Goal: Task Accomplishment & Management: Use online tool/utility

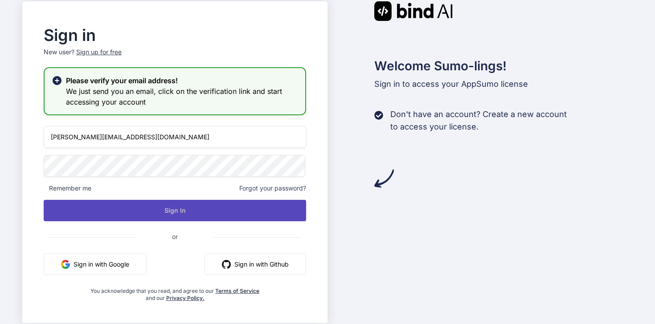
click at [163, 206] on button "Sign In" at bounding box center [175, 210] width 262 height 21
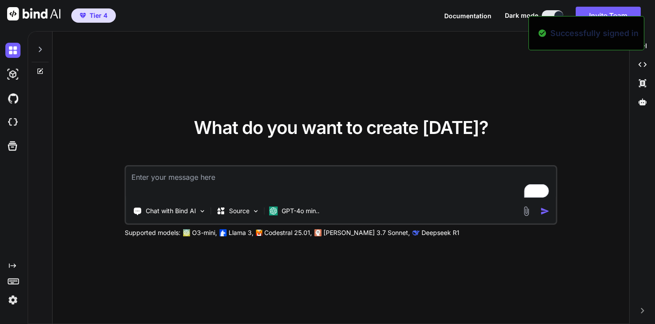
type textarea "x"
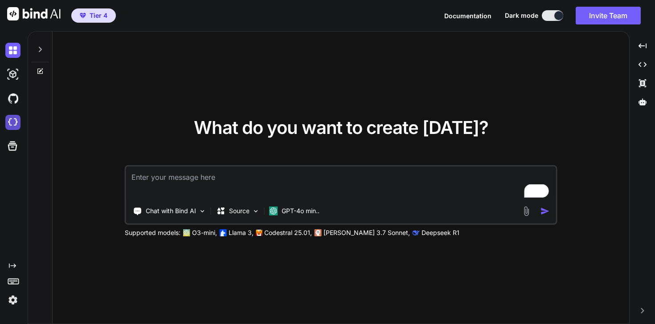
click at [11, 124] on img at bounding box center [12, 122] width 15 height 15
click at [6, 146] on icon at bounding box center [12, 146] width 12 height 12
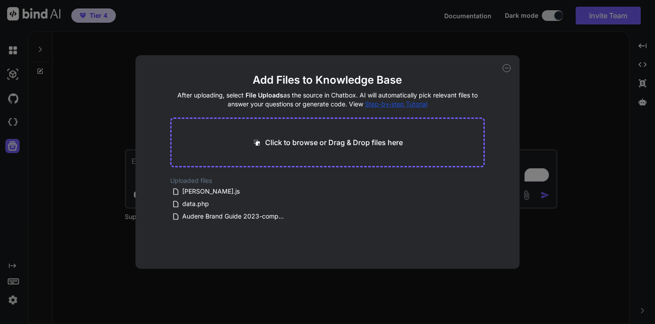
click at [1, 107] on div "Add Files to Knowledge Base After uploading, select File Uploads as the source …" at bounding box center [327, 162] width 655 height 324
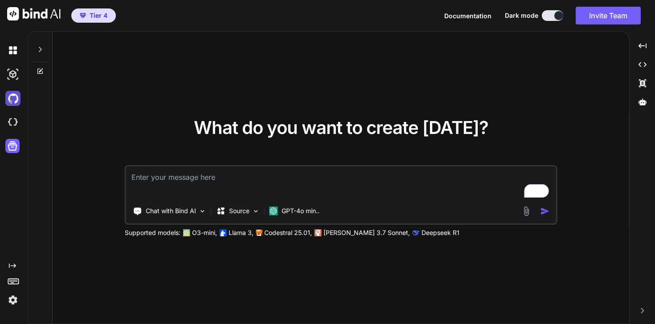
click at [13, 97] on img at bounding box center [12, 98] width 15 height 15
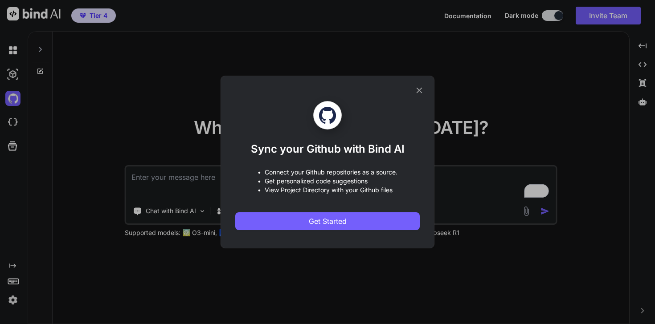
click at [12, 73] on div "Sync your Github with Bind AI • Connect your Github repositories as a source. •…" at bounding box center [327, 162] width 655 height 324
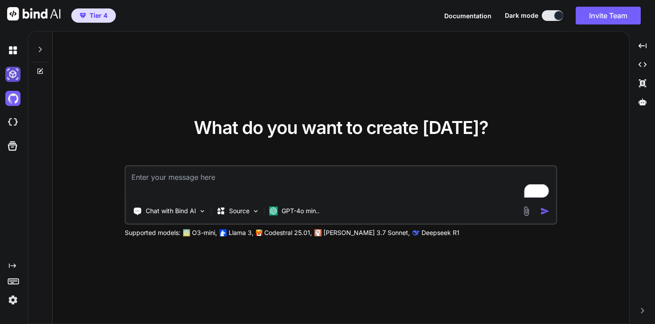
click at [16, 73] on img at bounding box center [12, 74] width 15 height 15
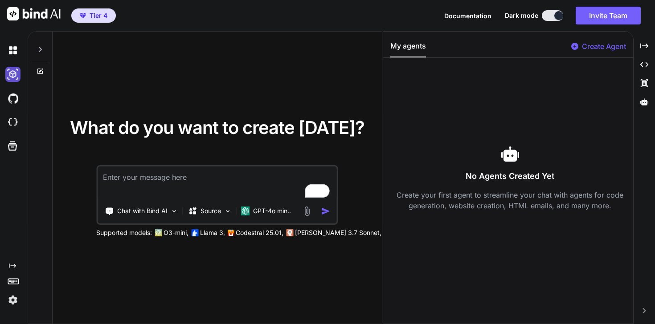
click at [16, 73] on img at bounding box center [12, 74] width 15 height 15
click at [14, 94] on img at bounding box center [12, 98] width 15 height 15
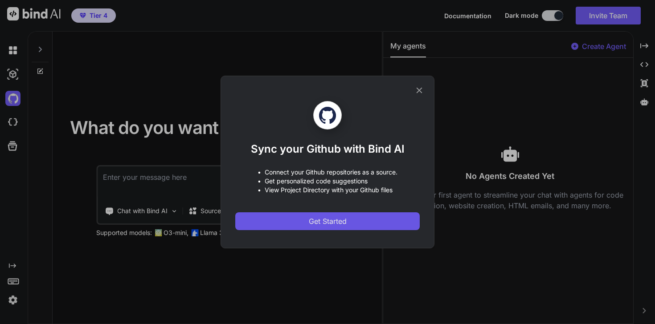
click at [355, 222] on button "Get Started" at bounding box center [327, 221] width 184 height 18
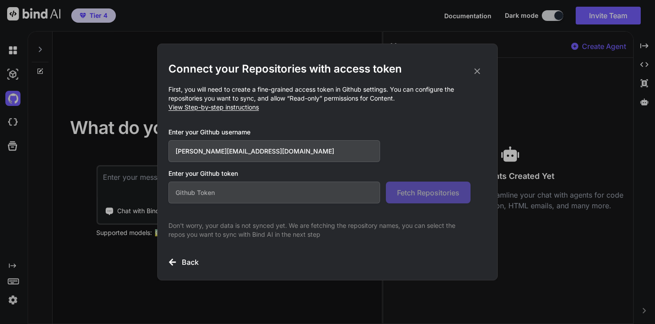
click at [300, 194] on input "text" at bounding box center [274, 193] width 212 height 22
click at [241, 114] on div "Connect your Repositories with access token First, you will need to create a fi…" at bounding box center [327, 165] width 318 height 206
click at [237, 103] on p "First, you will need to create a fine-grained access token in Github settings. …" at bounding box center [327, 98] width 318 height 27
click at [239, 106] on span "View Step-by-step instructions" at bounding box center [213, 107] width 90 height 8
click at [533, 79] on div "Connect your Repositories with access token First, you will need to create a fi…" at bounding box center [327, 162] width 655 height 324
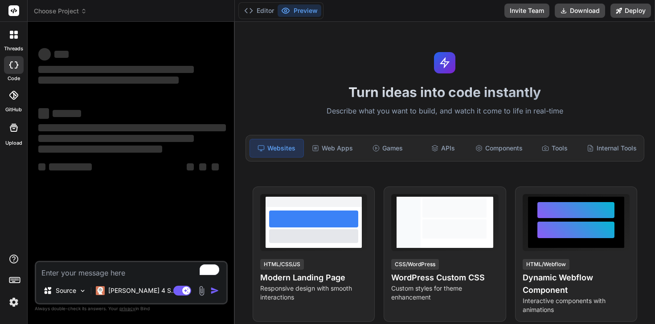
type textarea "x"
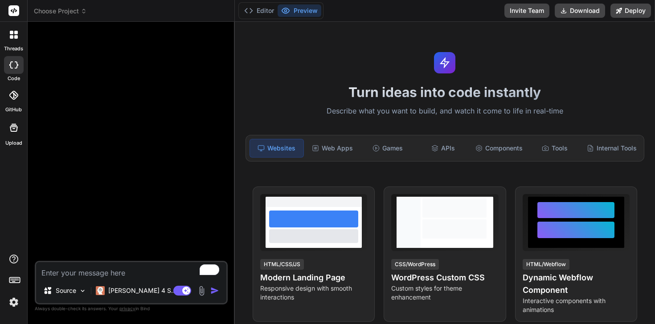
click at [69, 8] on span "Choose Project" at bounding box center [60, 11] width 53 height 9
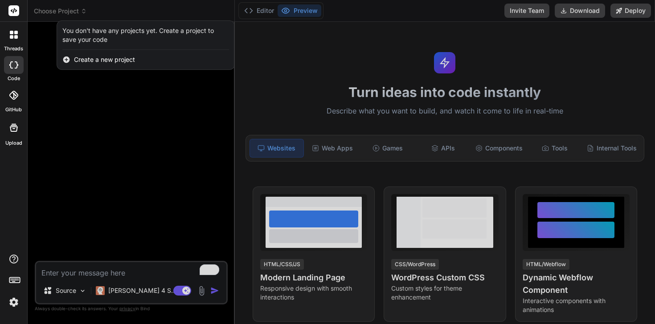
click at [48, 106] on div at bounding box center [327, 162] width 655 height 324
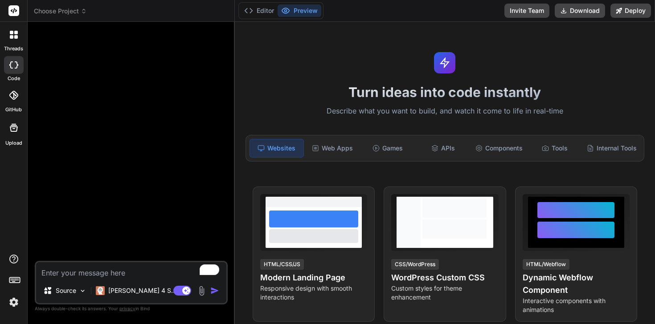
click at [65, 11] on span "Choose Project" at bounding box center [60, 11] width 53 height 9
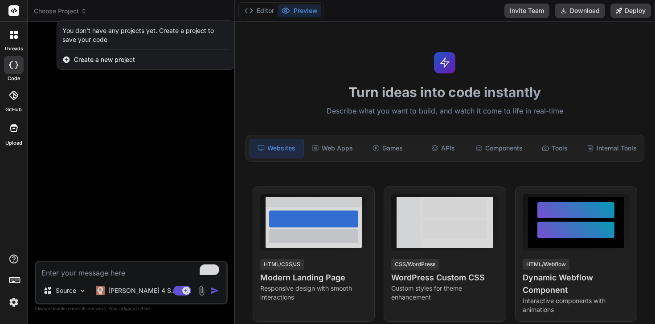
click at [86, 63] on span "Create a new project" at bounding box center [104, 59] width 61 height 9
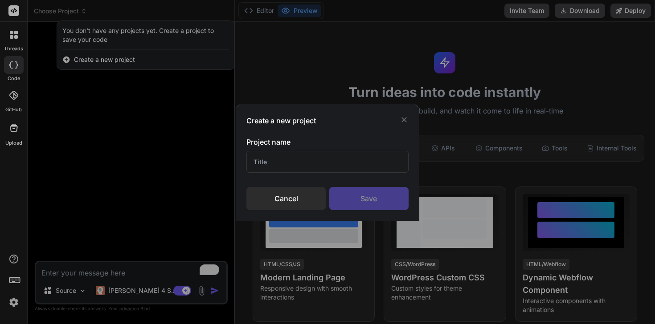
click at [286, 164] on input "text" at bounding box center [327, 162] width 162 height 22
type input "99 Knights"
click at [374, 205] on div "Save" at bounding box center [368, 198] width 79 height 23
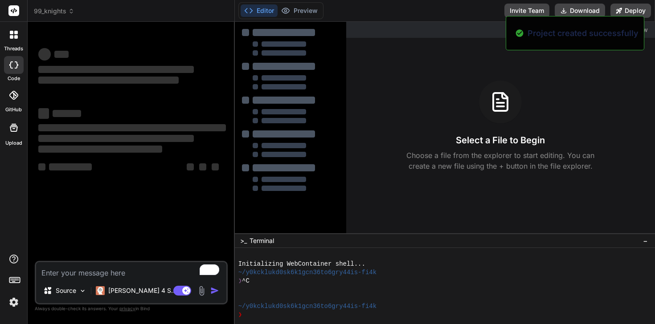
click at [99, 273] on textarea "To enrich screen reader interactions, please activate Accessibility in Grammarl…" at bounding box center [131, 270] width 190 height 16
type textarea "x"
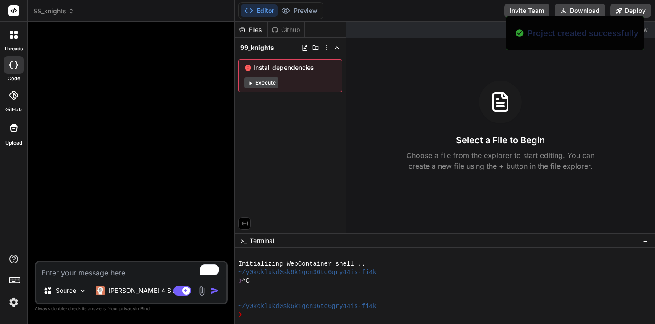
type textarea "C"
type textarea "x"
type textarea "Cr"
type textarea "x"
type textarea "Cre"
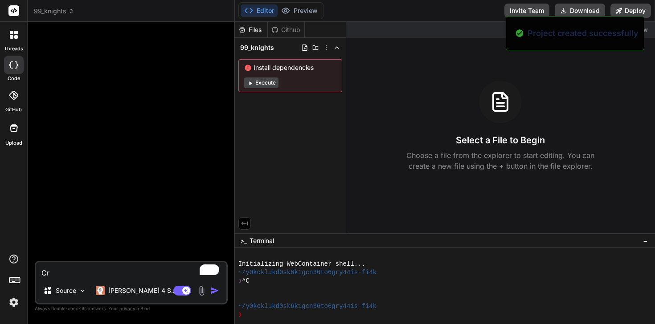
type textarea "x"
type textarea "Crea"
type textarea "x"
type textarea "Creat"
type textarea "x"
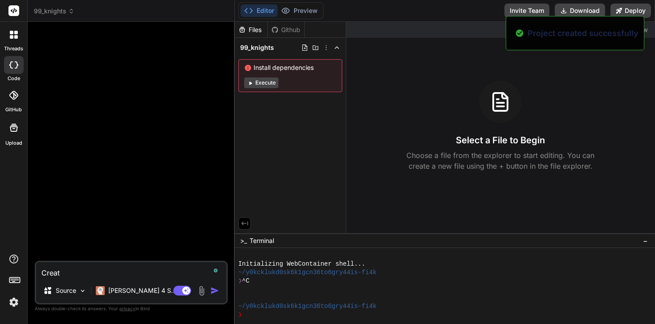
type textarea "Create"
type textarea "x"
type textarea "Create"
type textarea "x"
type textarea "Create a"
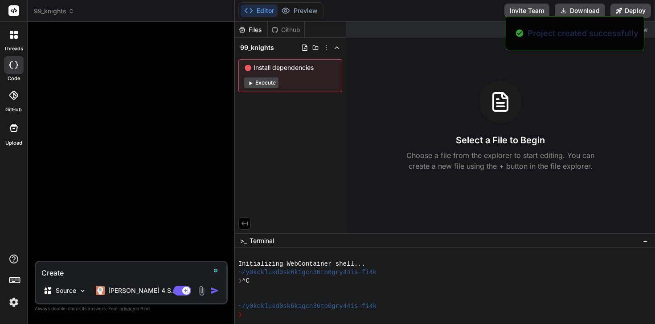
type textarea "x"
type textarea "Create a"
type textarea "x"
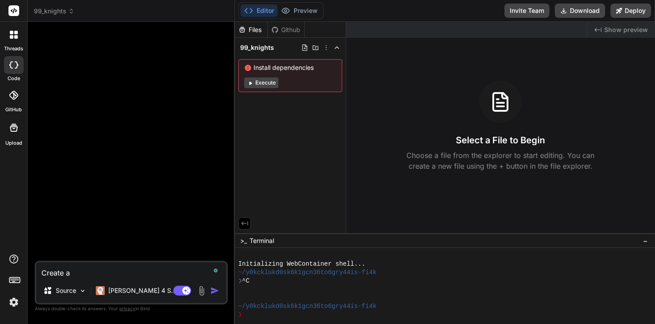
type textarea "Create a c"
type textarea "x"
type textarea "Create a cio"
type textarea "x"
type textarea "Create a ciok"
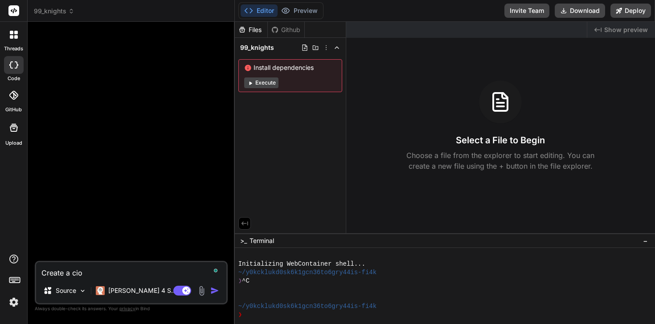
type textarea "x"
type textarea "Create a cio"
type textarea "x"
type textarea "Create a ci"
type textarea "x"
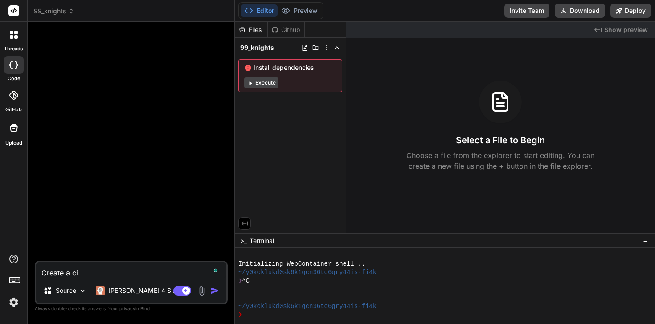
type textarea "Create a c"
type textarea "x"
type textarea "Create a cl"
type textarea "x"
type textarea "Create a clo"
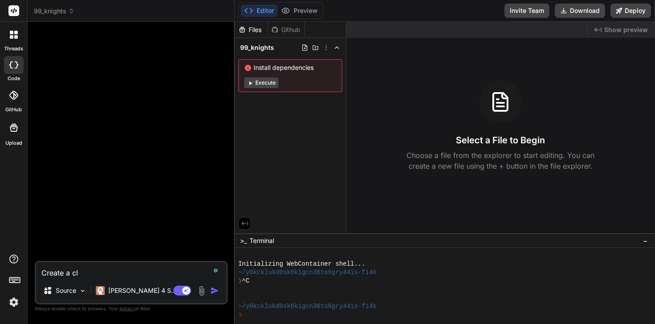
type textarea "x"
type textarea "Create a cloa"
type textarea "x"
type textarea "Create a cloan"
type textarea "x"
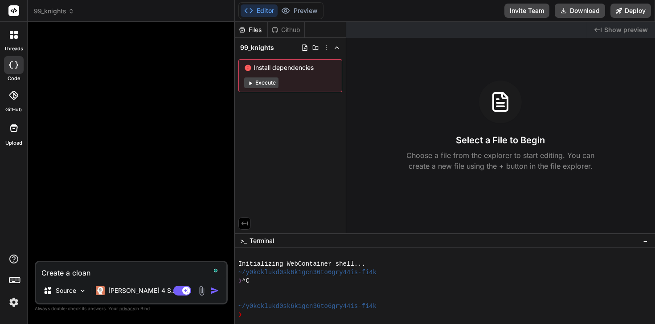
type textarea "Create a cloan"
type textarea "x"
type textarea "Create a cloan i"
type textarea "x"
type textarea "Create a cloan if"
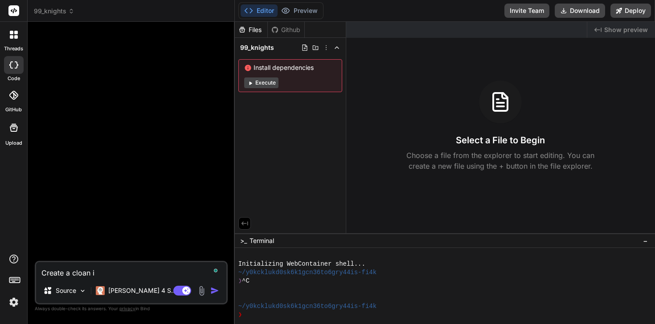
type textarea "x"
type textarea "Create a cloan if"
type textarea "x"
type textarea "Create a cloan if"
type textarea "x"
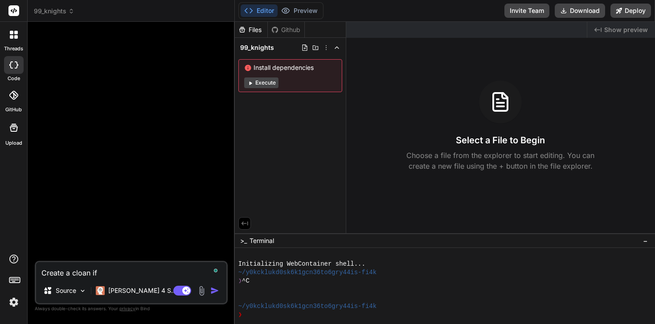
type textarea "Create a cloan i"
type textarea "x"
type textarea "Create a cloan"
type textarea "x"
type textarea "Create a cloan o"
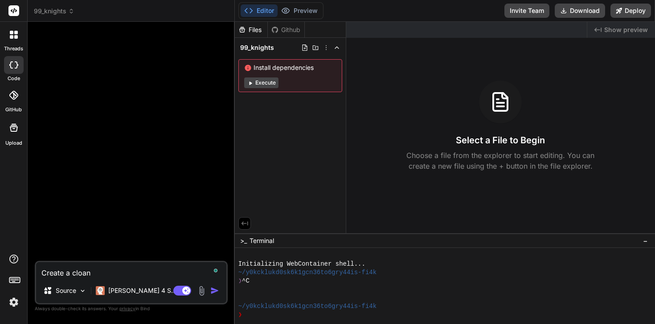
type textarea "x"
type textarea "Create a cloan of"
type textarea "x"
type textarea "Create a cloan of"
type textarea "x"
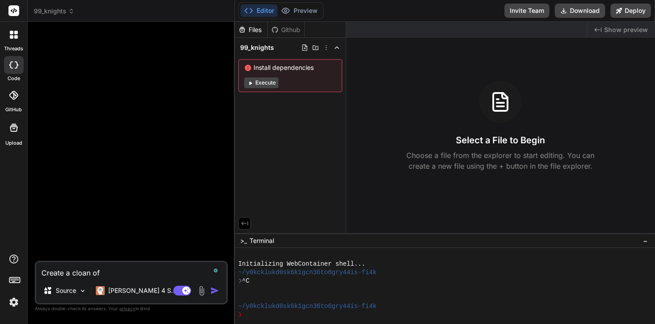
type textarea "Create a cloan of t"
type textarea "x"
type textarea "Create a cloan of th"
type textarea "x"
type textarea "Create a cloan of the"
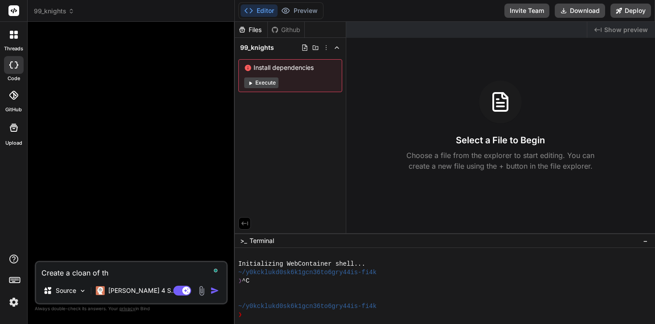
type textarea "x"
type textarea "Create a cloan of the"
type textarea "x"
type textarea "Create a cloan of the R"
type textarea "x"
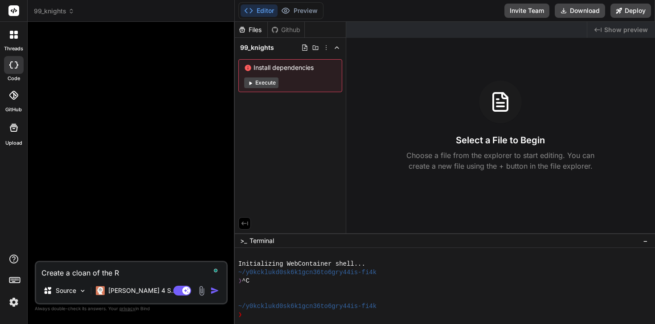
type textarea "Create a cloan of the Ro"
type textarea "x"
type textarea "Create a cloan of the Rob"
type textarea "x"
type textarea "Create a cloan of the Robl"
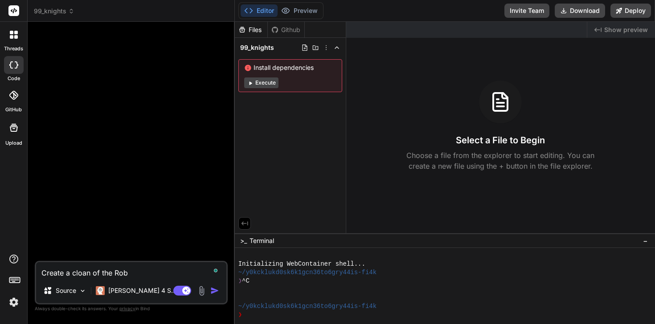
type textarea "x"
type textarea "Create a cloan of the Rob"
type textarea "x"
type textarea "Create a cloan of the Ro"
type textarea "x"
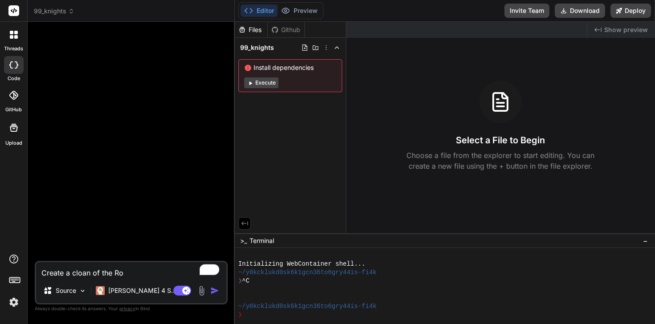
type textarea "Create a cloan of the Rob"
type textarea "x"
type textarea "Create a cloan of the Robl"
type textarea "x"
type textarea "Create a cloan of the Roblo"
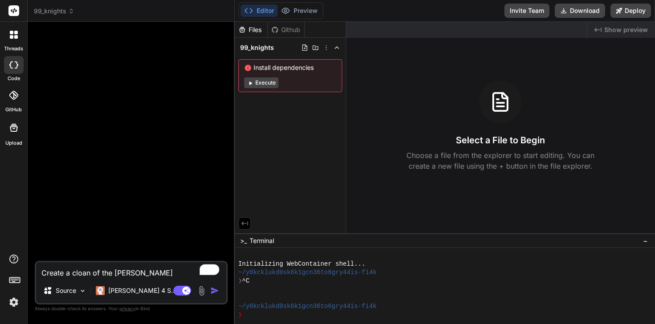
type textarea "x"
type textarea "Create a cloan of the Roblox"
type textarea "x"
type textarea "Create a cloan of the Roblox"
type textarea "x"
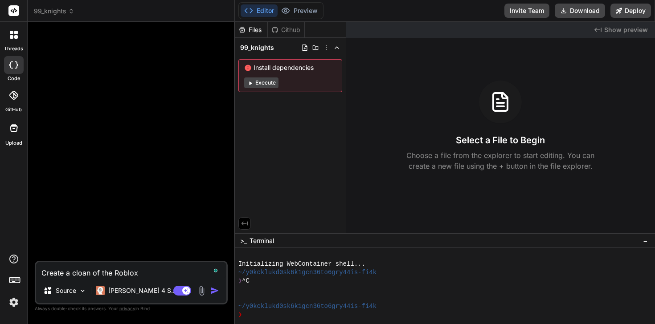
type textarea "Create a cloan of the Roblox g"
type textarea "x"
type textarea "Create a cloan of the Roblox ga"
type textarea "x"
type textarea "Create a cloan of the Roblox gam"
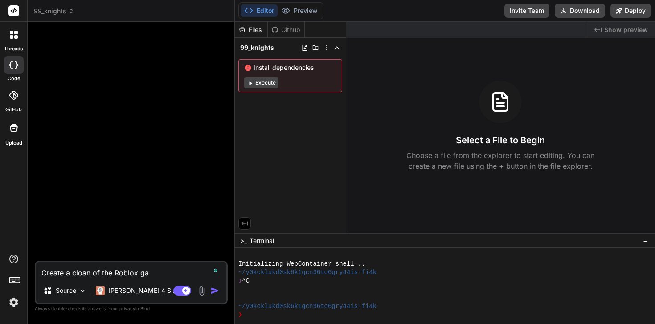
type textarea "x"
type textarea "Create a cloan of the Roblox game"
type textarea "x"
type textarea "Create a cloan of the Roblox game"
type textarea "x"
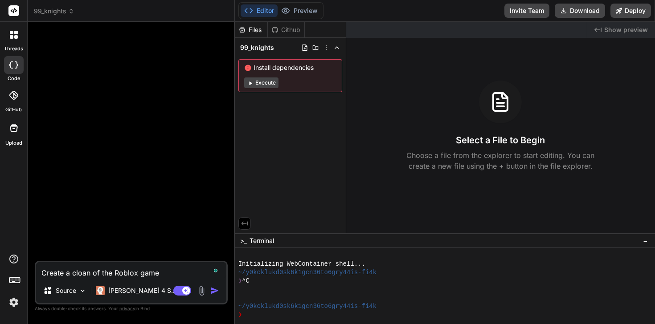
type textarea "Create a cloan of the Roblox game 9"
type textarea "x"
type textarea "Create a cloan of the Roblox game 99"
type textarea "x"
type textarea "Create a cloan of the Roblox game 99"
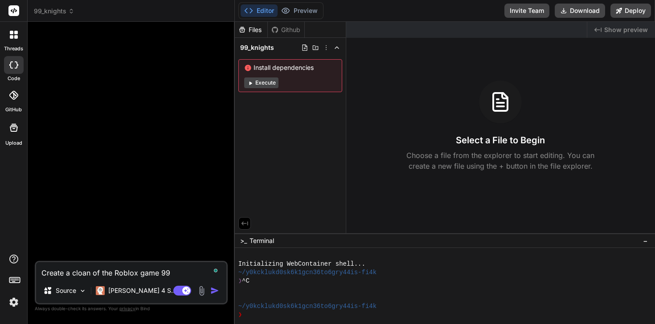
type textarea "x"
type textarea "Create a cloan of the Roblox game 99 K"
type textarea "x"
type textarea "Create a cloan of the Roblox game 99 Kn"
type textarea "x"
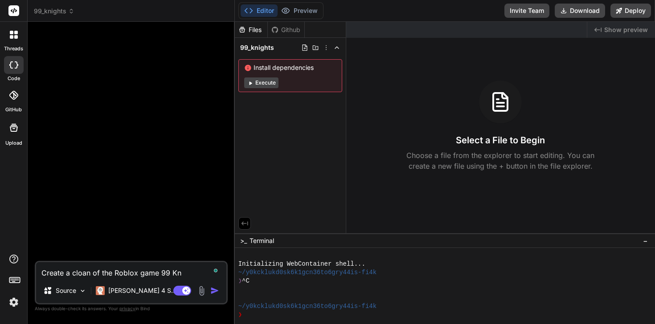
type textarea "Create a cloan of the Roblox game 99 Kni"
type textarea "x"
type textarea "Create a cloan of the Roblox game 99 Knig"
type textarea "x"
type textarea "Create a cloan of the Roblox game 99 Knigh"
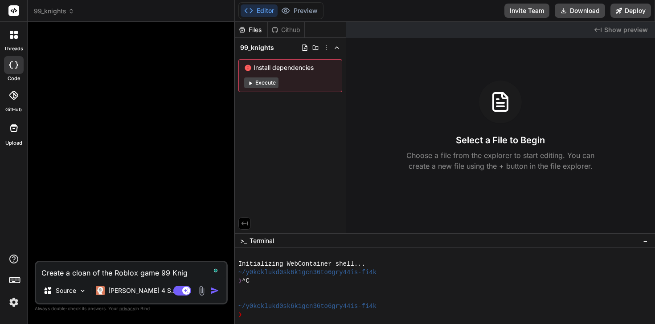
type textarea "x"
type textarea "Create a cloan of the Roblox game 99 Knight"
type textarea "x"
type textarea "Create a cloan of the Roblox game 99 Knights"
type textarea "x"
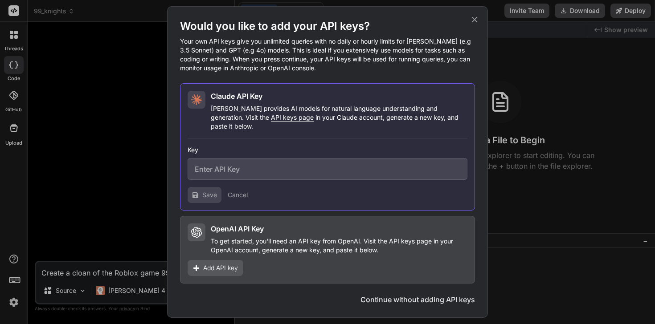
type textarea "Create a cloan of the Roblox game 99 Knights"
click at [146, 281] on div "Would you like to add your API keys? Your own API keys give you unlimited queri…" at bounding box center [327, 162] width 655 height 324
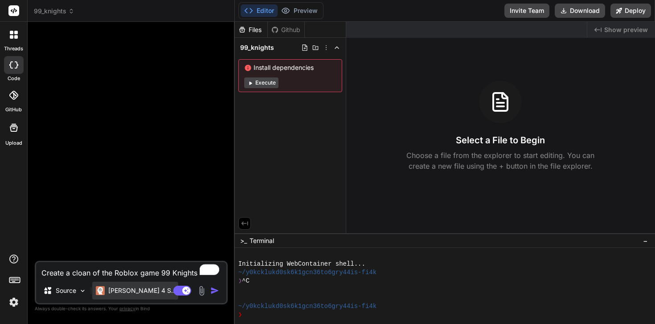
click at [124, 289] on p "Claude 4 S.." at bounding box center [141, 290] width 66 height 9
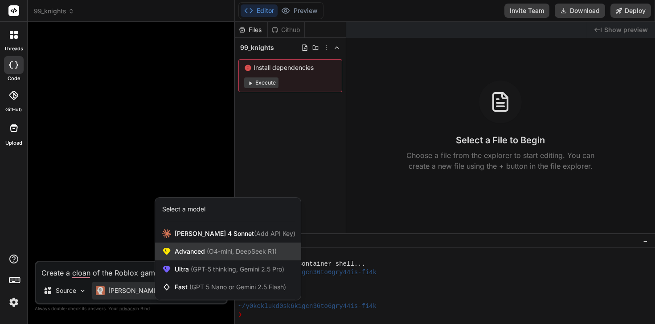
click at [204, 253] on span "Advanced (O4-mini, DeepSeek R1)" at bounding box center [226, 251] width 102 height 9
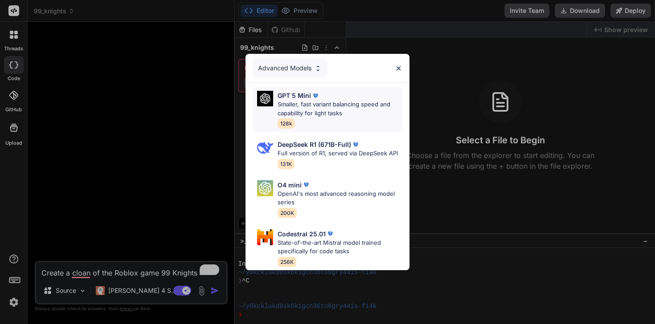
click at [299, 97] on p "GPT 5 Mini" at bounding box center [293, 95] width 33 height 9
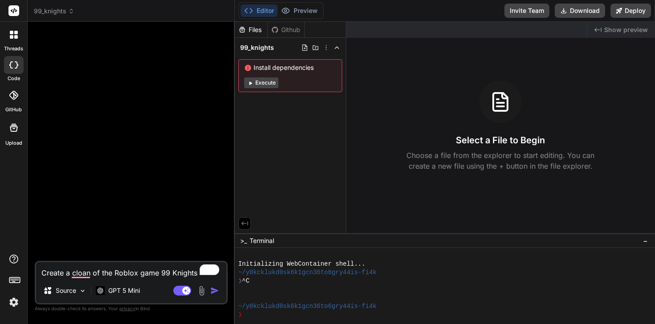
click at [212, 291] on img "button" at bounding box center [214, 290] width 9 height 9
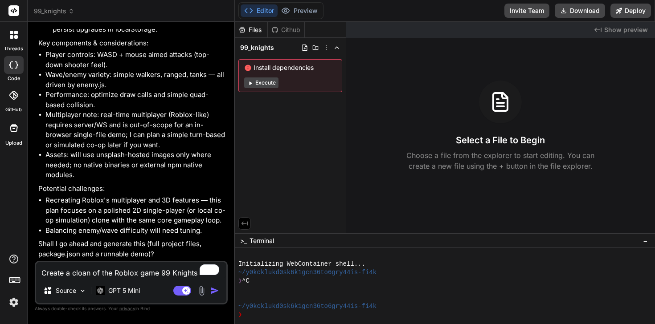
scroll to position [334, 0]
click at [8, 35] on div at bounding box center [13, 34] width 19 height 19
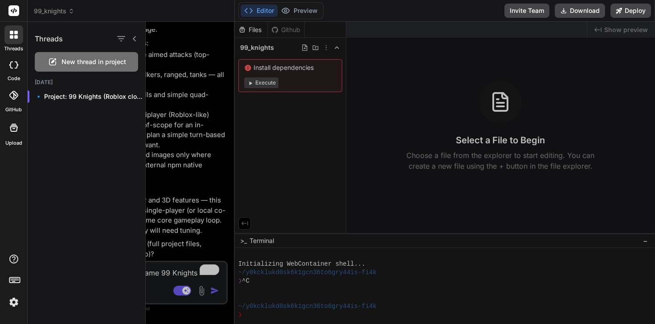
click at [10, 58] on div at bounding box center [14, 65] width 20 height 18
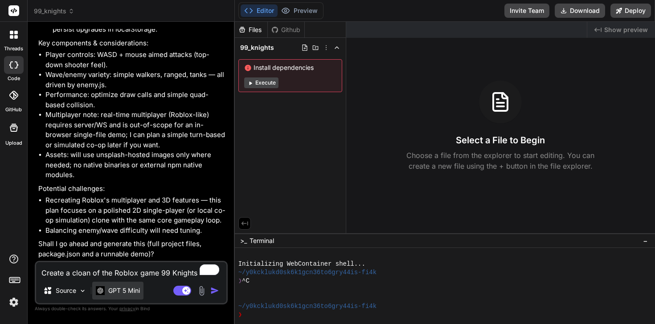
type textarea "x"
click at [12, 10] on rect at bounding box center [13, 10] width 11 height 11
click at [71, 26] on div "Bind AI Web Search Created with Pixso. Code Generator You Create a cloan of the…" at bounding box center [131, 173] width 207 height 302
click at [128, 270] on textarea "Create a cloan of the Roblox game 99 Knights" at bounding box center [131, 270] width 190 height 16
type textarea "y"
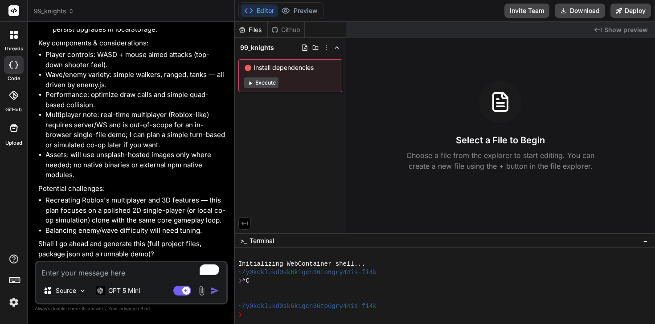
type textarea "x"
type textarea "ye"
type textarea "x"
type textarea "yes"
type textarea "x"
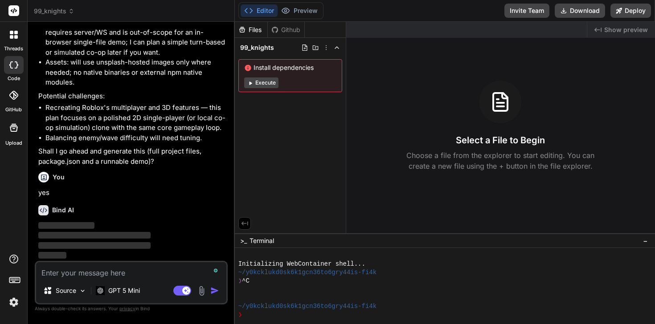
scroll to position [427, 0]
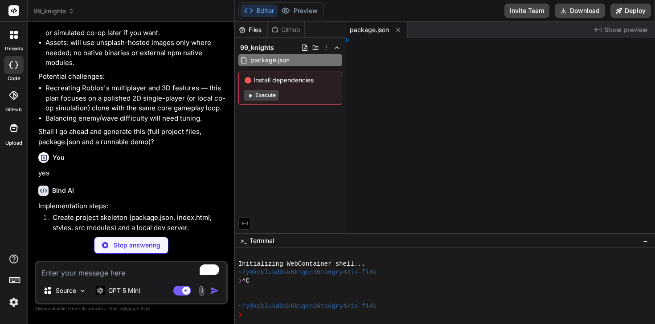
type textarea "x"
type textarea ">"
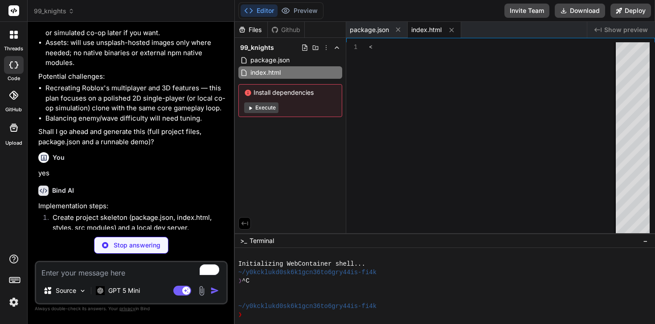
type textarea "x"
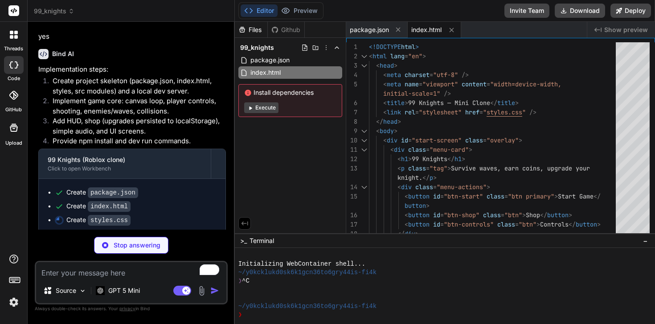
scroll to position [587, 0]
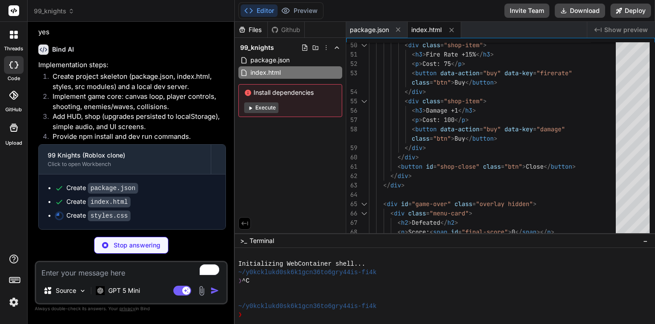
click at [249, 106] on icon at bounding box center [250, 108] width 3 height 4
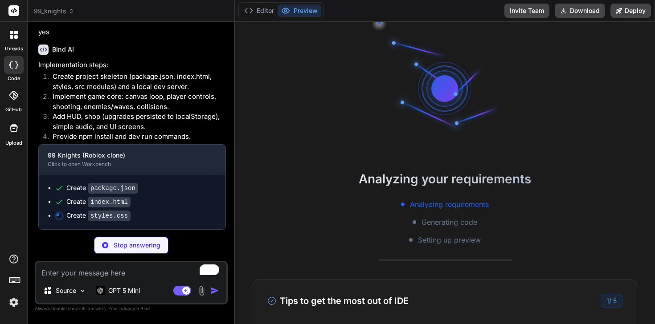
type textarea "x"
type textarea "gap: 12px; margin: 12px 0; } .shop-item { background: rgba(255,255,255,0.02); p…"
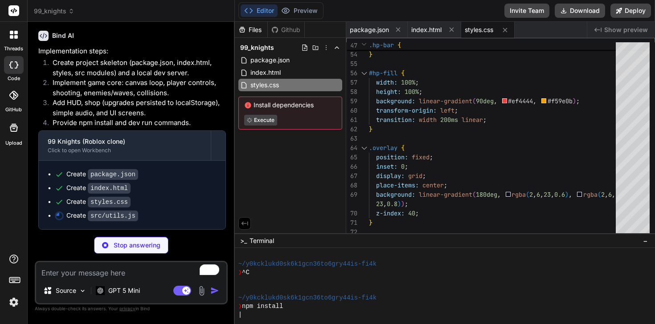
type textarea "x"
type textarea "const dy = a.y - b.y; return Math.hypot(dx, dy); }"
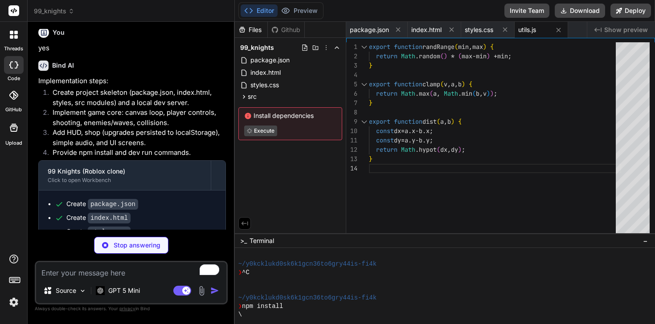
scroll to position [614, 0]
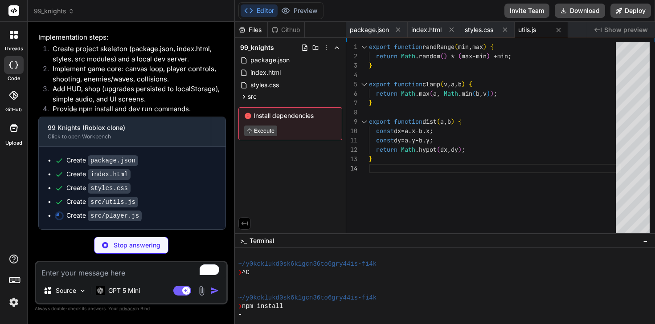
type textarea "x"
type textarea "} }"
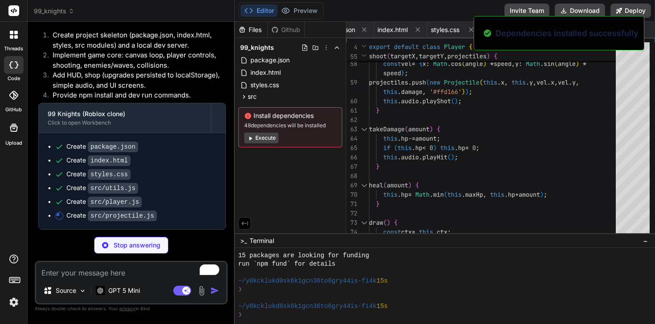
scroll to position [127, 0]
type textarea "x"
type textarea "}"
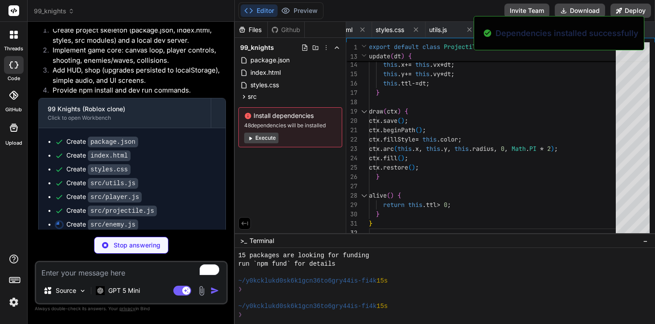
scroll to position [641, 0]
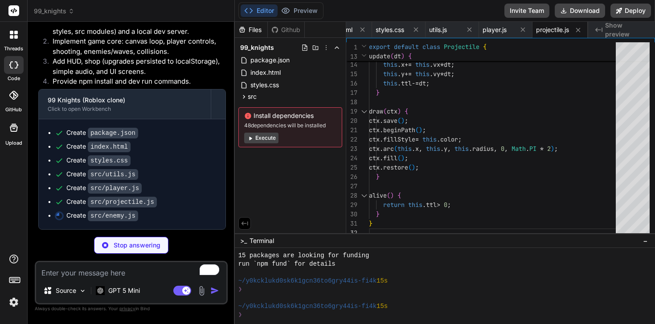
click at [254, 139] on button "Execute" at bounding box center [261, 138] width 34 height 11
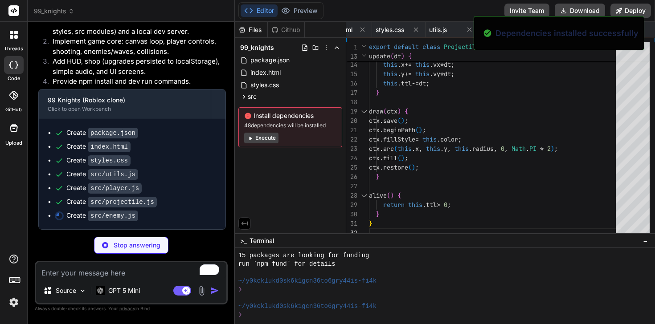
scroll to position [254, 0]
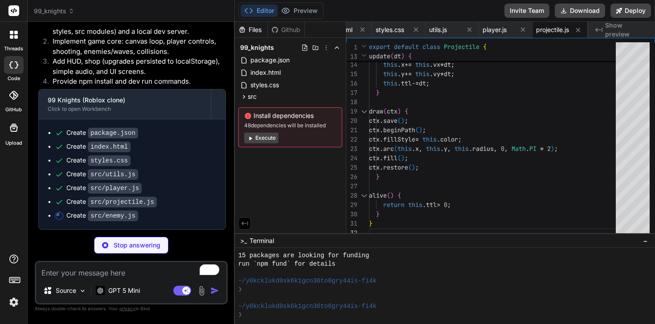
type textarea "x"
type textarea "return enemies; }"
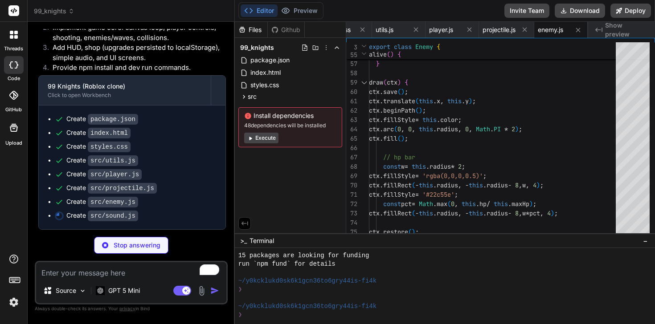
type textarea "x"
type textarea "}"
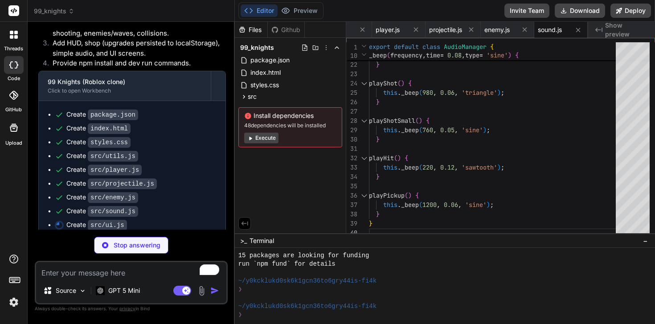
type textarea "x"
type textarea "export function showGameOver(score, wave) { const go = document.getElementById(…"
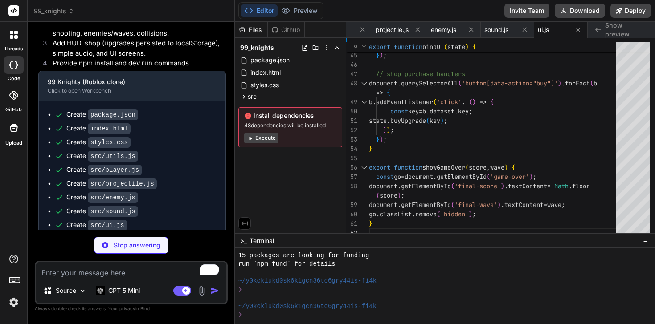
scroll to position [682, 0]
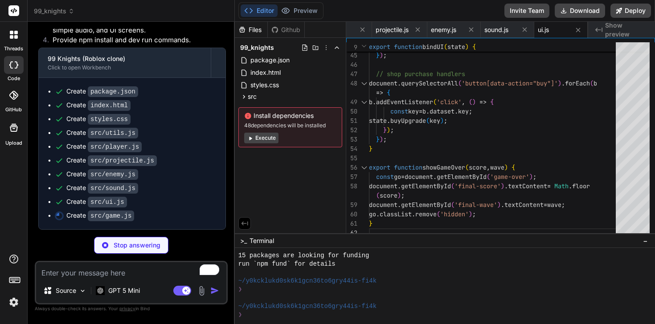
type textarea "x"
type textarea "init();"
type textarea "x"
type textarea "Controls: - WASD to move - Mouse to aim - Hold the left mouse button to shoot -…"
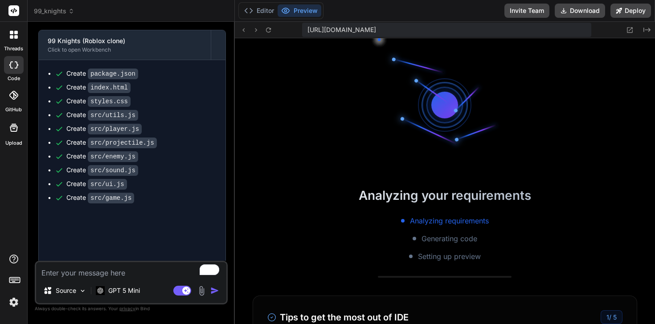
type textarea "x"
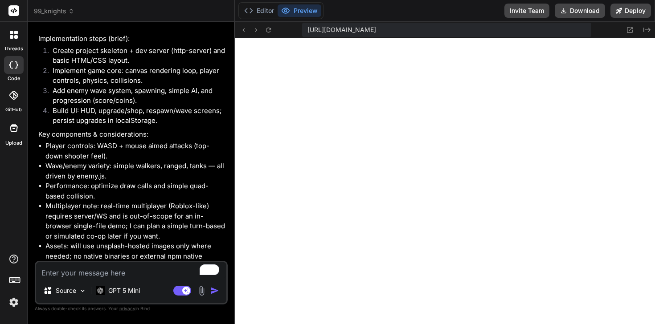
scroll to position [0, 0]
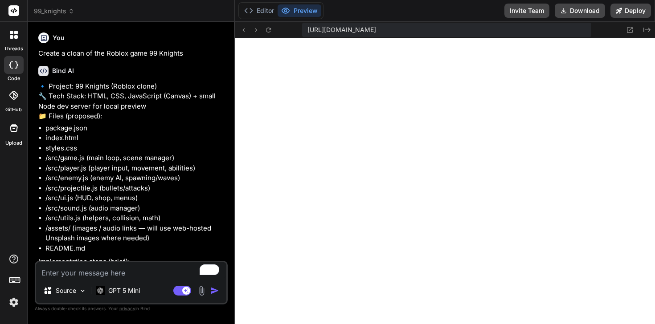
click at [76, 280] on div "Source GPT 5 Mini Agent Mode. When this toggle is activated, AI automatically m…" at bounding box center [131, 283] width 193 height 44
click at [71, 273] on textarea "To enrich screen reader interactions, please activate Accessibility in Grammarl…" at bounding box center [131, 270] width 190 height 16
type textarea "S"
type textarea "x"
type textarea "St"
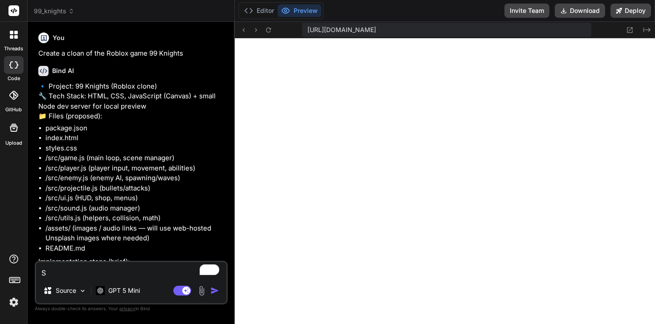
type textarea "x"
type textarea "Sta"
type textarea "x"
type textarea "Star"
type textarea "x"
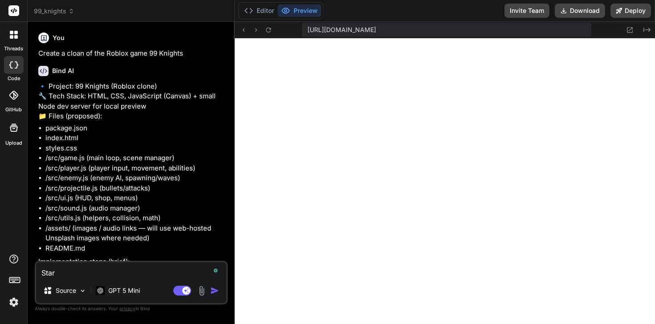
type textarea "Start"
type textarea "x"
type textarea "Start"
type textarea "x"
type textarea "Start a"
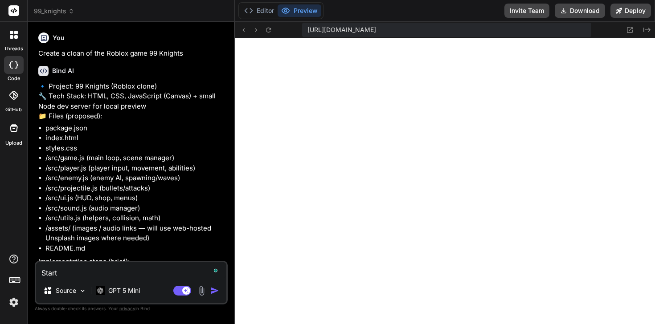
type textarea "x"
type textarea "Start afg"
type textarea "x"
type textarea "Start afga"
type textarea "x"
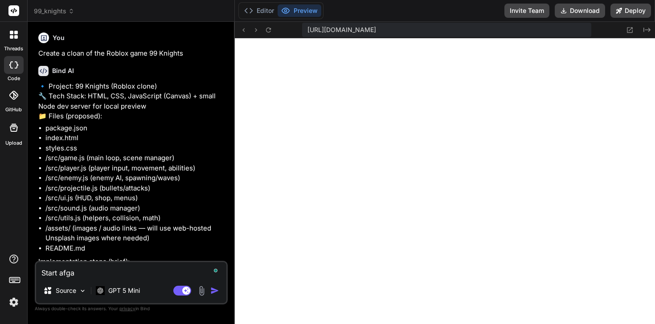
type textarea "Start afg"
type textarea "x"
type textarea "Start af"
type textarea "x"
type textarea "Start a"
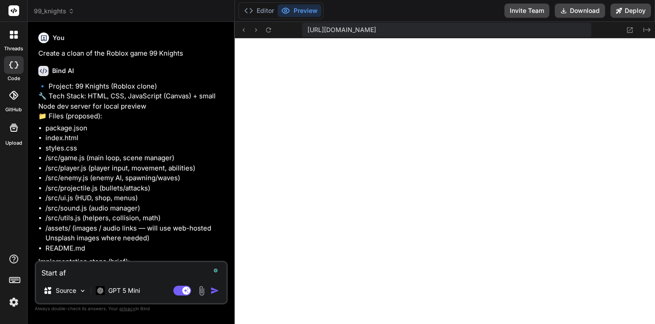
type textarea "x"
type textarea "Start ag"
type textarea "x"
type textarea "Start aga"
type textarea "x"
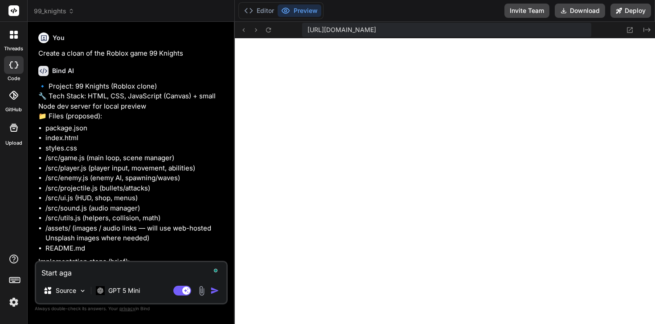
type textarea "Start agai"
type textarea "x"
type textarea "Start again"
type textarea "x"
type textarea "Start agains"
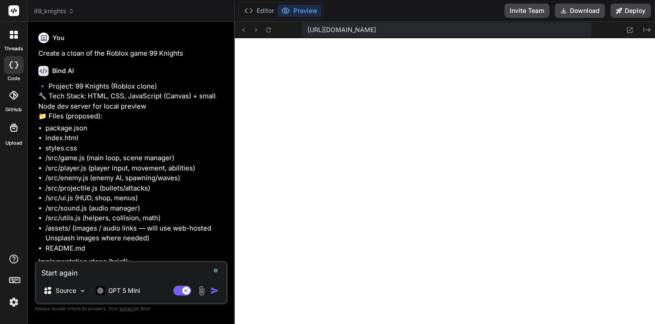
type textarea "x"
type textarea "Start again"
type textarea "x"
type textarea "Start again"
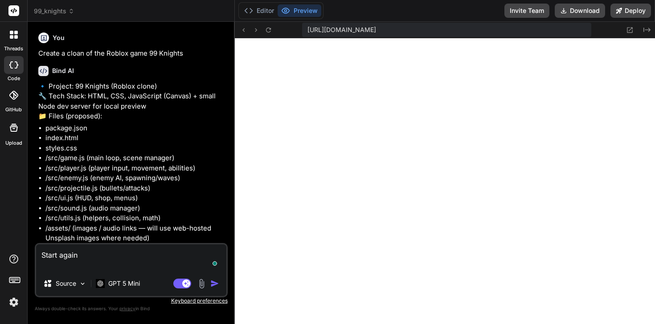
type textarea "x"
type textarea "Start again C"
type textarea "x"
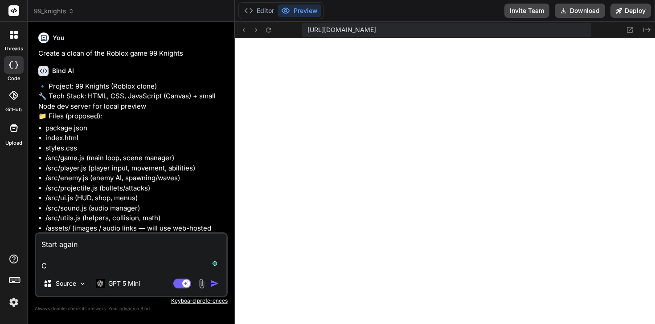
type textarea "Start again CL"
type textarea "x"
type textarea "Start again CLo"
type textarea "x"
type textarea "Start again CLon"
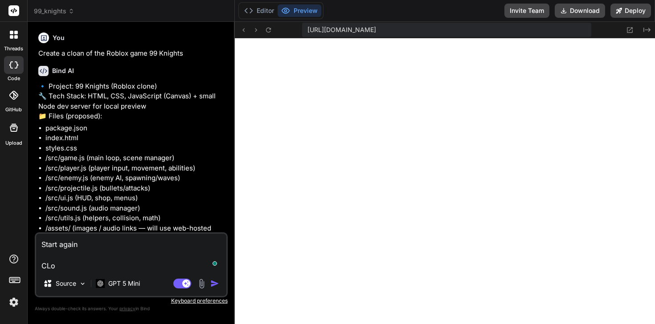
type textarea "x"
type textarea "Start again CLone"
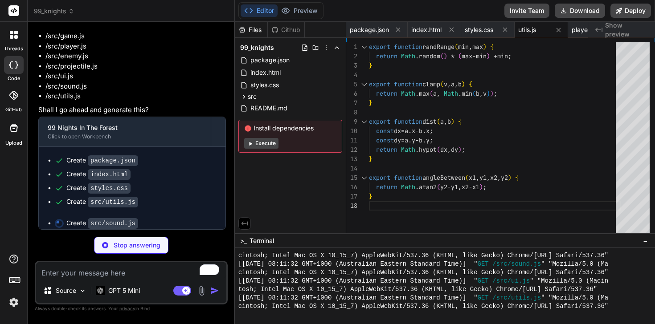
scroll to position [1700, 0]
click at [267, 147] on button "Execute" at bounding box center [261, 143] width 34 height 11
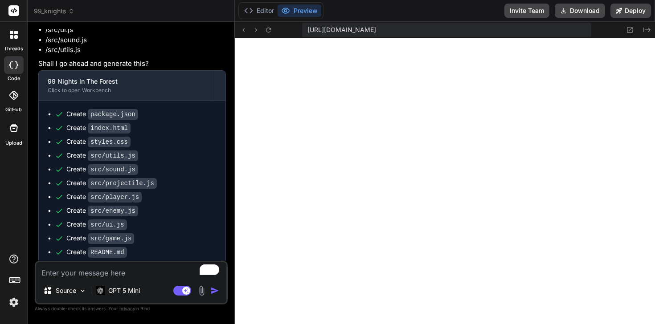
scroll to position [1092, 0]
click at [8, 101] on div at bounding box center [14, 96] width 20 height 20
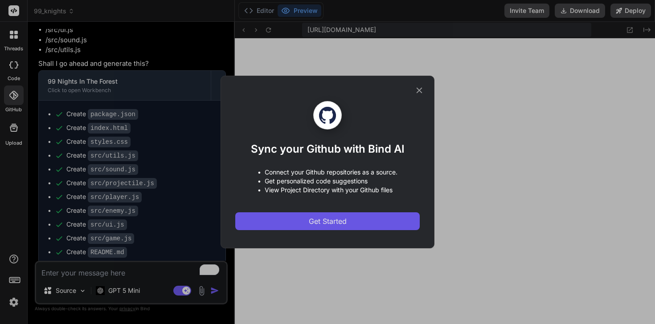
click at [318, 219] on span "Get Started" at bounding box center [328, 221] width 38 height 11
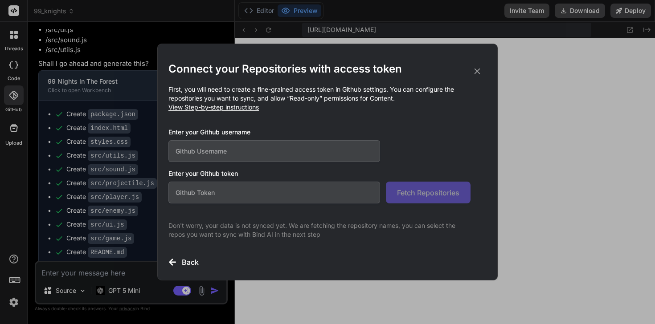
click at [481, 71] on icon at bounding box center [477, 71] width 10 height 10
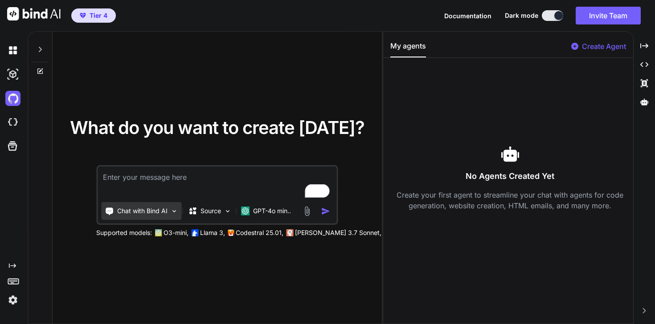
click at [171, 213] on img at bounding box center [174, 212] width 8 height 8
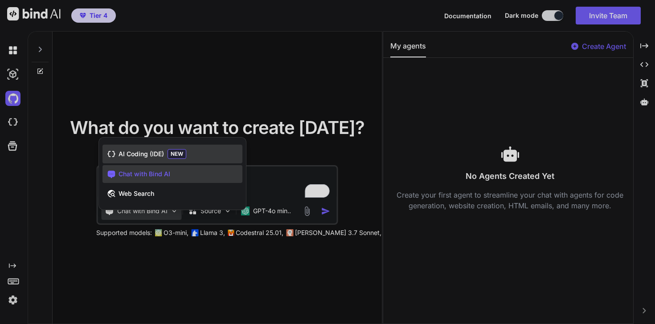
click at [177, 155] on span "NEW" at bounding box center [176, 154] width 19 height 10
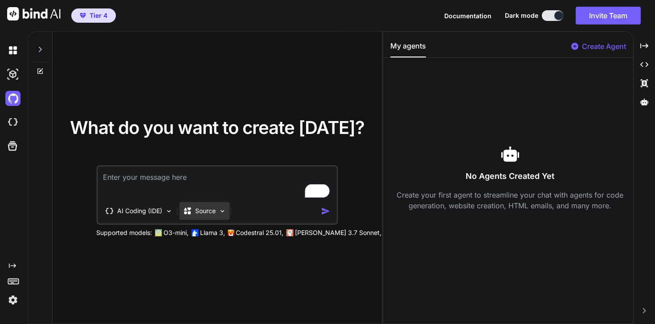
click at [219, 213] on img at bounding box center [222, 212] width 8 height 8
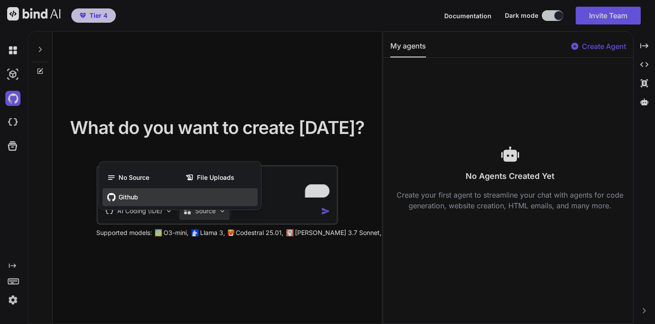
click at [143, 195] on div "Github" at bounding box center [179, 197] width 155 height 18
type textarea "x"
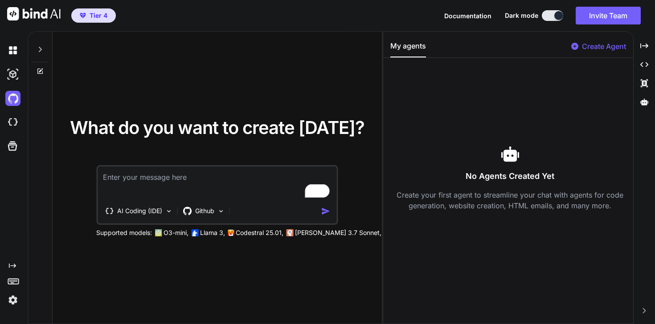
click at [12, 305] on img at bounding box center [12, 300] width 15 height 15
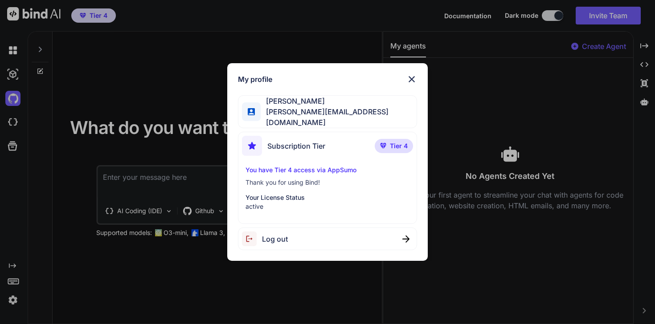
click at [409, 71] on div "My profile Stewart Bell stewart@audere.com.au Subscription Tier Tier 4 You have…" at bounding box center [327, 162] width 200 height 198
click at [412, 75] on div "My profile Stewart Bell stewart@audere.com.au Subscription Tier Tier 4 You have…" at bounding box center [327, 162] width 200 height 198
click at [412, 81] on img at bounding box center [411, 79] width 11 height 11
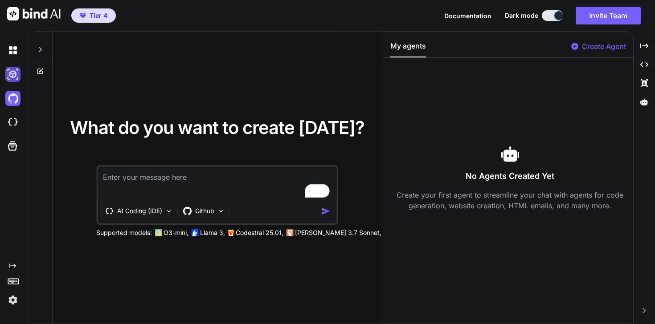
click at [8, 76] on img at bounding box center [12, 74] width 15 height 15
click at [11, 125] on img at bounding box center [12, 122] width 15 height 15
click at [201, 209] on p "Github" at bounding box center [204, 211] width 19 height 9
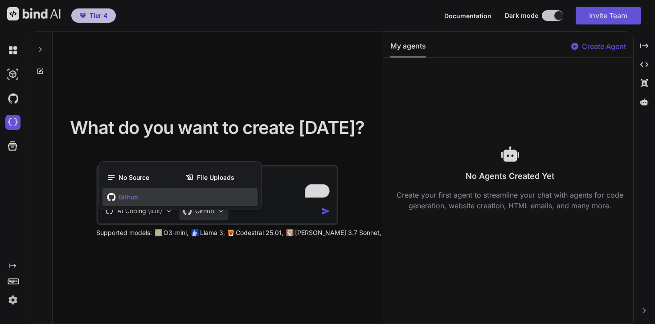
click at [12, 144] on div at bounding box center [327, 162] width 655 height 324
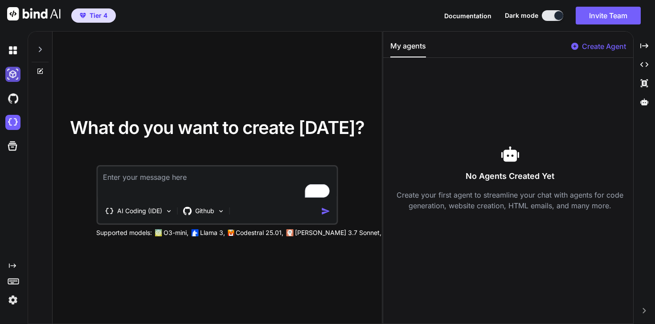
click at [10, 80] on img at bounding box center [12, 74] width 15 height 15
drag, startPoint x: 10, startPoint y: 80, endPoint x: 10, endPoint y: 89, distance: 9.4
click at [10, 80] on img at bounding box center [12, 74] width 15 height 15
click at [15, 107] on div at bounding box center [14, 98] width 19 height 24
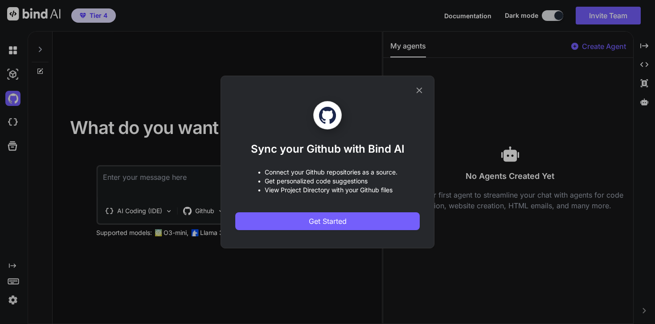
click at [332, 66] on div "Sync your Github with Bind AI • Connect your Github repositories as a source. •…" at bounding box center [327, 162] width 655 height 324
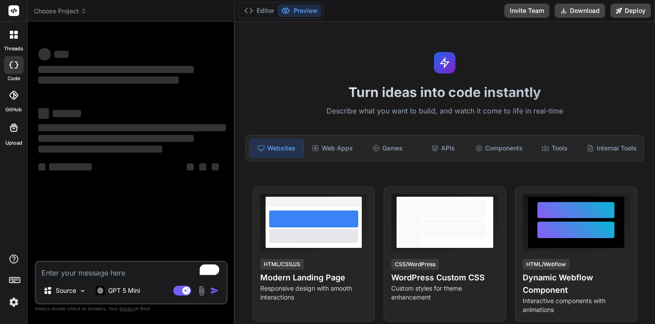
click at [8, 87] on div at bounding box center [14, 96] width 20 height 20
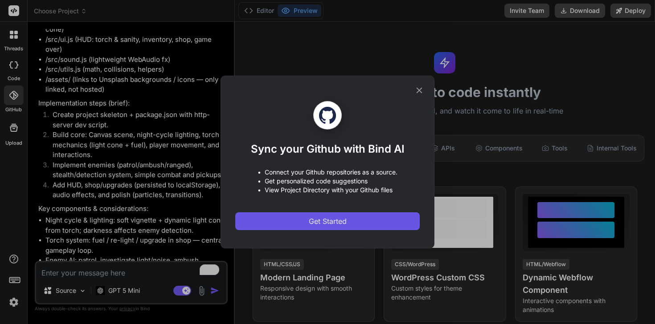
type textarea "x"
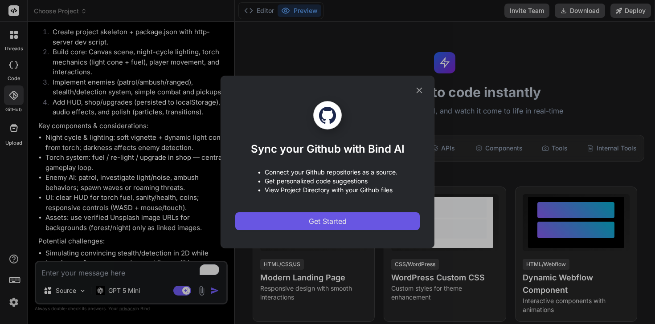
click at [328, 217] on span "Get Started" at bounding box center [328, 221] width 38 height 11
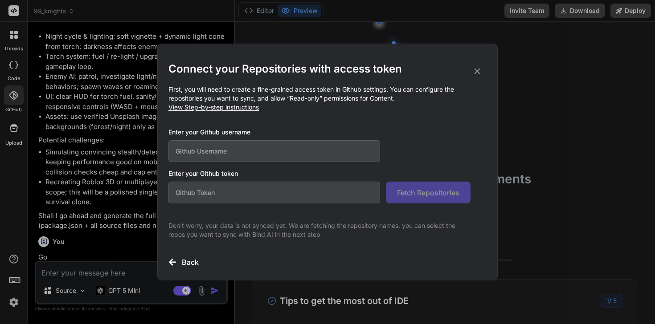
scroll to position [1320, 0]
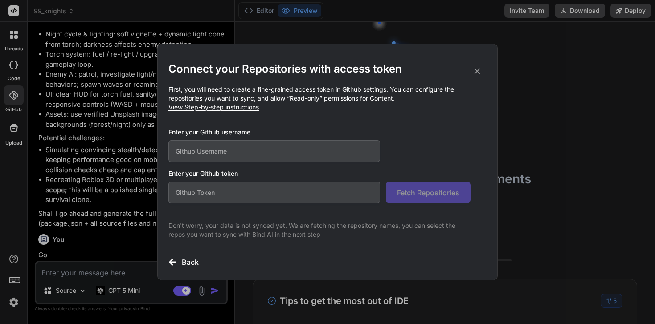
click at [273, 151] on input "text" at bounding box center [274, 151] width 212 height 22
type input "FunkStu"
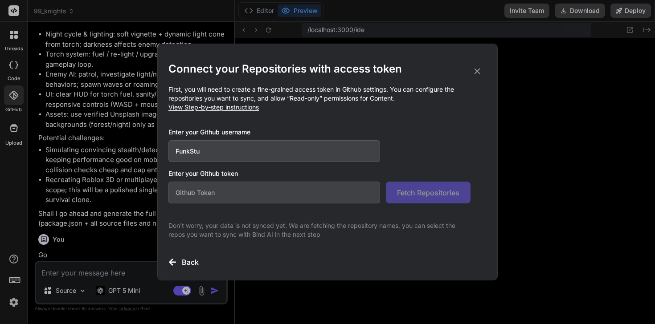
scroll to position [262, 0]
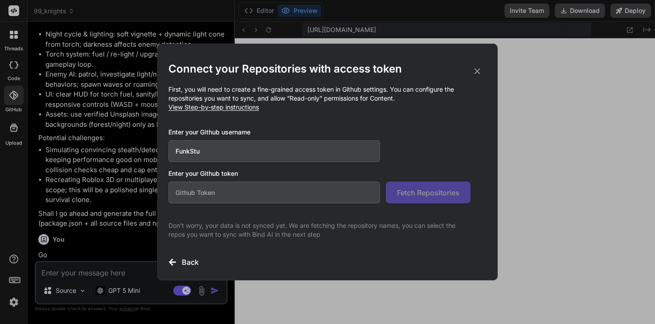
type textarea "x"
type input "FunkStu"
type textarea "x"
click at [220, 200] on input "text" at bounding box center [274, 193] width 212 height 22
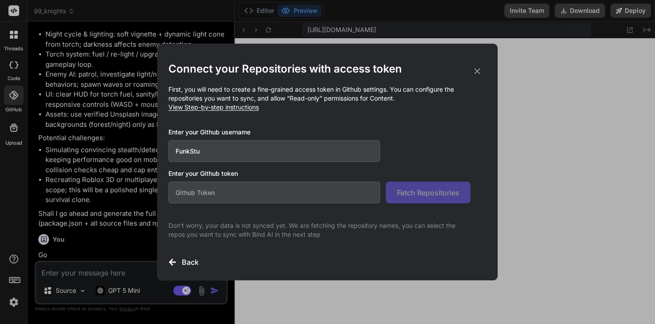
paste input "github_pat_11BW3UKKA0QTndqXI7BV3m_gAjQI6SrIXyB0iFZcUoQ7HLXWBbhWCobvz2bHeRvXx7BD…"
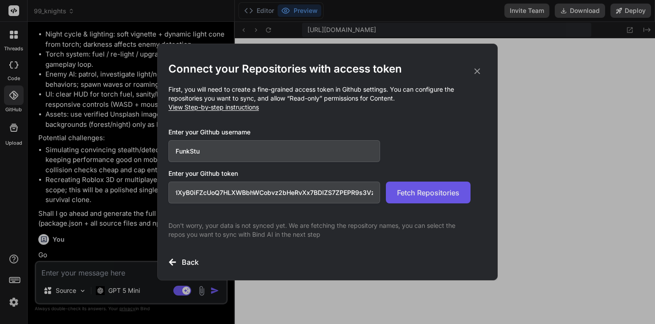
type input "github_pat_11BW3UKKA0QTndqXI7BV3m_gAjQI6SrIXyB0iFZcUoQ7HLXWBbhWCobvz2bHeRvXx7BD…"
click at [436, 192] on span "Fetch Repositories" at bounding box center [428, 193] width 62 height 11
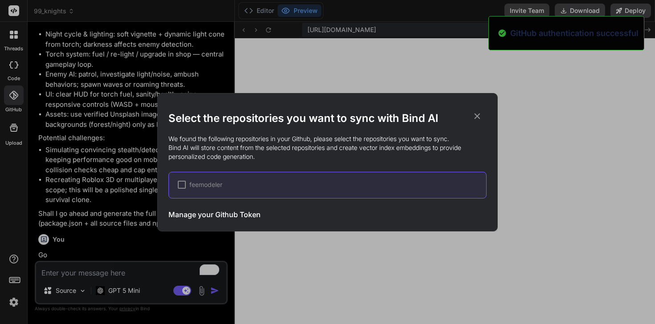
click at [188, 184] on div "feemodeler" at bounding box center [200, 184] width 45 height 9
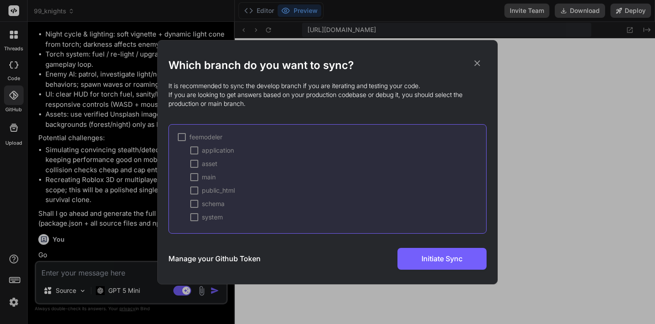
click at [183, 138] on div at bounding box center [182, 137] width 8 height 8
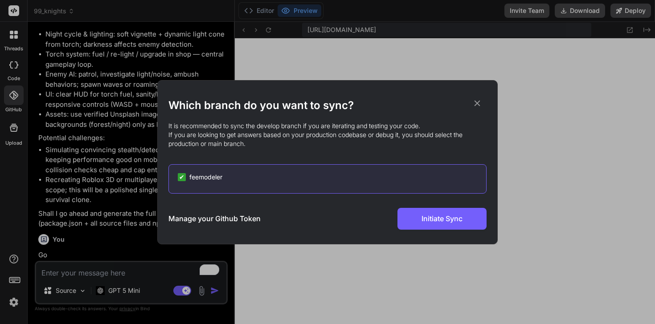
click at [416, 232] on div "Which branch do you want to sync? It is recommended to sync the develop branch …" at bounding box center [327, 162] width 318 height 163
click at [416, 231] on div "Which branch do you want to sync? It is recommended to sync the develop branch …" at bounding box center [327, 162] width 318 height 163
click at [201, 183] on div "✔ feemodeler" at bounding box center [327, 178] width 318 height 29
click at [189, 176] on span "feemodeler" at bounding box center [205, 177] width 33 height 9
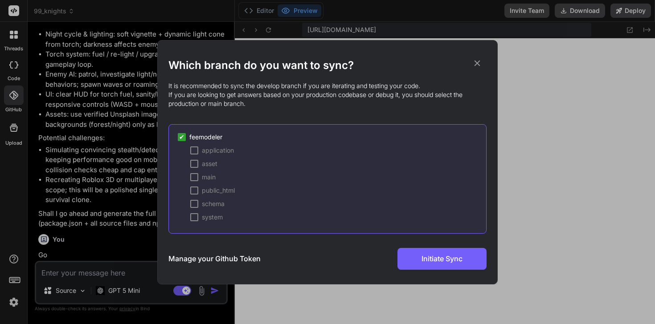
click at [195, 150] on div at bounding box center [194, 151] width 8 height 8
click at [194, 162] on div at bounding box center [194, 164] width 8 height 8
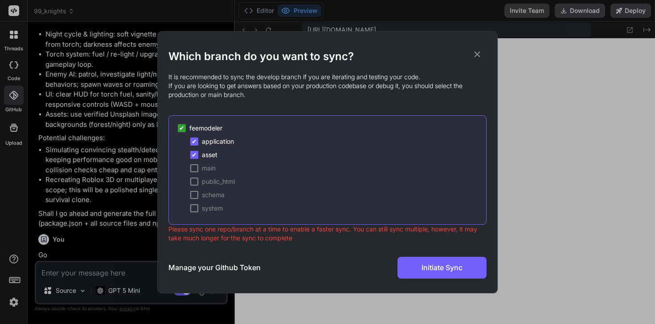
click at [194, 158] on span "✔" at bounding box center [194, 155] width 5 height 9
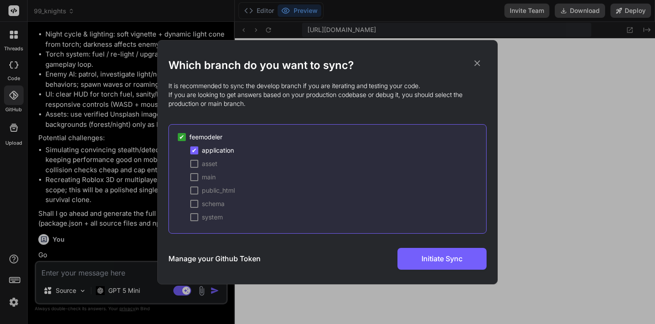
click at [193, 155] on div "✔ application asset main public_html schema system" at bounding box center [332, 184] width 308 height 76
click at [437, 252] on button "Initiate Sync" at bounding box center [441, 259] width 89 height 22
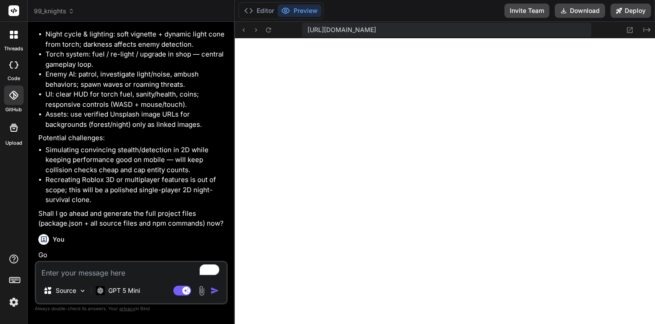
type textarea "x"
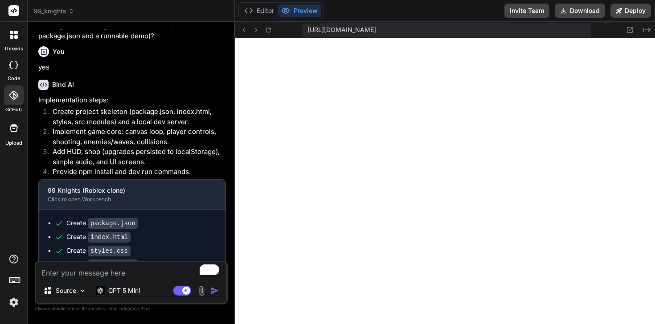
scroll to position [370, 0]
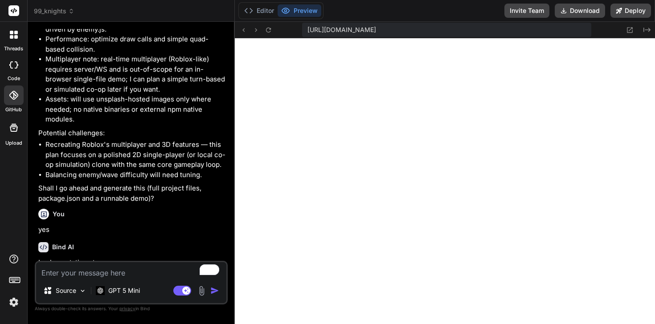
click at [67, 11] on span "99_knights" at bounding box center [54, 11] width 41 height 9
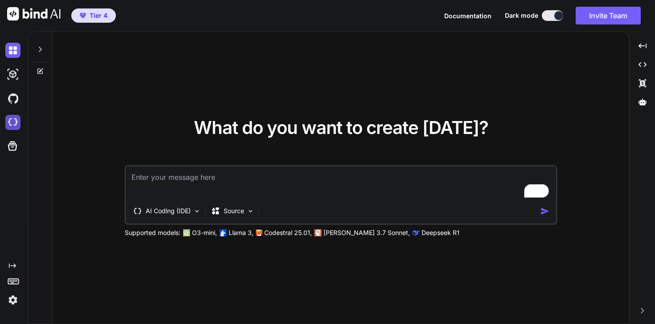
type textarea "x"
click at [18, 121] on img at bounding box center [12, 122] width 15 height 15
click at [14, 98] on img at bounding box center [12, 98] width 15 height 15
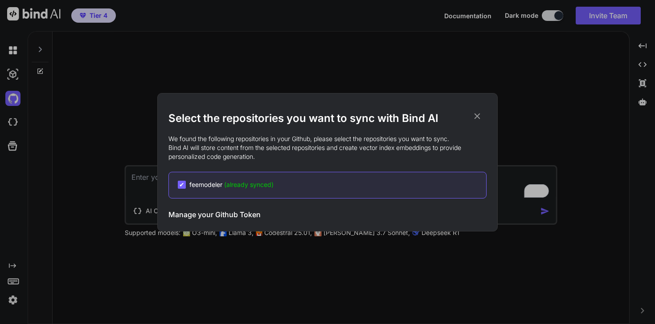
click at [261, 186] on span "(already synced)" at bounding box center [248, 185] width 49 height 8
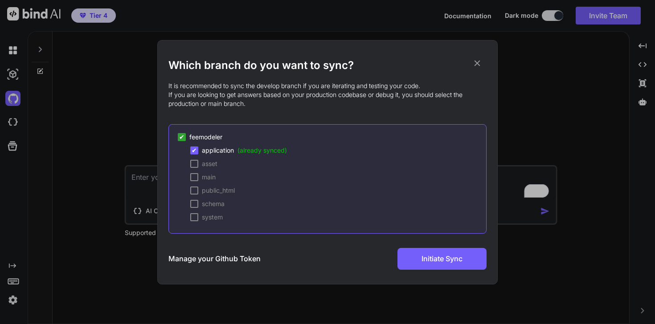
click at [196, 167] on div at bounding box center [194, 164] width 8 height 8
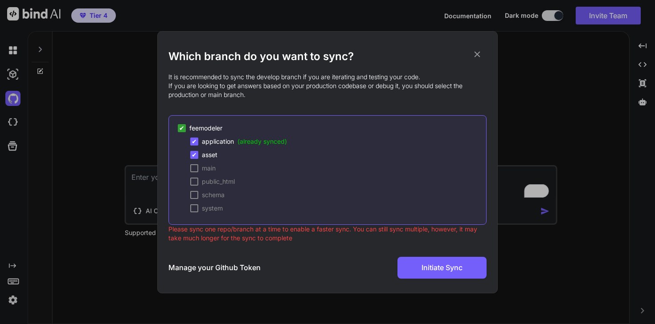
click at [197, 158] on div "✔" at bounding box center [194, 155] width 8 height 8
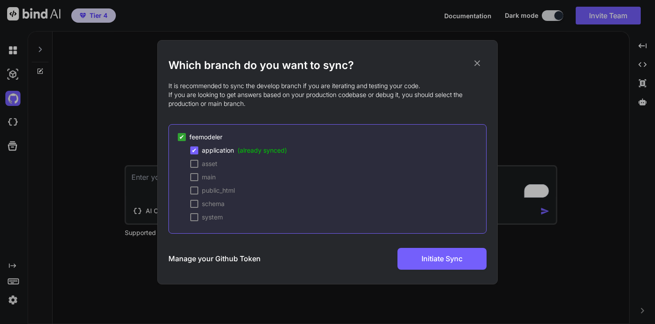
click at [482, 59] on h2 "Which branch do you want to sync?" at bounding box center [327, 65] width 318 height 14
click at [480, 58] on icon at bounding box center [477, 63] width 10 height 10
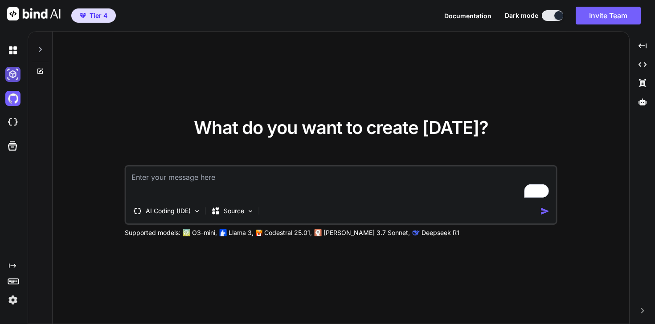
click at [12, 76] on img at bounding box center [12, 74] width 15 height 15
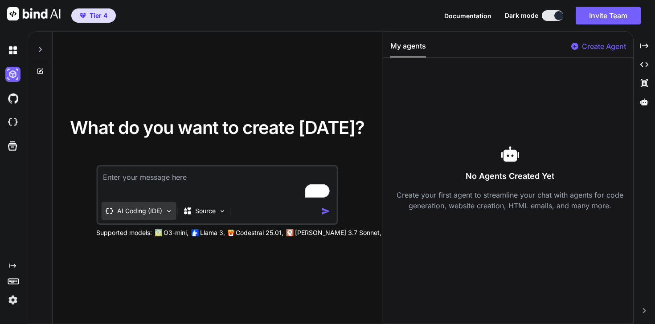
click at [151, 215] on p "AI Coding (IDE)" at bounding box center [139, 211] width 45 height 9
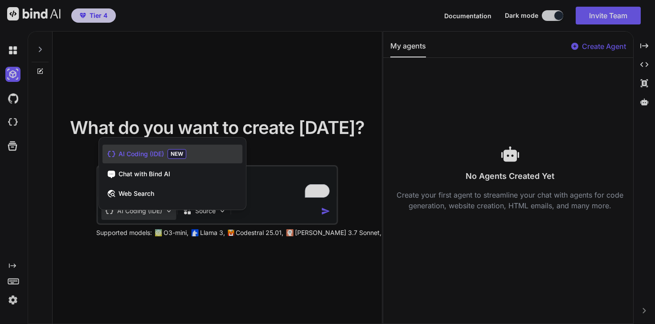
click at [207, 213] on div at bounding box center [327, 162] width 655 height 324
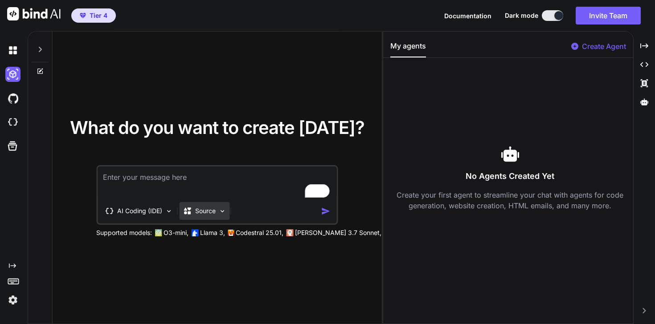
click at [218, 213] on div "Source" at bounding box center [204, 211] width 50 height 18
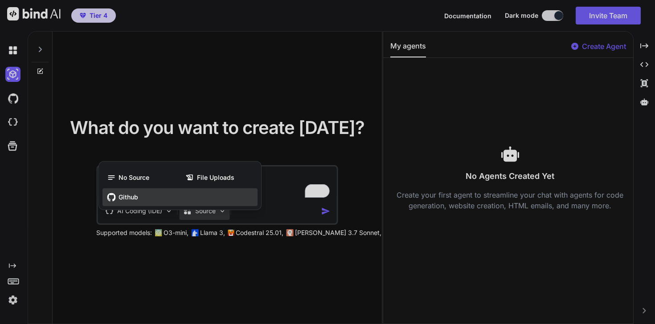
click at [134, 198] on span "Github" at bounding box center [128, 197] width 20 height 9
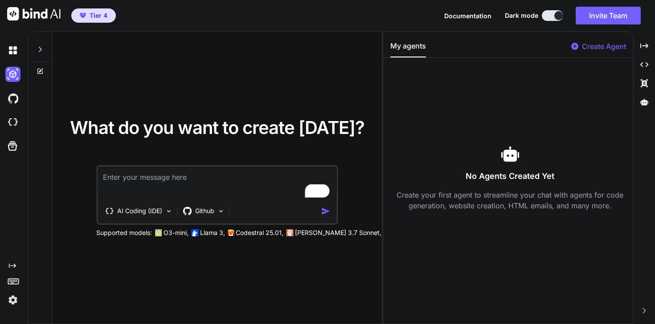
click at [215, 194] on textarea "To enrich screen reader interactions, please activate Accessibility in Grammarl…" at bounding box center [217, 183] width 239 height 33
click at [14, 46] on img at bounding box center [12, 50] width 15 height 15
click at [42, 43] on div at bounding box center [40, 47] width 17 height 31
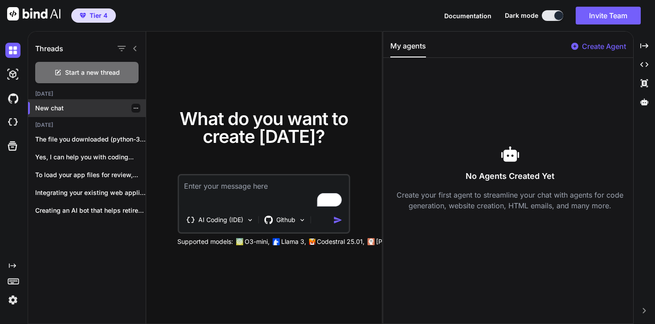
click at [29, 108] on div at bounding box center [29, 108] width 2 height 12
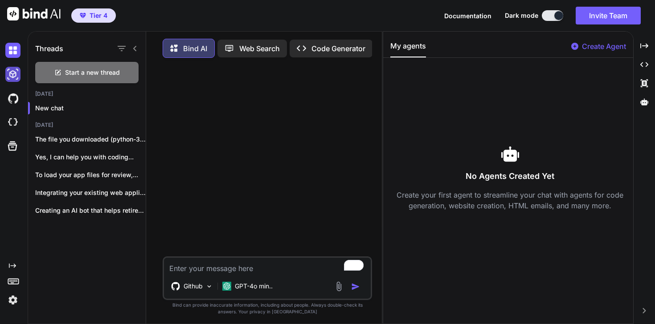
click at [8, 77] on img at bounding box center [12, 74] width 15 height 15
click at [204, 286] on div "Github" at bounding box center [191, 286] width 49 height 18
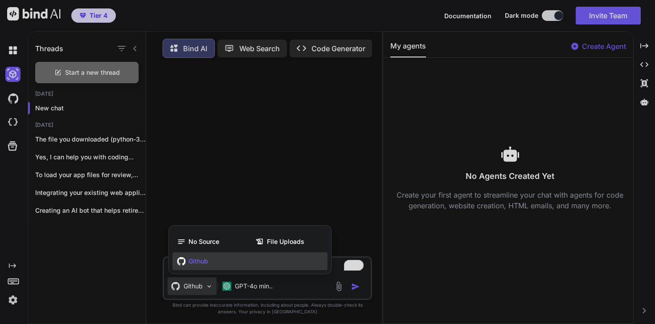
click at [243, 197] on div at bounding box center [327, 162] width 655 height 324
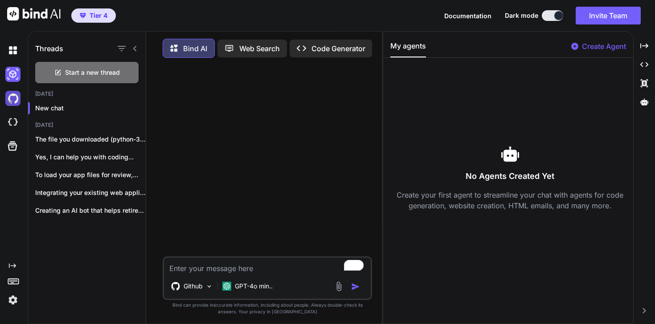
click at [16, 96] on img at bounding box center [12, 98] width 15 height 15
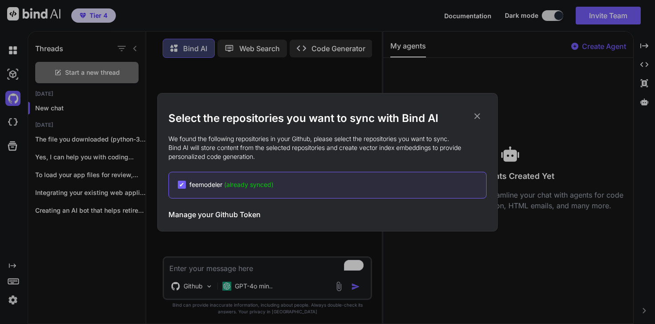
click at [9, 75] on div "Select the repositories you want to sync with Bind AI We found the following re…" at bounding box center [327, 162] width 655 height 324
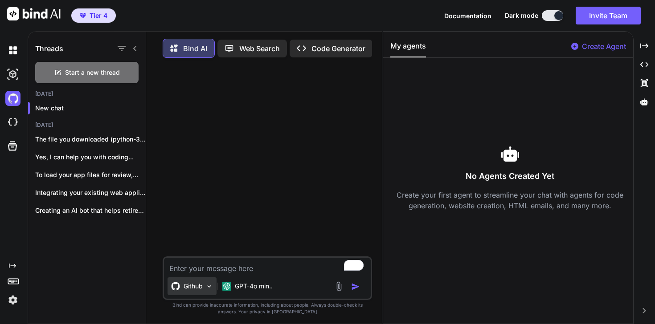
click at [186, 285] on p "Github" at bounding box center [193, 286] width 19 height 9
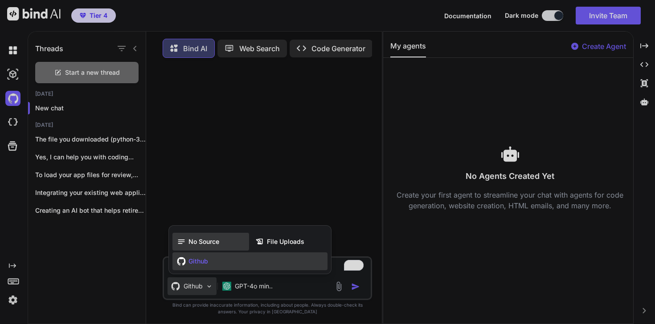
click at [210, 244] on span "No Source" at bounding box center [203, 241] width 31 height 9
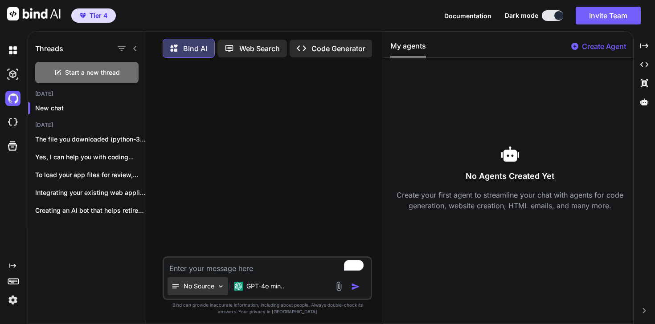
click at [210, 295] on div "No Source" at bounding box center [197, 286] width 61 height 18
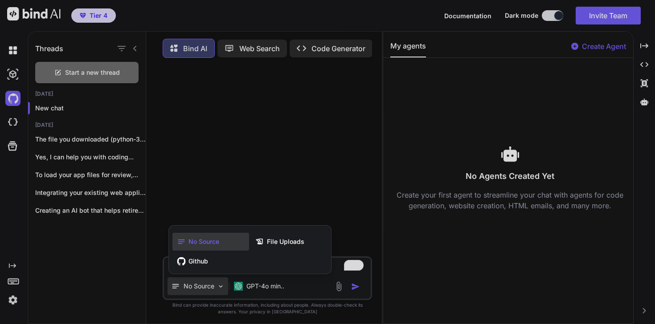
click at [276, 298] on div at bounding box center [327, 162] width 655 height 324
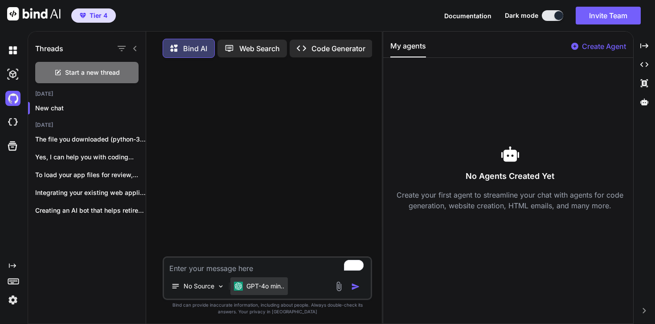
click at [276, 291] on p "GPT-4o min.." at bounding box center [265, 286] width 38 height 9
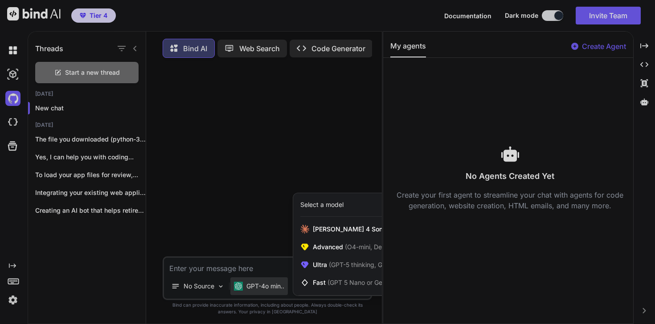
click at [265, 132] on div at bounding box center [327, 162] width 655 height 324
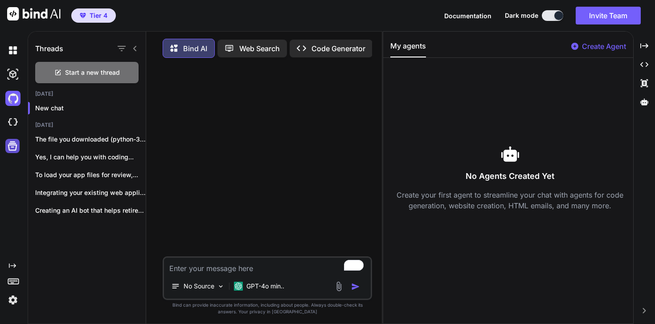
click at [10, 146] on icon at bounding box center [12, 146] width 12 height 12
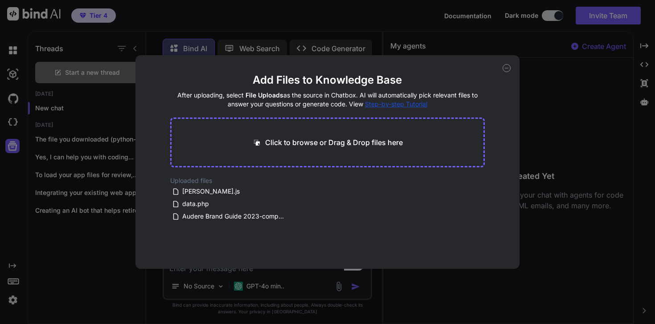
click at [17, 126] on div "Add Files to Knowledge Base After uploading, select File Uploads as the source …" at bounding box center [327, 162] width 655 height 324
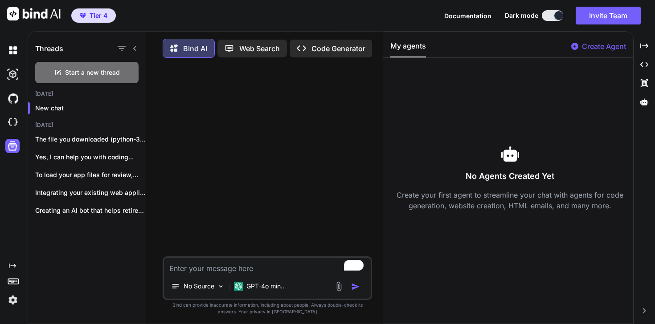
click at [17, 126] on img at bounding box center [12, 122] width 15 height 15
click at [8, 76] on img at bounding box center [12, 74] width 15 height 15
click at [16, 101] on img at bounding box center [12, 98] width 15 height 15
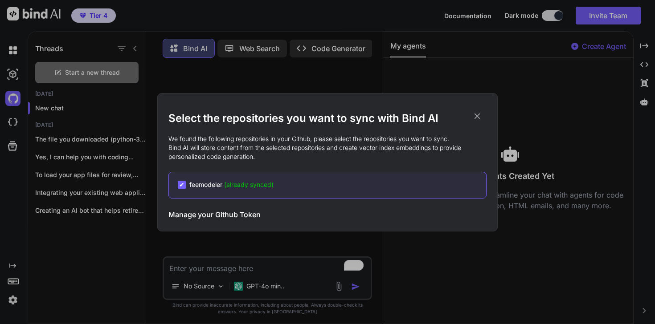
click at [477, 114] on icon at bounding box center [477, 116] width 10 height 10
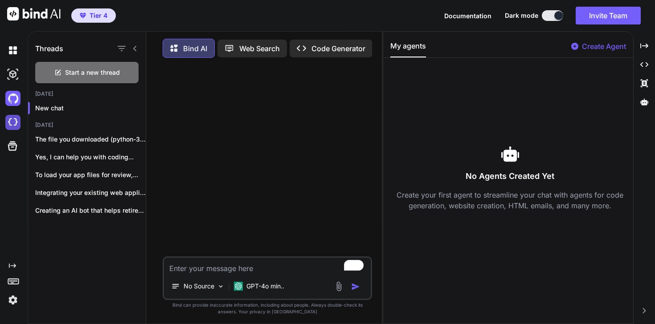
click at [12, 125] on img at bounding box center [12, 122] width 15 height 15
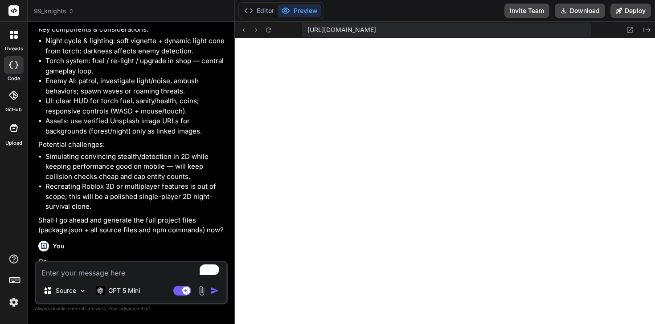
scroll to position [1320, 0]
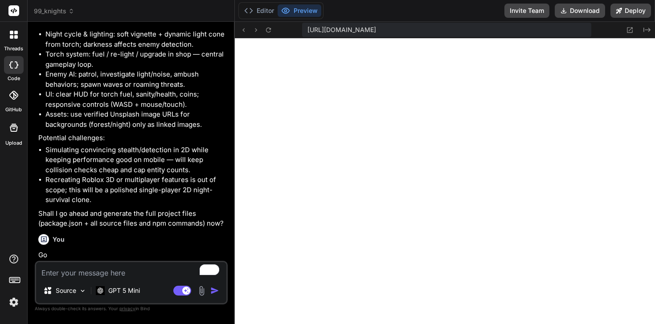
click at [11, 33] on icon at bounding box center [12, 33] width 4 height 4
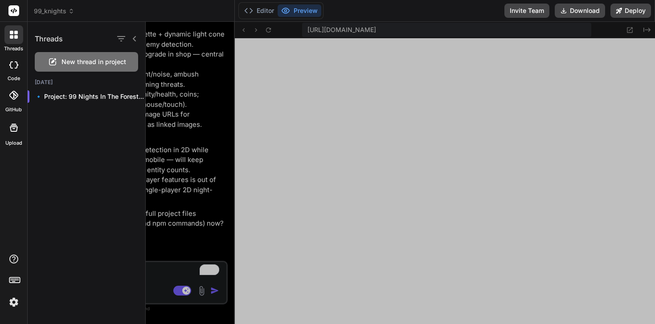
click at [13, 69] on div at bounding box center [14, 65] width 20 height 18
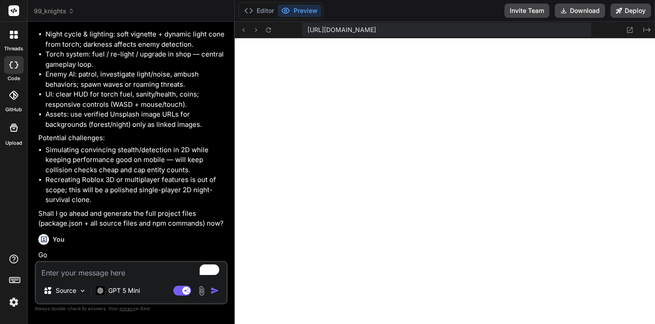
click at [13, 69] on div at bounding box center [14, 65] width 20 height 18
click at [240, 11] on div "Editor Preview" at bounding box center [280, 10] width 85 height 17
click at [257, 11] on button "Editor" at bounding box center [259, 10] width 37 height 12
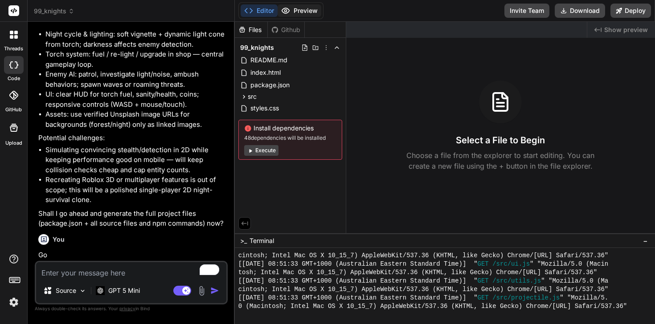
click at [293, 9] on button "Preview" at bounding box center [299, 10] width 44 height 12
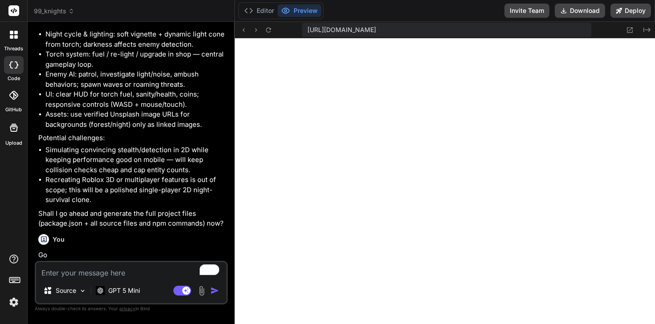
type textarea "x"
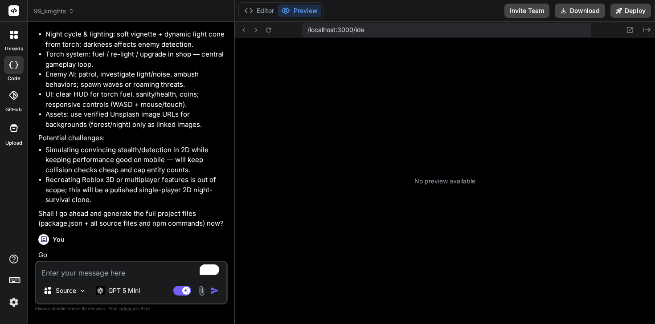
scroll to position [262, 0]
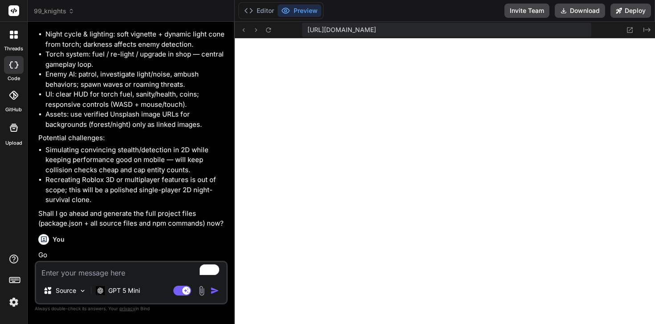
type textarea "x"
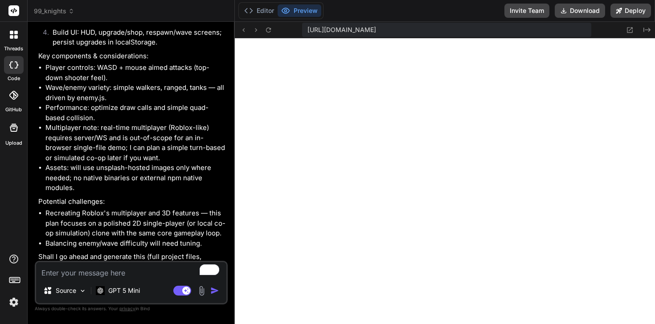
scroll to position [0, 0]
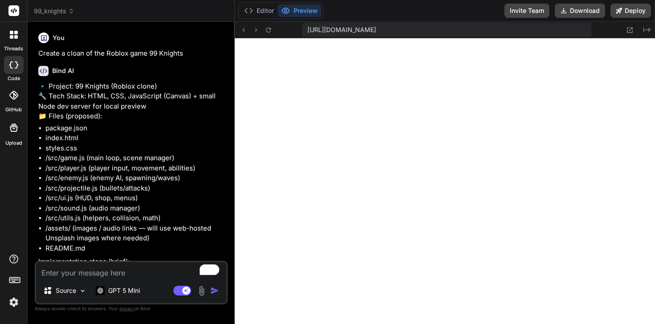
click at [59, 9] on span "99_knights" at bounding box center [54, 11] width 41 height 9
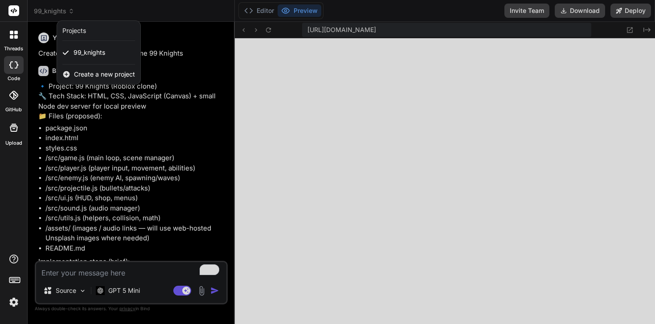
click at [98, 73] on span "Create a new project" at bounding box center [104, 74] width 61 height 9
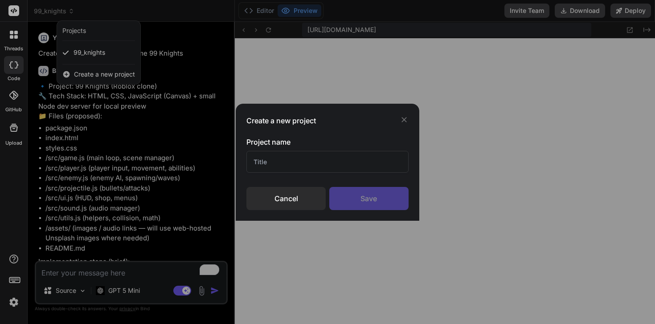
drag, startPoint x: 306, startPoint y: 158, endPoint x: 230, endPoint y: 149, distance: 76.7
click at [230, 149] on div "Create a new project Project name Cancel Save" at bounding box center [327, 162] width 655 height 324
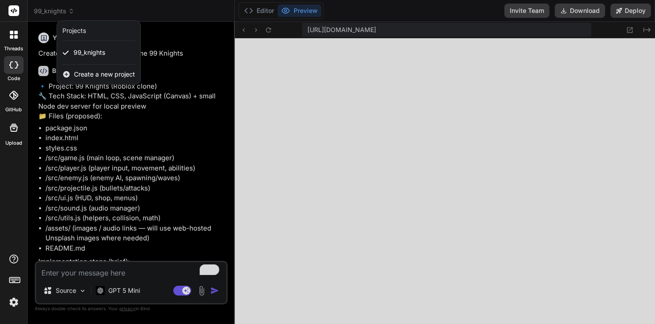
click at [109, 77] on span "Create a new project" at bounding box center [104, 74] width 61 height 9
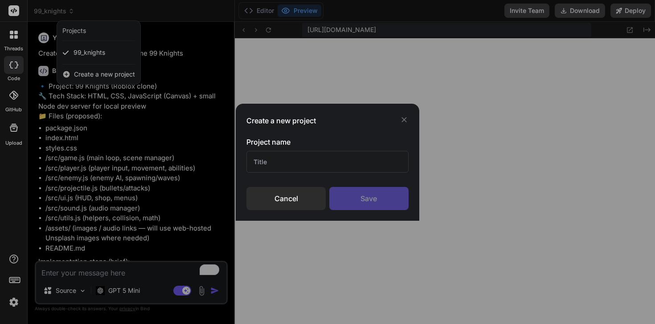
click at [275, 163] on input "text" at bounding box center [327, 162] width 162 height 22
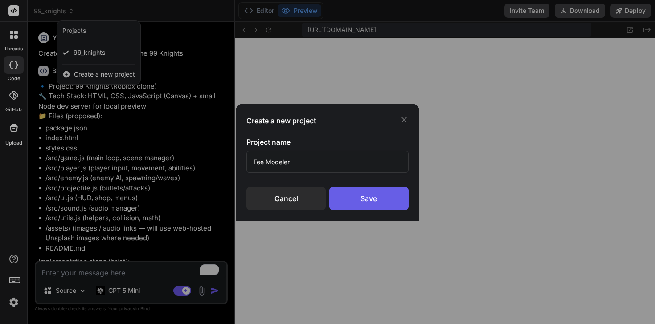
type input "Fee Modeler"
click at [375, 196] on div "Save" at bounding box center [368, 198] width 79 height 23
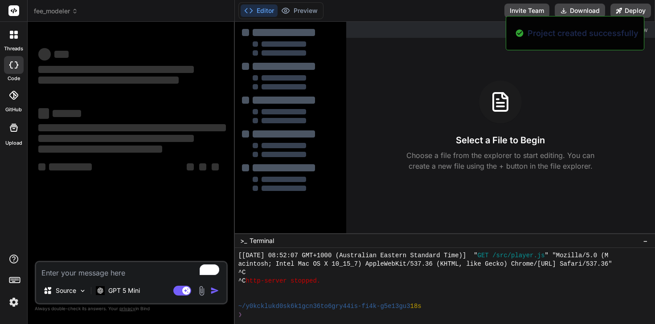
scroll to position [389, 0]
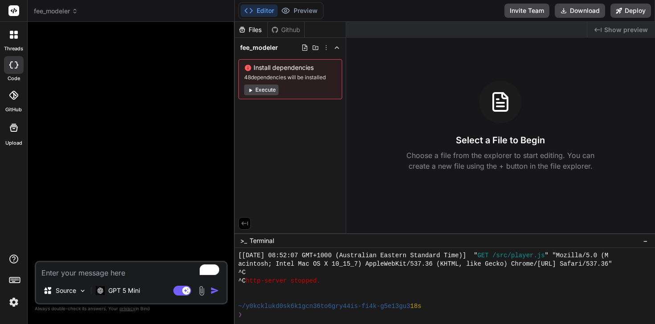
click at [266, 90] on button "Execute" at bounding box center [261, 90] width 34 height 11
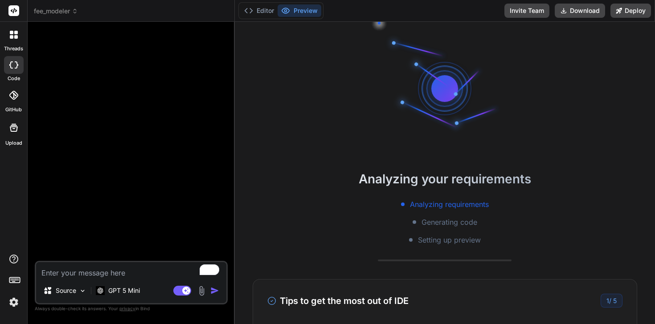
scroll to position [491, 0]
click at [77, 291] on div "Source" at bounding box center [65, 291] width 50 height 18
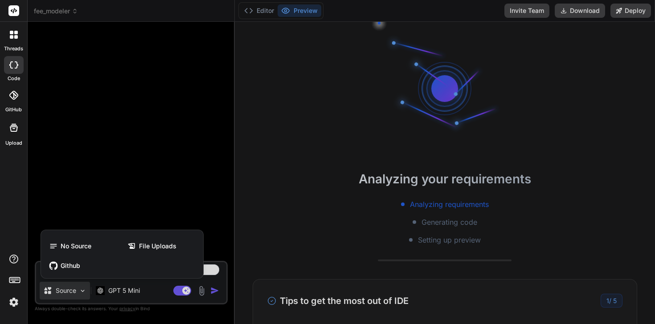
scroll to position [516, 0]
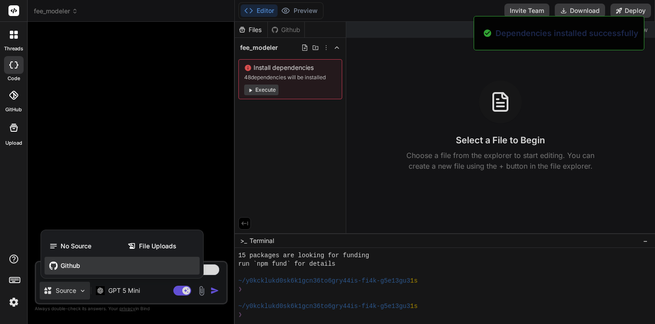
click at [79, 269] on span "Github" at bounding box center [71, 265] width 20 height 9
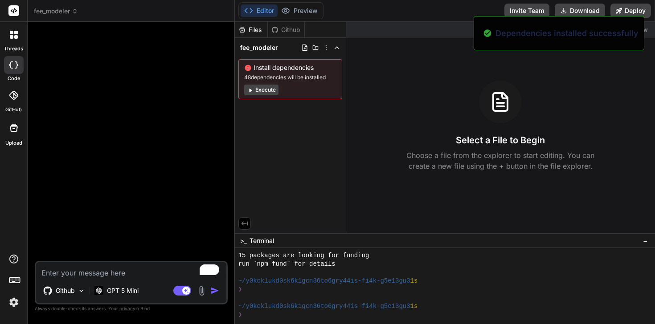
click at [122, 79] on div at bounding box center [132, 145] width 191 height 232
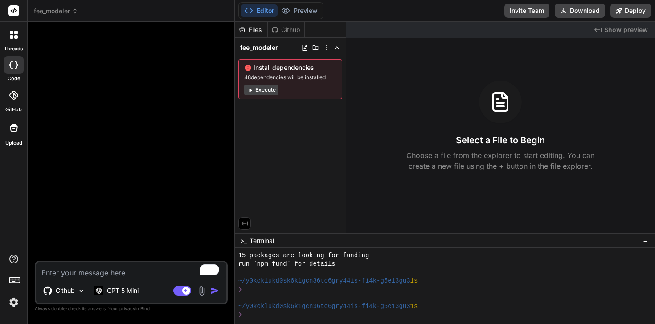
click at [99, 55] on div at bounding box center [132, 145] width 191 height 232
click at [271, 90] on button "Execute" at bounding box center [261, 90] width 34 height 11
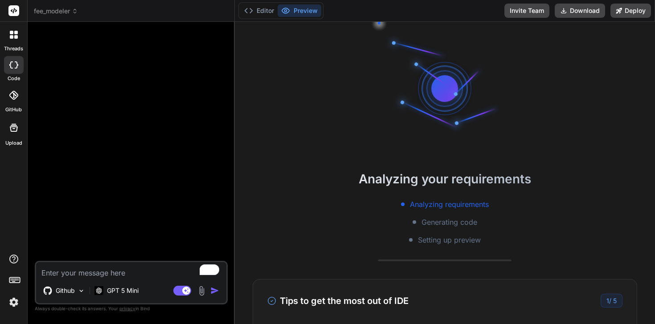
scroll to position [618, 0]
type textarea "x"
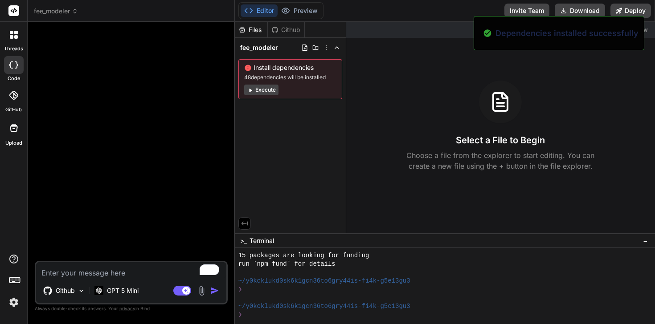
scroll to position [643, 0]
click at [333, 51] on icon at bounding box center [336, 47] width 7 height 7
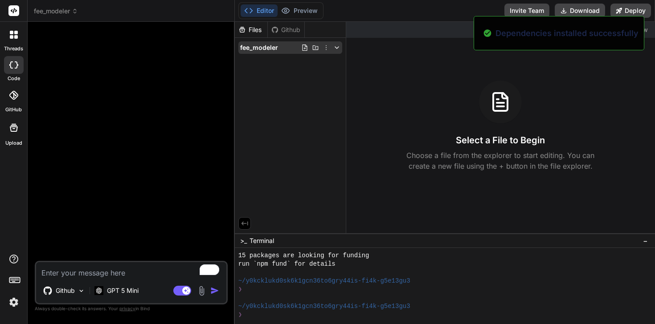
click at [303, 50] on icon at bounding box center [304, 47] width 7 height 7
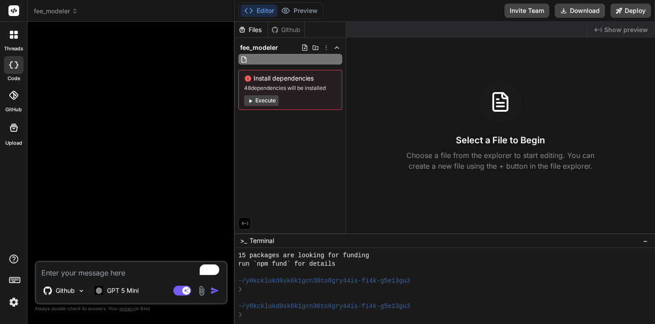
click at [266, 54] on input "text" at bounding box center [298, 59] width 98 height 11
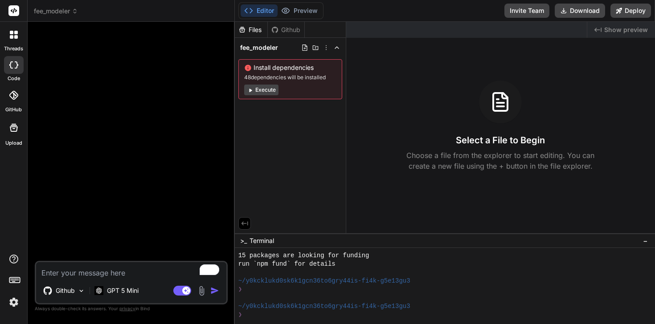
click at [262, 49] on span "fee_modeler" at bounding box center [259, 47] width 38 height 9
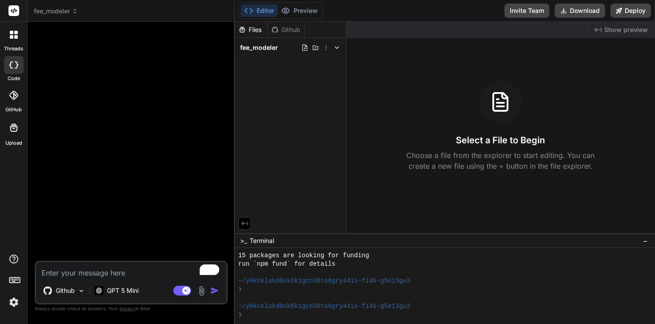
click at [262, 49] on span "fee_modeler" at bounding box center [259, 47] width 38 height 9
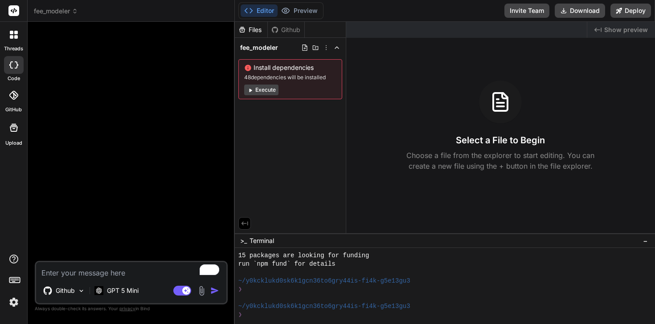
click at [281, 32] on div "Github" at bounding box center [286, 29] width 37 height 9
click at [285, 30] on div "Github" at bounding box center [286, 29] width 37 height 9
click at [137, 274] on textarea "To enrich screen reader interactions, please activate Accessibility in Grammarl…" at bounding box center [131, 270] width 190 height 16
type textarea "I"
type textarea "x"
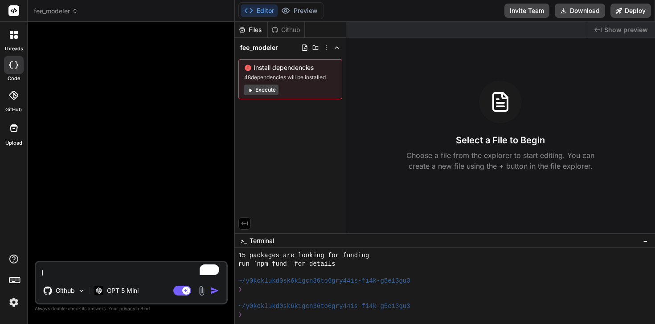
type textarea "I"
type textarea "x"
type textarea "I w"
type textarea "x"
type textarea "I wa"
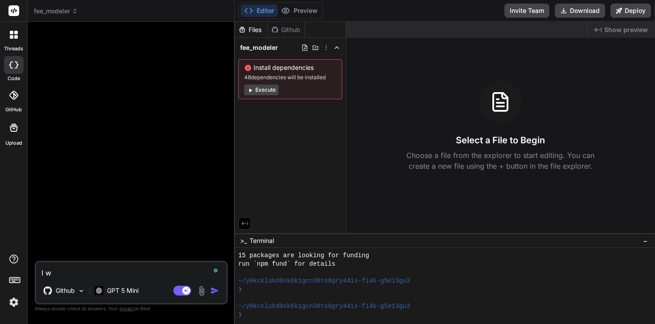
type textarea "x"
type textarea "I wan"
type textarea "x"
type textarea "I want"
type textarea "x"
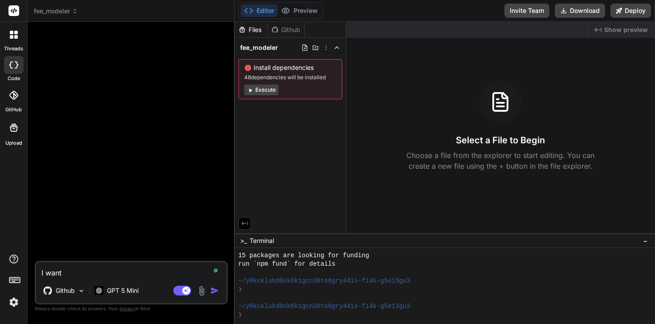
type textarea "I want"
type textarea "x"
type textarea "I want t"
type textarea "x"
type textarea "I want to"
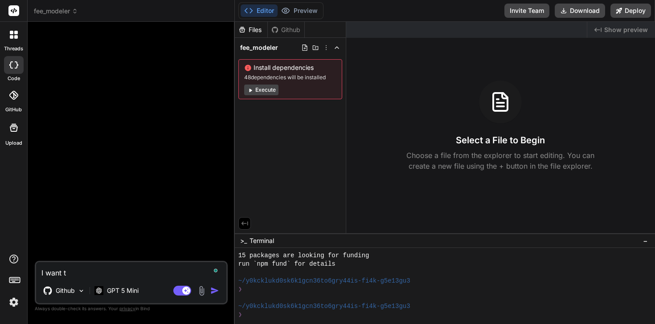
type textarea "x"
type textarea "I want to"
type textarea "x"
type textarea "I want to o"
type textarea "x"
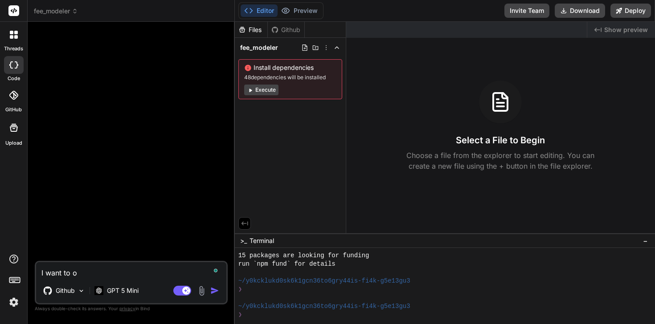
type textarea "I want to op"
type textarea "x"
type textarea "I want to opt"
type textarea "x"
type textarea "I want to opti"
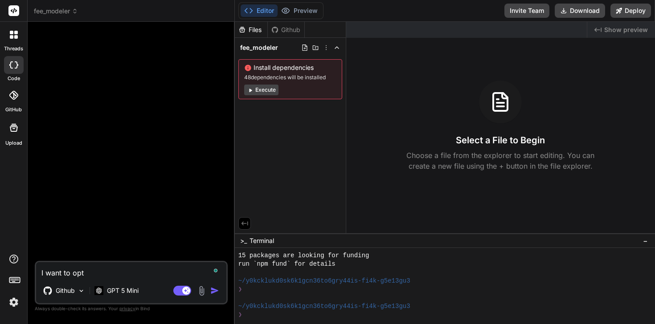
type textarea "x"
type textarea "I want to optim"
type textarea "x"
type textarea "I want to optimi"
type textarea "x"
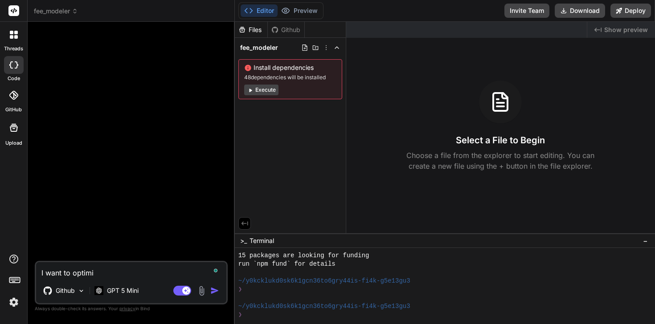
type textarea "I want to optimis"
type textarea "x"
type textarea "I want to optimise"
type textarea "x"
type textarea "I want to optimise"
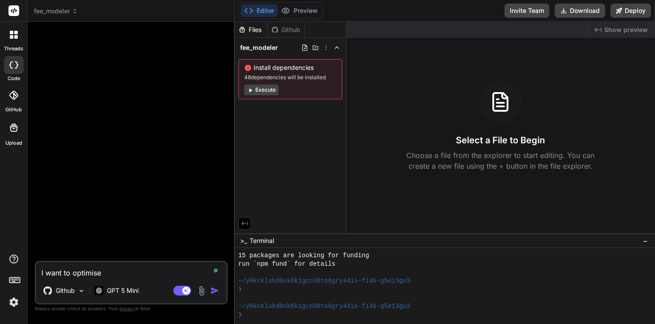
type textarea "x"
type textarea "I want to optimise t"
type textarea "x"
type textarea "I want to optimise th"
type textarea "x"
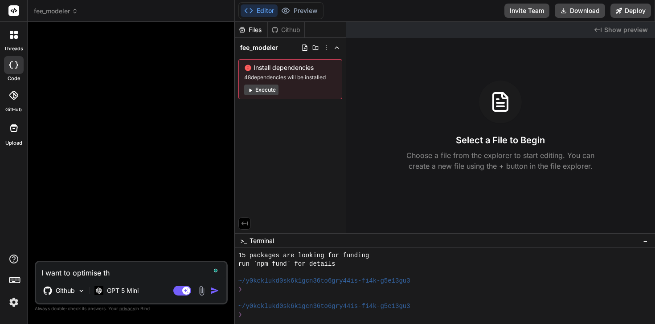
type textarea "I want to optimise the"
type textarea "x"
type textarea "I want to optimise the"
type textarea "x"
type textarea "I want to optimise the f"
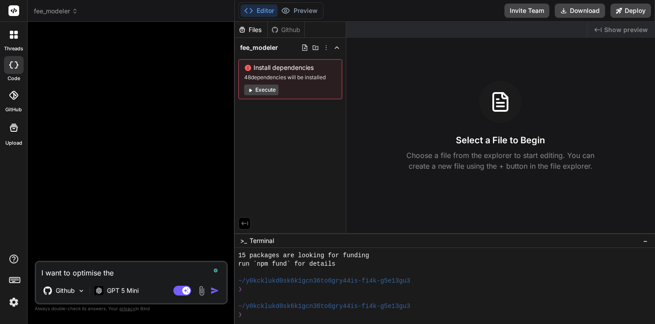
type textarea "x"
type textarea "I want to optimise the fer"
type textarea "x"
type textarea "I want to optimise the fere"
type textarea "x"
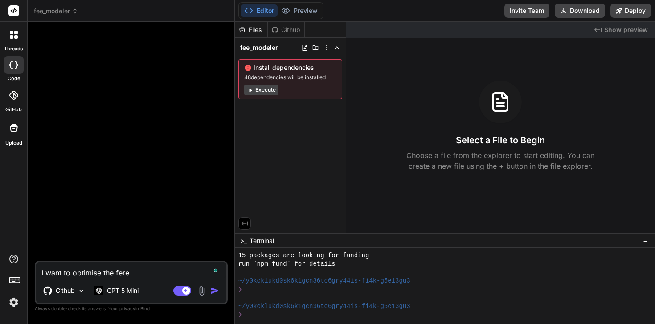
type textarea "I want to optimise the ferem"
type textarea "x"
type textarea "I want to optimise the fere"
type textarea "x"
type textarea "I want to optimise the fer"
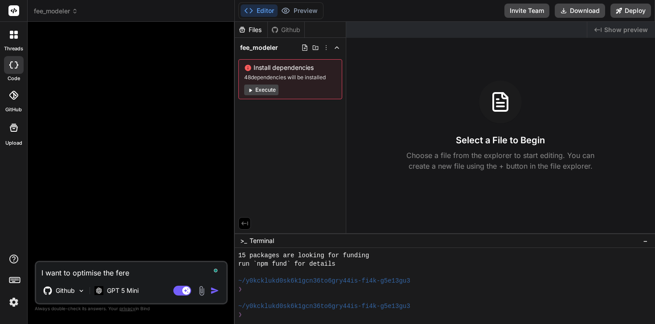
type textarea "x"
type textarea "I want to optimise the fe"
type textarea "x"
type textarea "I want to optimise the fee"
type textarea "x"
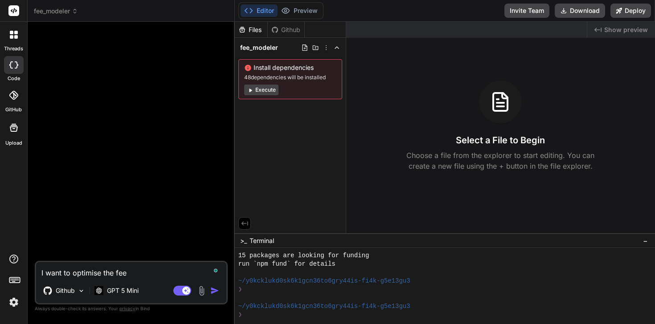
type textarea "I want to optimise the feem"
type textarea "x"
type textarea "I want to optimise the feemo"
type textarea "x"
type textarea "I want to optimise the feemod"
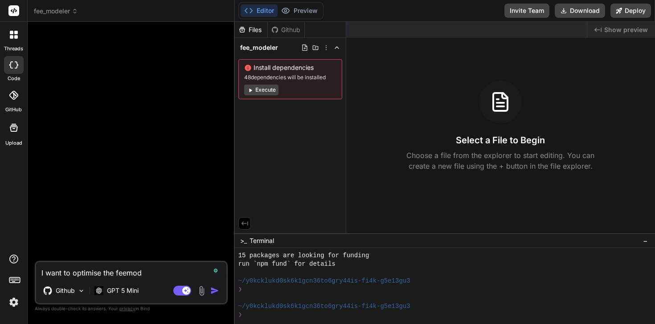
type textarea "x"
type textarea "I want to optimise the feemode"
type textarea "x"
type textarea "I want to optimise the feemodel"
type textarea "x"
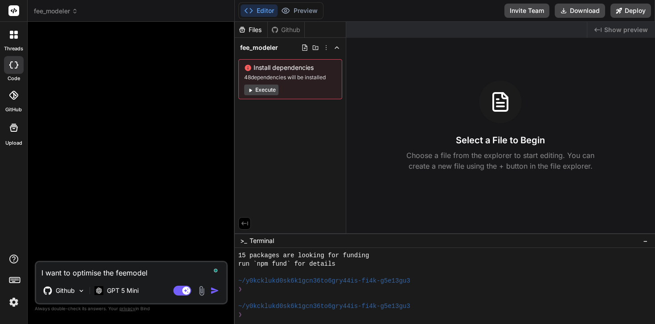
type textarea "I want to optimise the feemodele"
type textarea "x"
type textarea "I want to optimise the feemodeler"
type textarea "x"
type textarea "I want to optimise the feemodeler"
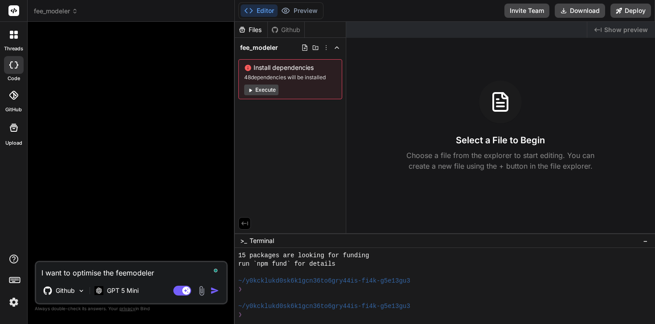
type textarea "x"
type textarea "I want to optimise the feemodeler t"
type textarea "x"
type textarea "I want to optimise the feemodeler to"
type textarea "x"
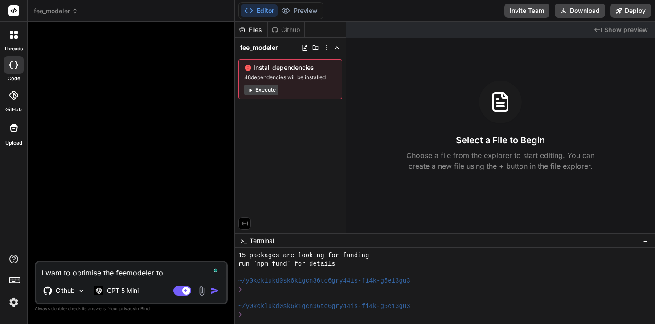
type textarea "I want to optimise the feemodeler too"
type textarea "x"
type textarea "I want to optimise the feemodeler tool"
type textarea "x"
type textarea "I want to optimise the feemodeler tool."
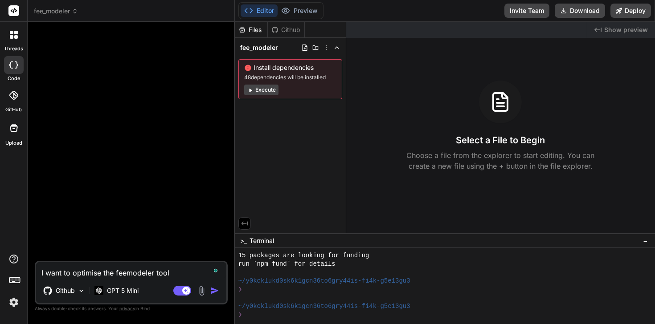
type textarea "x"
type textarea "I want to optimise the feemodeler tool."
type textarea "x"
type textarea "I want to optimise the feemodeler tool. P"
type textarea "x"
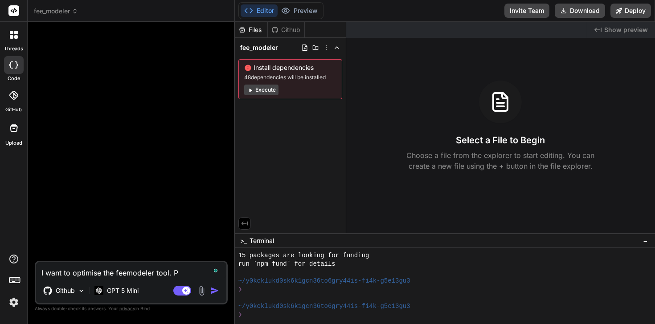
type textarea "I want to optimise the feemodeler tool. Pl"
type textarea "x"
type textarea "I want to optimise the feemodeler tool. Ple"
type textarea "x"
type textarea "I want to optimise the feemodeler tool. Plea"
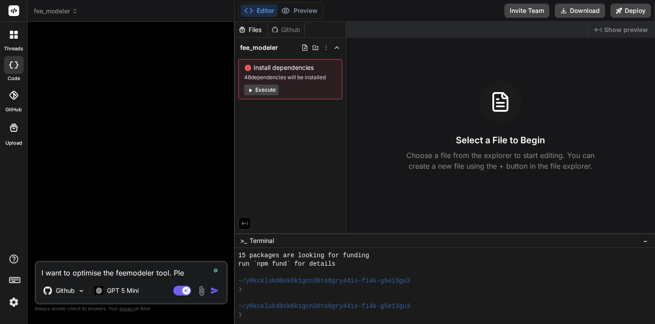
type textarea "x"
type textarea "I want to optimise the feemodeler tool. Pleas"
type textarea "x"
type textarea "I want to optimise the feemodeler tool. Please"
type textarea "x"
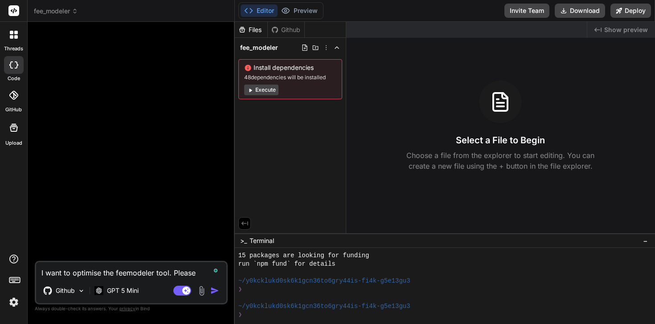
type textarea "I want to optimise the feemodeler tool. Please"
type textarea "x"
type textarea "I want to optimise the feemodeler tool. Please l"
type textarea "x"
type textarea "I want to optimise the feemodeler tool. Please lo"
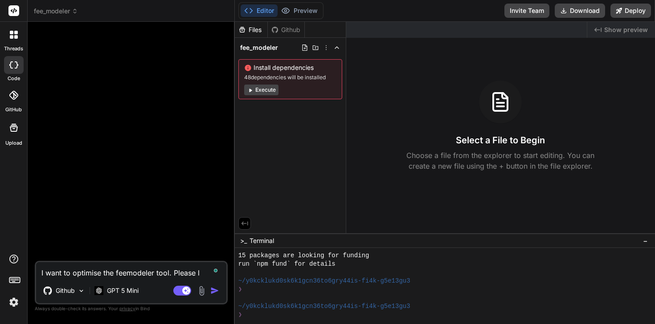
type textarea "x"
type textarea "I want to optimise the feemodeler tool. Please loa"
type textarea "x"
type textarea "I want to optimise the feemodeler tool. Please load"
type textarea "x"
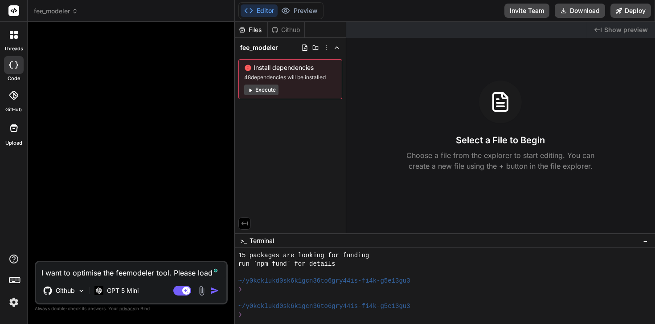
type textarea "I want to optimise the feemodeler tool. Please loads"
type textarea "x"
type textarea "I want to optimise the feemodeler tool. Please loads"
type textarea "x"
type textarea "I want to optimise the feemodeler tool. Please loads i"
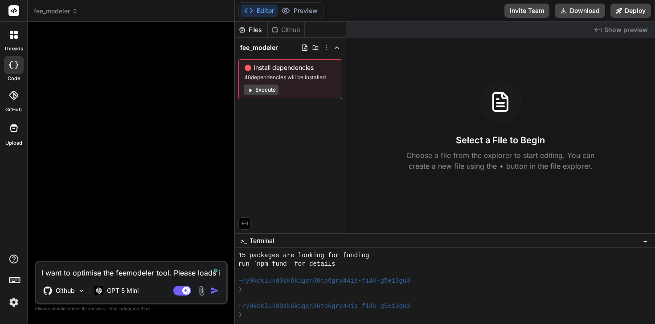
type textarea "x"
type textarea "I want to optimise the feemodeler tool. Please loads it"
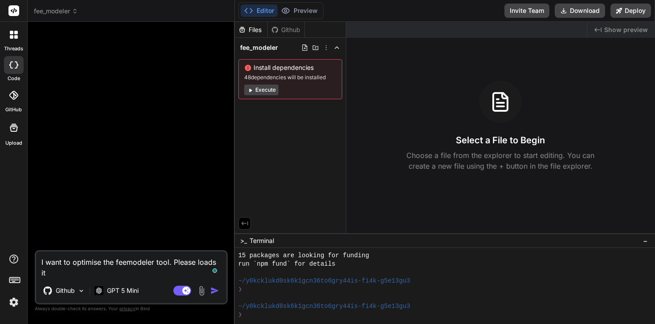
type textarea "x"
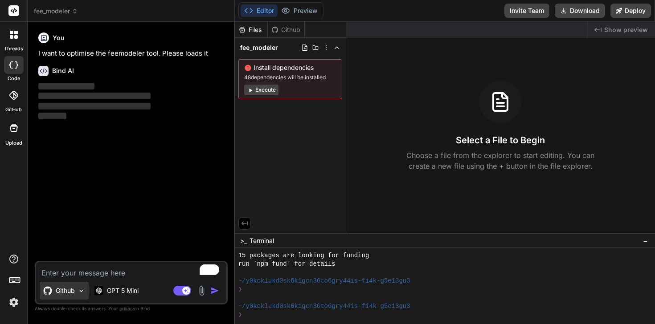
click at [68, 290] on p "Github" at bounding box center [65, 290] width 19 height 9
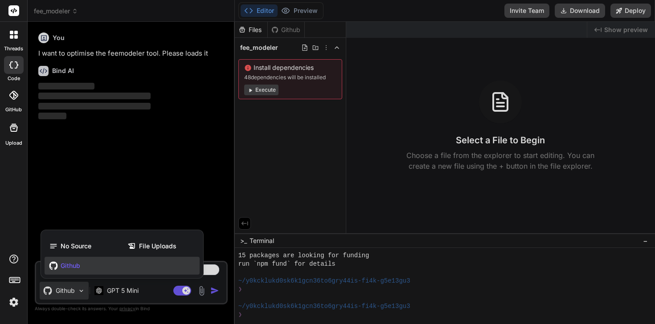
click at [79, 265] on span "Github" at bounding box center [71, 265] width 20 height 9
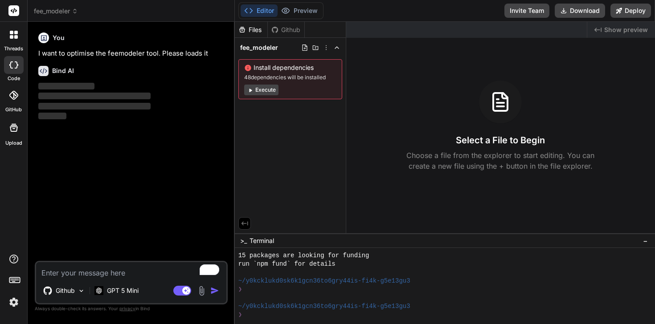
click at [608, 29] on span "Show preview" at bounding box center [626, 29] width 44 height 9
click at [278, 34] on div "Github" at bounding box center [286, 29] width 37 height 9
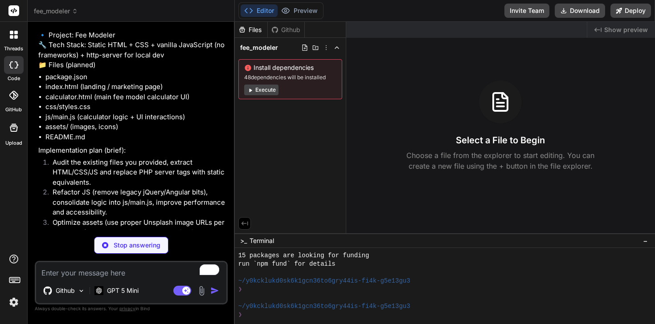
scroll to position [50, 0]
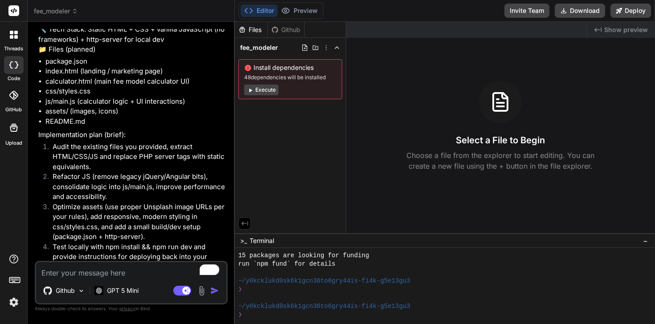
type textarea "x"
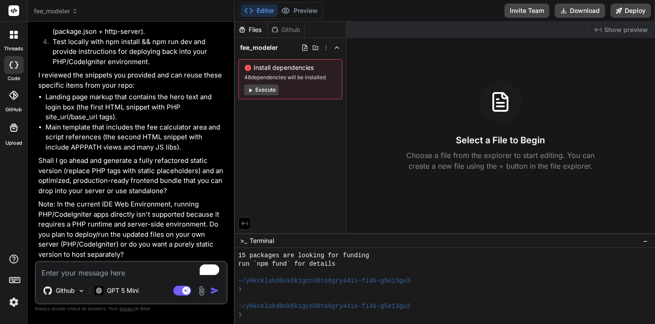
scroll to position [293, 0]
click at [88, 272] on textarea "To enrich screen reader interactions, please activate Accessibility in Grammarl…" at bounding box center [131, 270] width 190 height 16
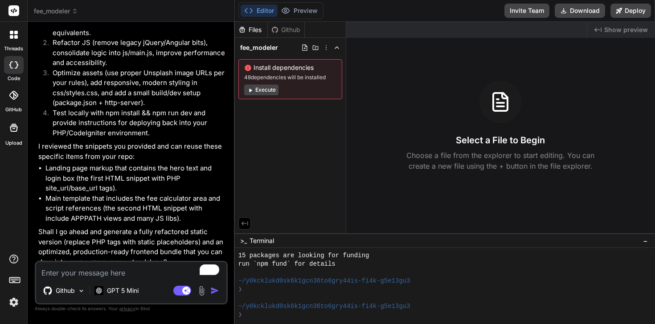
scroll to position [244, 0]
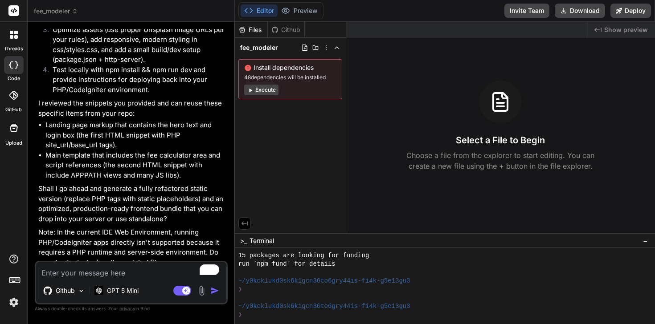
type textarea "D"
type textarea "x"
type textarea "Do"
type textarea "x"
type textarea "Don"
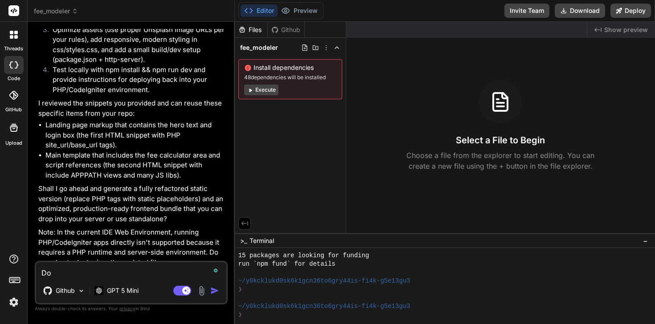
type textarea "x"
type textarea "Don;"
type textarea "x"
type textarea "Don;t"
type textarea "x"
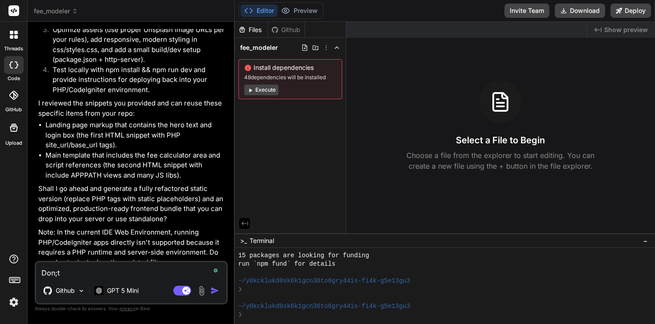
type textarea "Don;t"
type textarea "x"
type textarea "Don;t"
type textarea "x"
type textarea "Don;"
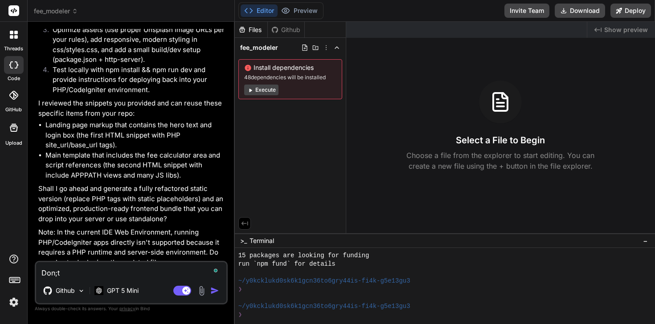
type textarea "x"
type textarea "Don"
type textarea "x"
type textarea "Do"
type textarea "x"
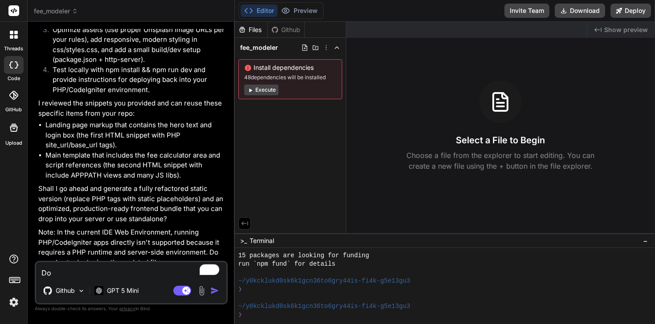
type textarea "D"
type textarea "x"
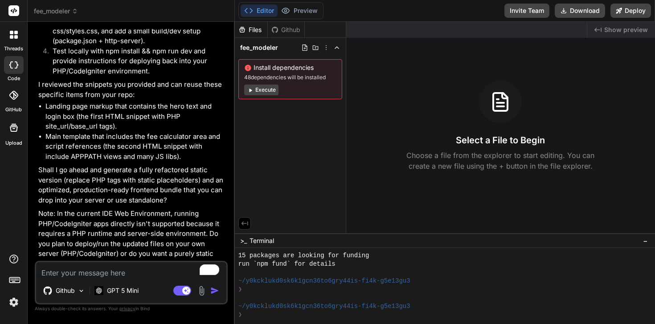
scroll to position [265, 0]
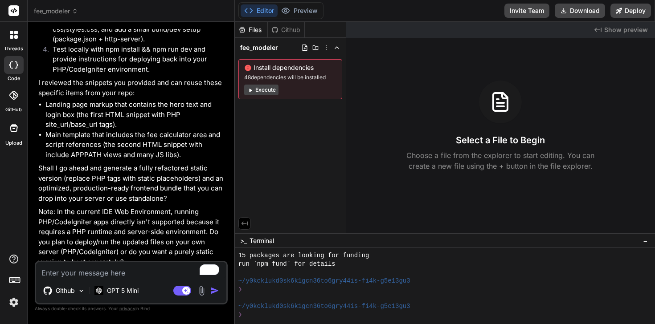
type textarea "G"
type textarea "x"
type textarea "Ge"
type textarea "x"
type textarea "Gen"
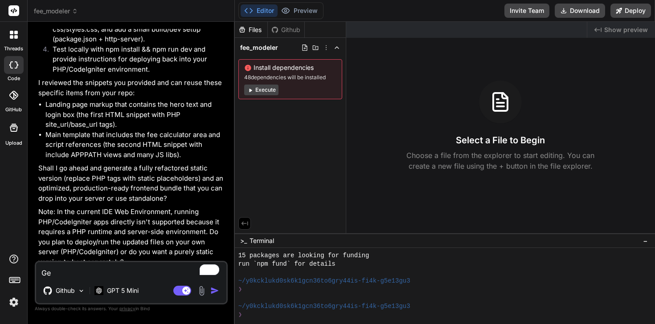
type textarea "x"
type textarea "Gene"
type textarea "x"
type textarea "Gener"
type textarea "x"
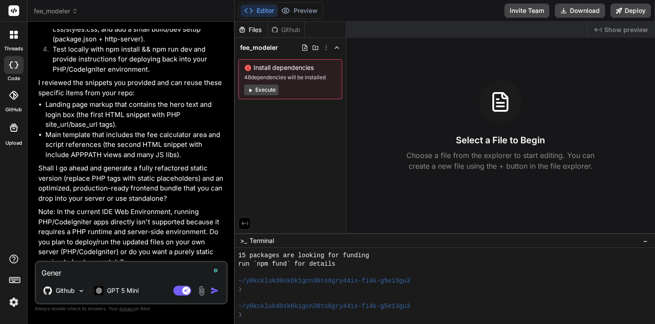
type textarea "Genera"
type textarea "x"
type textarea "Generat"
type textarea "x"
type textarea "Generate"
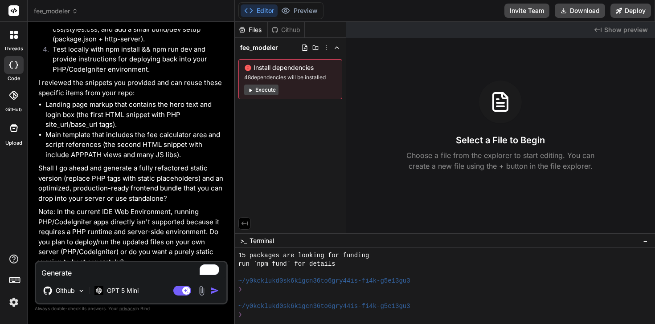
type textarea "x"
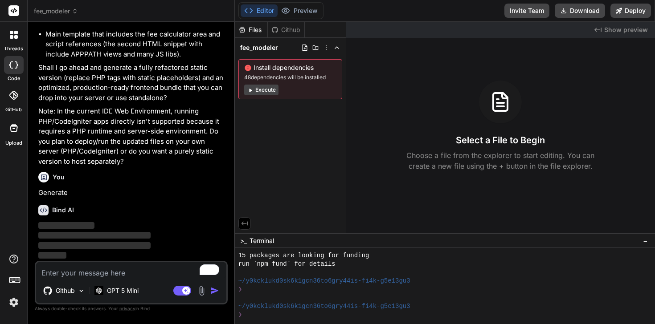
scroll to position [385, 0]
click at [592, 33] on div "Created with Pixso. Show preview" at bounding box center [621, 30] width 68 height 16
click at [608, 30] on span "Show preview" at bounding box center [626, 29] width 44 height 9
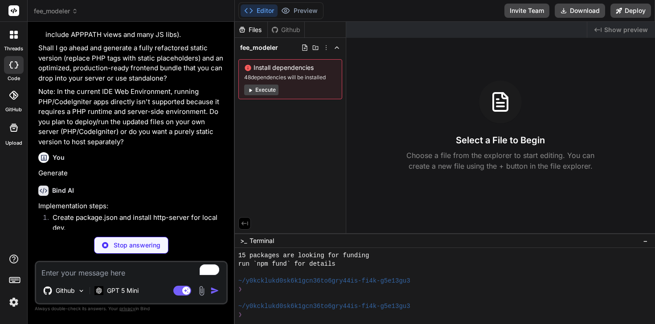
click at [612, 31] on span "Show preview" at bounding box center [626, 29] width 44 height 9
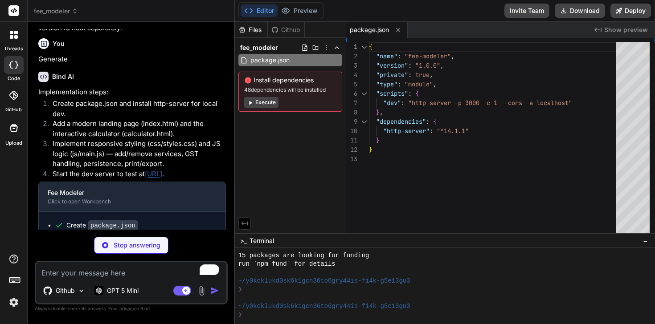
scroll to position [542, 0]
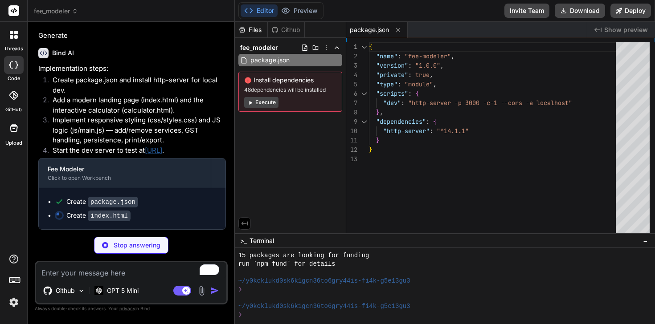
type textarea "x"
type textarea "<script> // minimal GA-free behavior for quick navigation document.addEventList…"
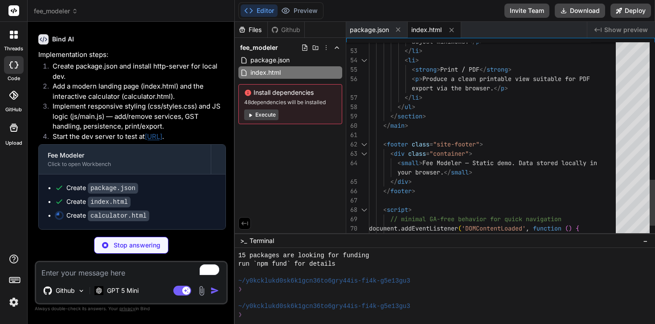
scroll to position [75, 0]
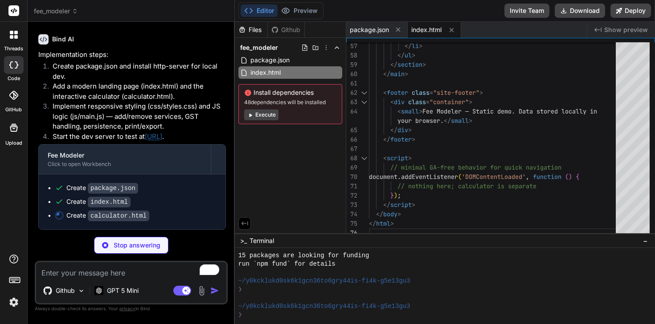
type textarea "x"
type textarea "<script type="module" src="js/main.js"></script> </body> </html>"
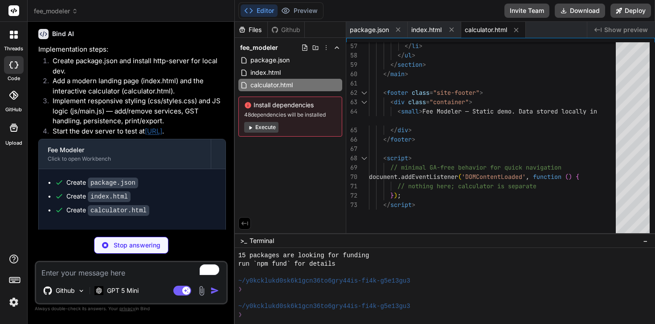
type textarea "x"
type textarea "}"
type textarea "x"
type textarea ".container { padding: 16px; } }"
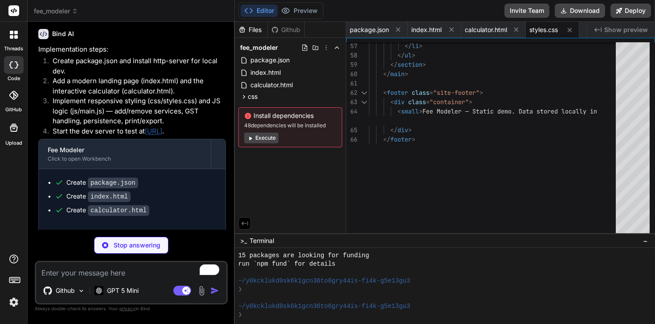
type textarea "x"
type textarea "save(); alert('Saved locally in your browser.'); }); document.getElementById('c…"
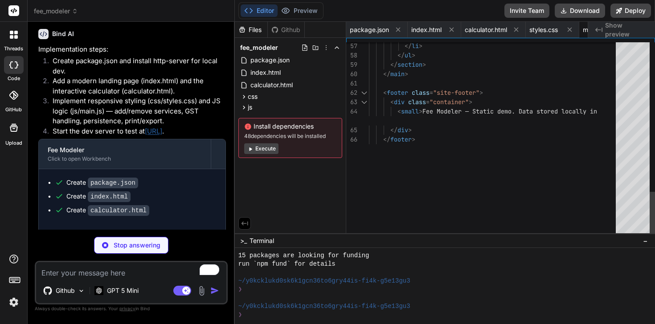
type textarea "x"
type textarea "templates with client-side behavior. - Printing to PDF is done via the browser …"
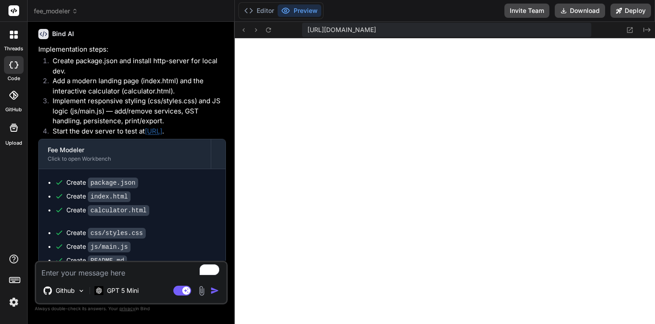
type textarea "x"
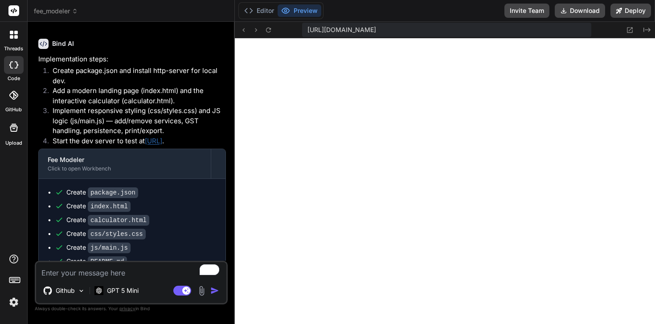
scroll to position [631, 0]
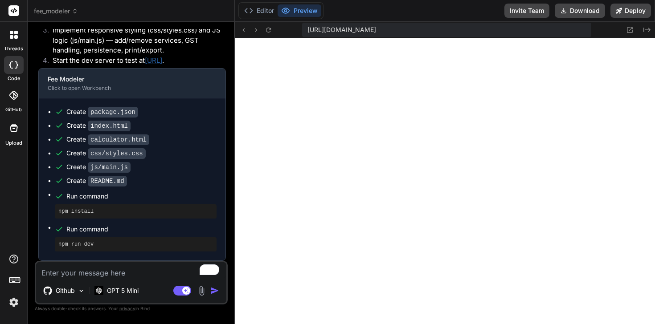
click at [94, 273] on textarea "To enrich screen reader interactions, please activate Accessibility in Grammarl…" at bounding box center [131, 270] width 190 height 16
type textarea "W"
type textarea "x"
type textarea "Wh"
type textarea "x"
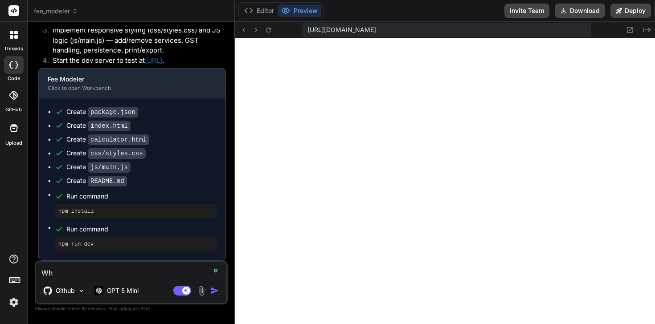
type textarea "Wha"
type textarea "x"
type textarea "What"
type textarea "x"
type textarea "What"
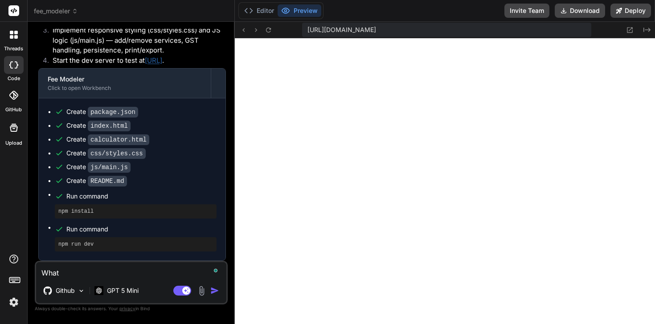
type textarea "x"
type textarea "What a"
type textarea "x"
type textarea "What am"
type textarea "x"
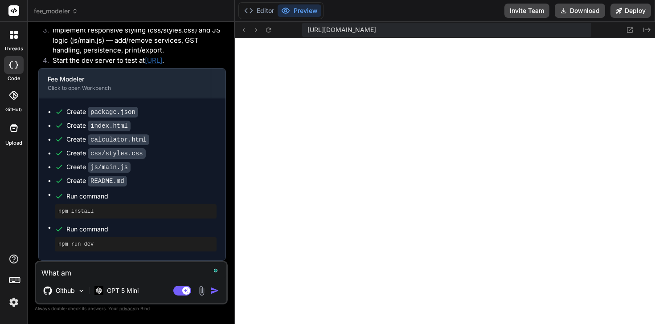
type textarea "What am"
type textarea "x"
type textarea "What am I"
type textarea "x"
type textarea "What am I"
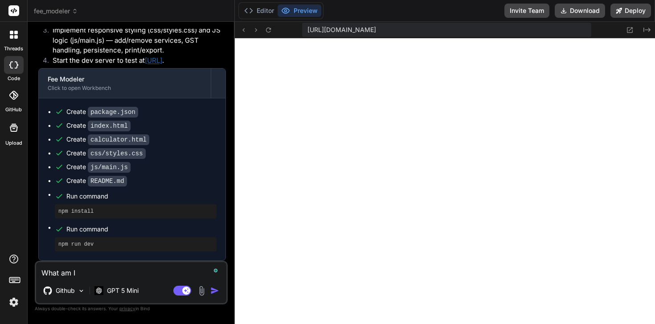
type textarea "x"
type textarea "What am I l"
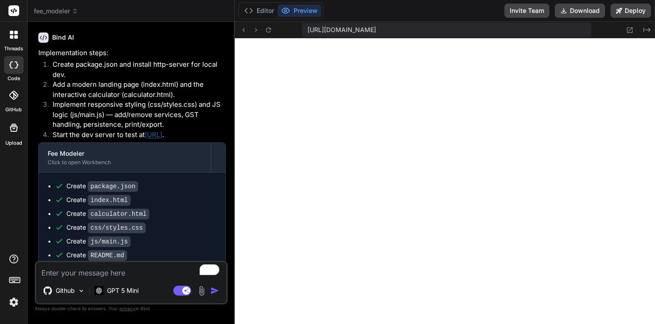
scroll to position [540, 0]
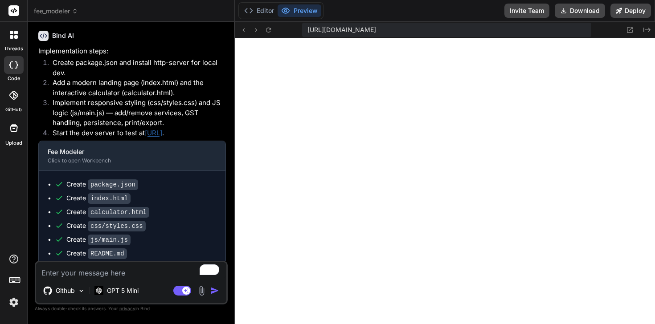
click at [162, 137] on link "[URL]" at bounding box center [153, 133] width 17 height 8
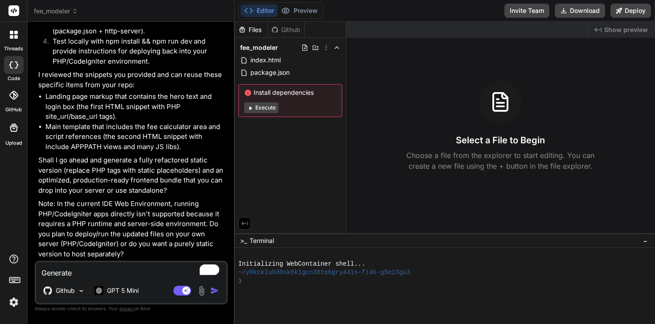
scroll to position [292, 0]
click at [17, 39] on div at bounding box center [13, 34] width 19 height 19
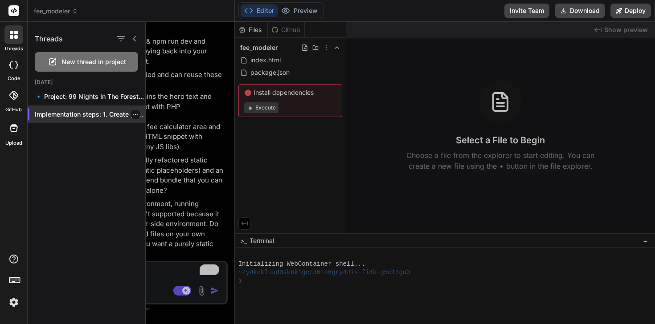
click at [104, 115] on p "Implementation steps: 1. Create package.json and install..." at bounding box center [90, 114] width 110 height 9
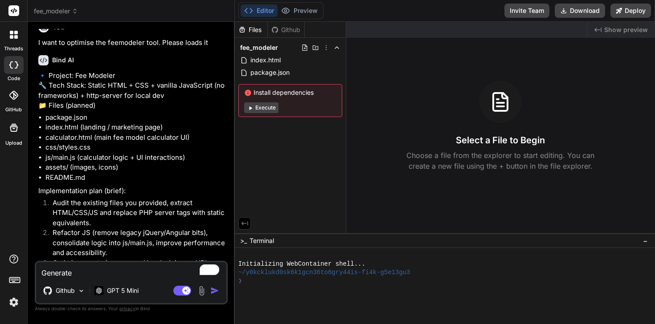
scroll to position [0, 0]
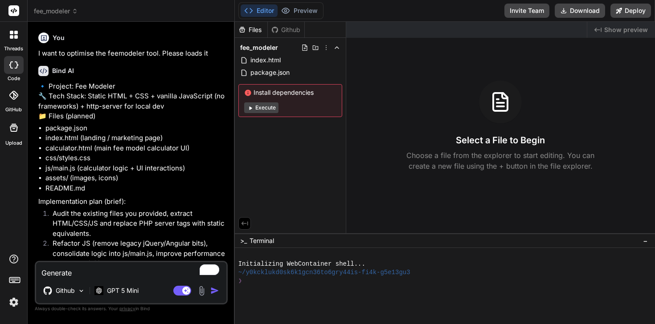
click at [15, 61] on div at bounding box center [14, 65] width 20 height 18
click at [13, 41] on div at bounding box center [13, 34] width 19 height 19
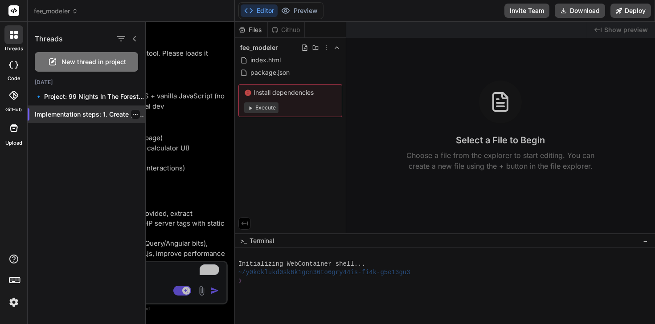
click at [73, 118] on p "Implementation steps: 1. Create package.json and install..." at bounding box center [90, 114] width 110 height 9
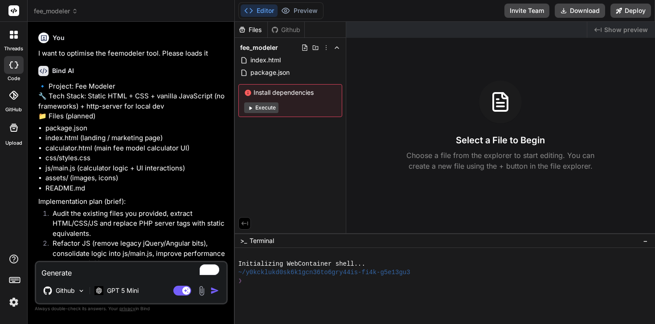
click at [16, 100] on div at bounding box center [14, 96] width 20 height 20
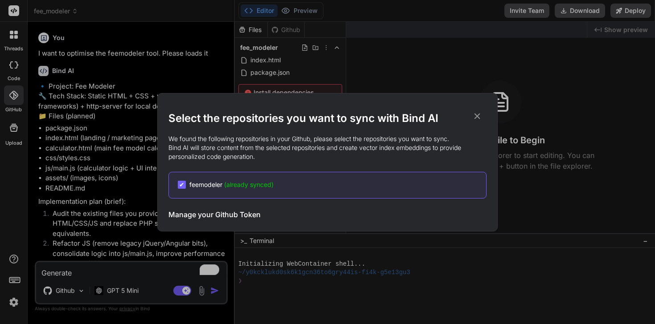
click at [155, 108] on div "Select the repositories you want to sync with Bind AI We found the following re…" at bounding box center [327, 162] width 655 height 324
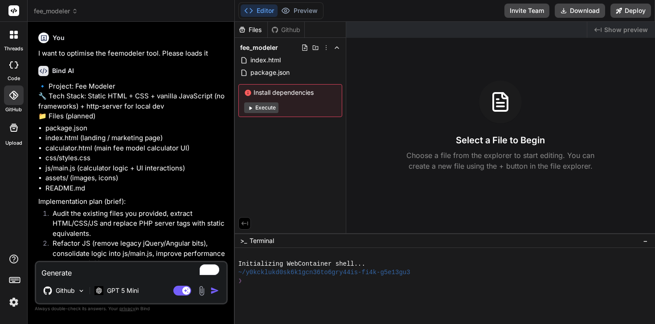
click at [14, 71] on div at bounding box center [14, 65] width 20 height 18
click at [8, 49] on label "threads" at bounding box center [13, 49] width 19 height 8
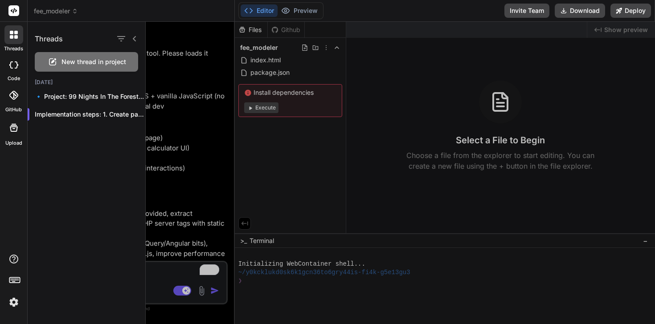
click at [20, 71] on div at bounding box center [14, 65] width 20 height 18
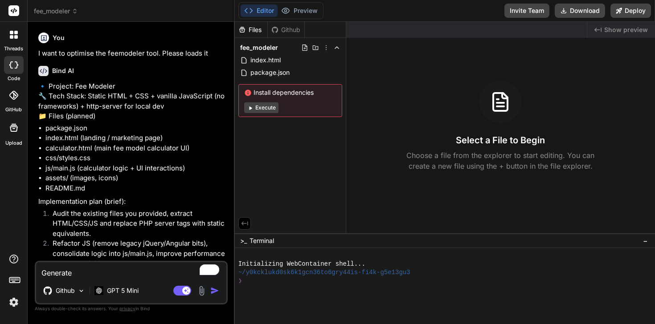
click at [16, 73] on div at bounding box center [14, 65] width 20 height 18
click at [19, 16] on div at bounding box center [13, 11] width 27 height 22
click at [8, 11] on rect at bounding box center [13, 10] width 11 height 11
click at [17, 134] on div at bounding box center [13, 127] width 21 height 21
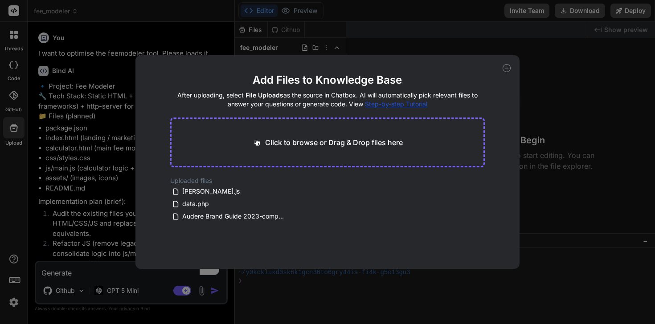
click at [50, 115] on div "Add Files to Knowledge Base After uploading, select File Uploads as the source …" at bounding box center [327, 162] width 655 height 324
type textarea "x"
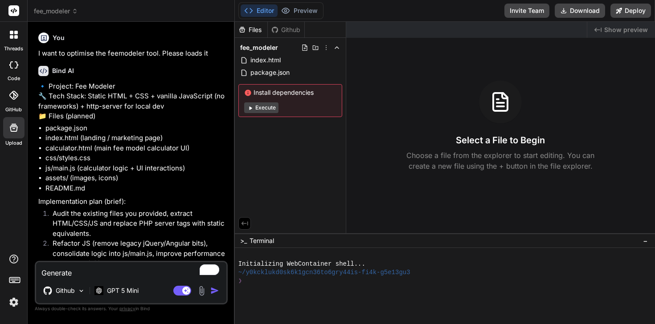
click at [16, 106] on label "GitHub" at bounding box center [13, 110] width 16 height 8
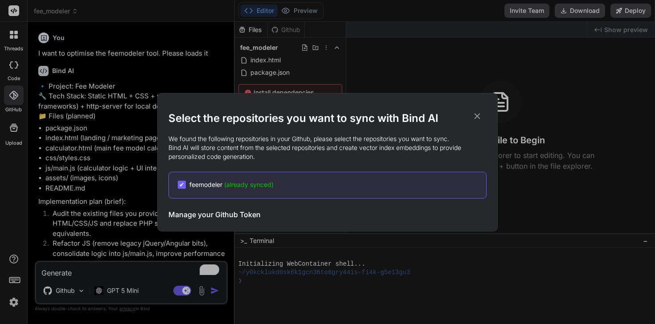
click at [57, 103] on div "Select the repositories you want to sync with Bind AI We found the following re…" at bounding box center [327, 162] width 655 height 324
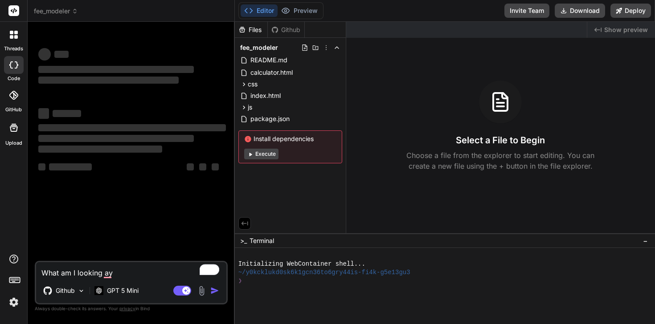
click at [80, 20] on header "fee_modeler Created with Pixso." at bounding box center [131, 11] width 207 height 22
click at [73, 13] on icon at bounding box center [75, 11] width 6 height 6
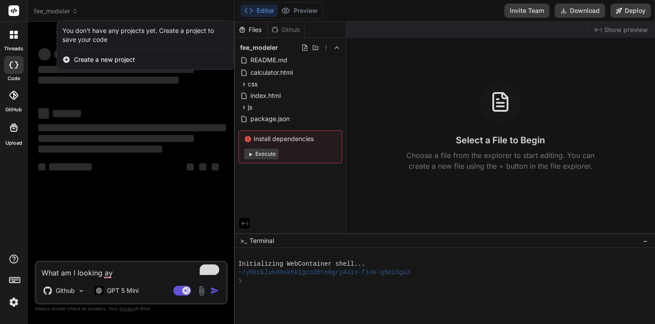
click at [114, 194] on div at bounding box center [327, 162] width 655 height 324
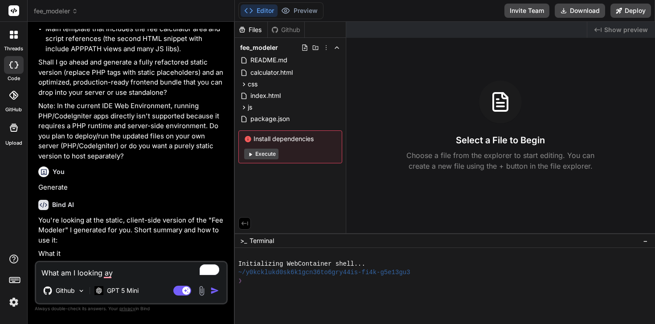
scroll to position [390, 0]
click at [616, 28] on span "Show preview" at bounding box center [626, 29] width 44 height 9
click at [272, 71] on span "calculator.html" at bounding box center [271, 72] width 44 height 11
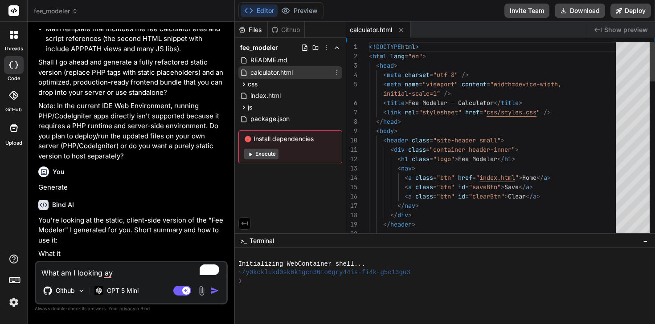
type textarea "x"
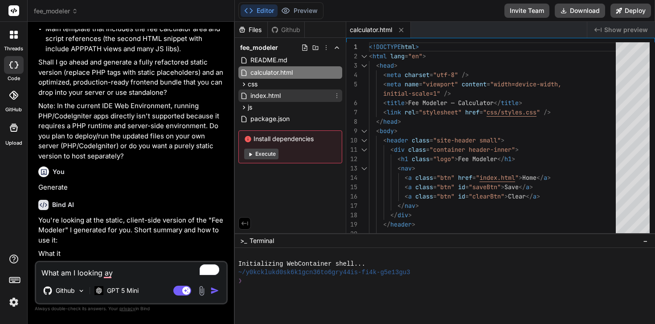
click at [272, 98] on span "index.html" at bounding box center [265, 95] width 32 height 11
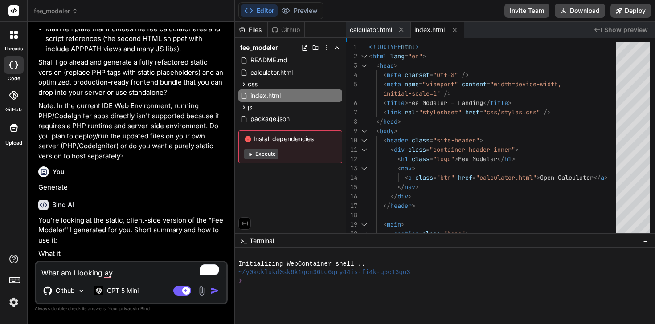
click at [618, 29] on span "Show preview" at bounding box center [626, 29] width 44 height 9
click at [298, 116] on div "package.json" at bounding box center [290, 119] width 104 height 12
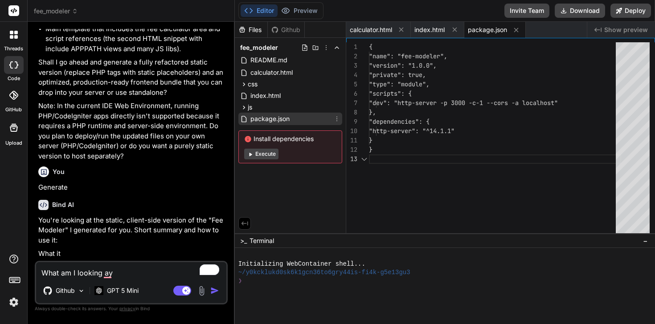
scroll to position [19, 0]
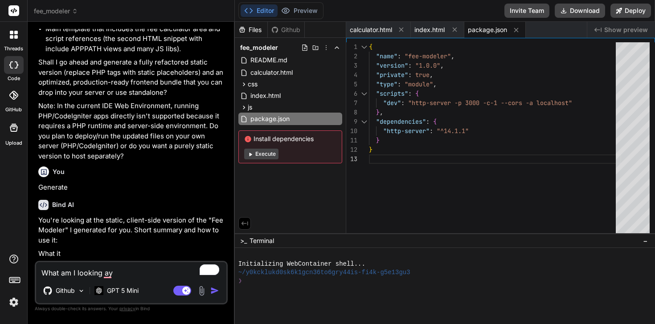
click at [623, 24] on div "Created with Pixso. Show preview" at bounding box center [621, 30] width 68 height 16
click at [287, 109] on div "js" at bounding box center [290, 107] width 104 height 11
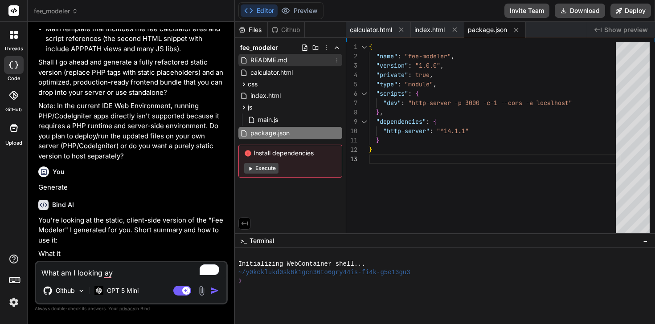
click at [286, 58] on span "README.md" at bounding box center [268, 60] width 39 height 11
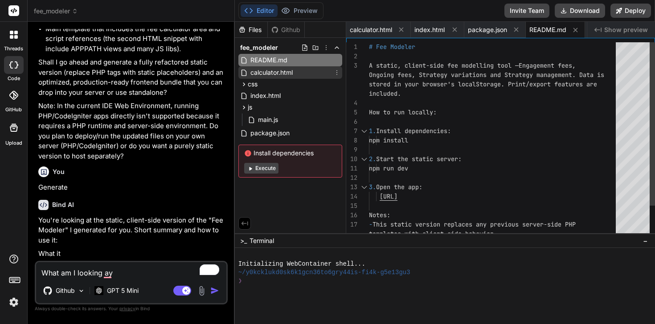
click at [284, 72] on span "calculator.html" at bounding box center [271, 72] width 44 height 11
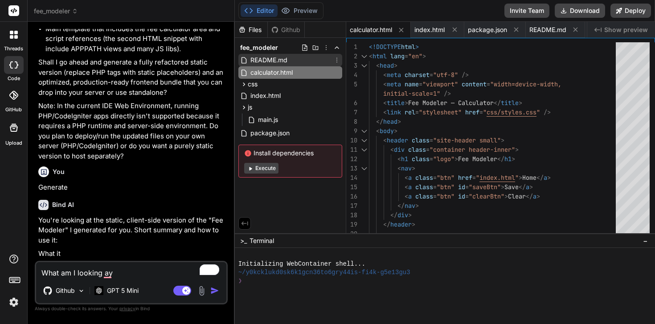
click at [284, 57] on span "README.md" at bounding box center [268, 60] width 39 height 11
type textarea "templates with client-side behavior. - Printing to PDF is done via the browser …"
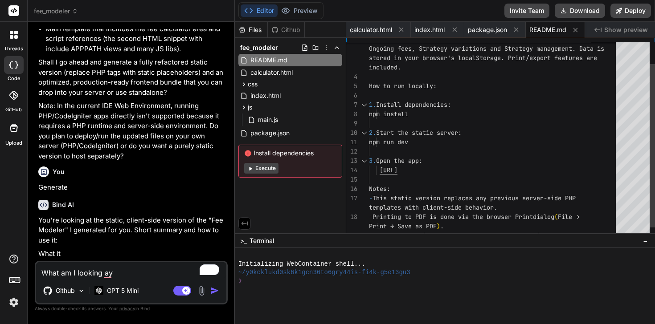
scroll to position [37, 0]
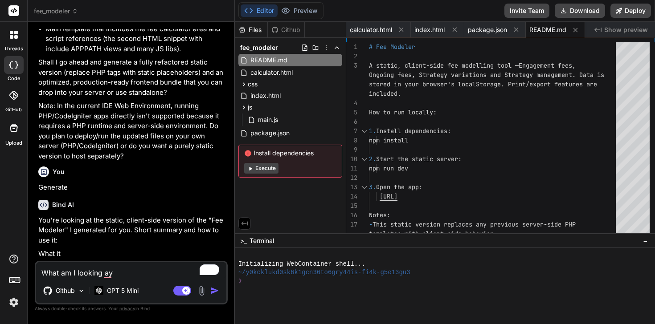
click at [262, 170] on button "Execute" at bounding box center [261, 168] width 34 height 11
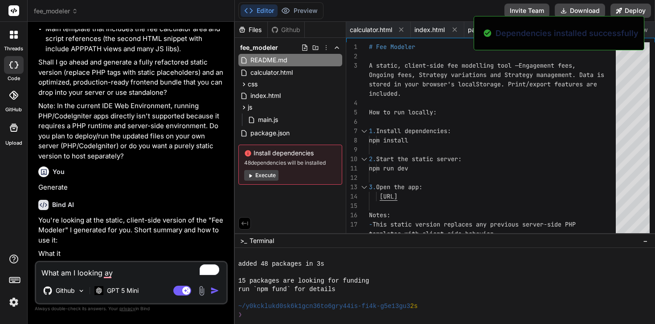
scroll to position [93, 0]
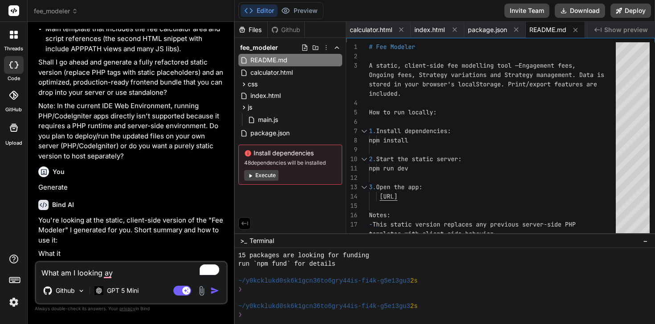
click at [611, 33] on span "Show preview" at bounding box center [626, 29] width 44 height 9
click at [269, 179] on button "Execute" at bounding box center [261, 175] width 34 height 11
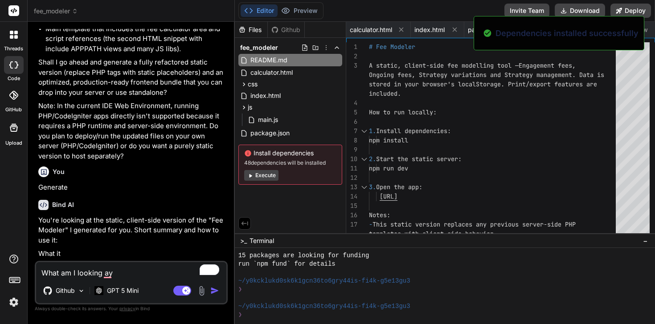
scroll to position [220, 0]
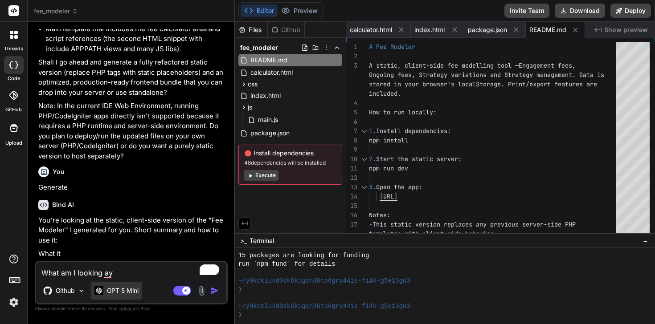
click at [126, 283] on div "GPT 5 Mini" at bounding box center [116, 291] width 51 height 18
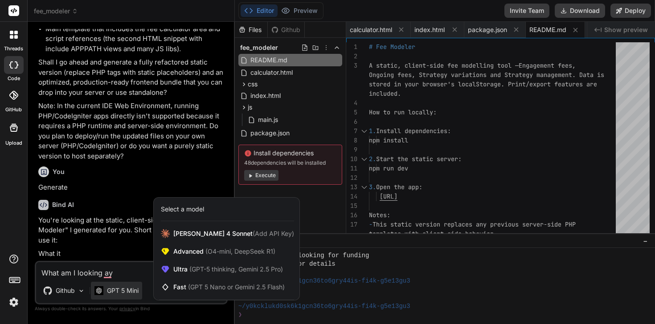
drag, startPoint x: 127, startPoint y: 273, endPoint x: 33, endPoint y: 273, distance: 94.9
click at [33, 273] on div at bounding box center [327, 162] width 655 height 324
type textarea "x"
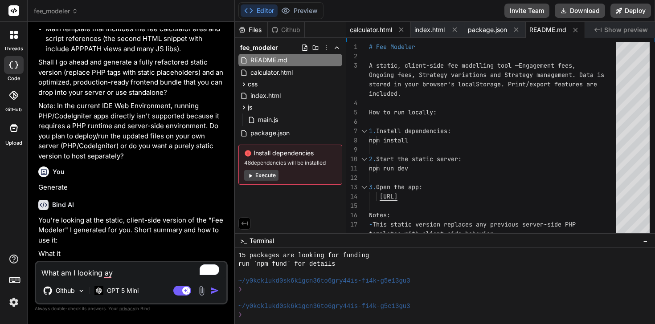
click at [378, 32] on span "calculator.html" at bounding box center [371, 29] width 42 height 9
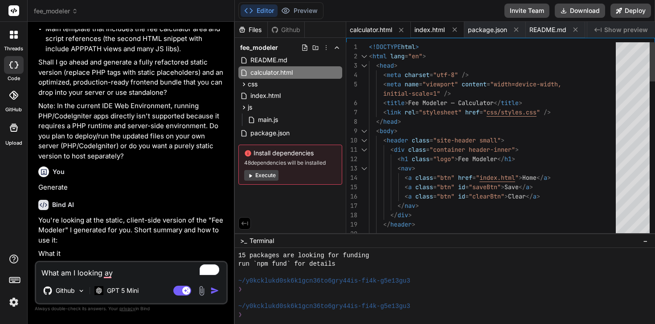
click at [428, 24] on div "index.html" at bounding box center [437, 30] width 53 height 16
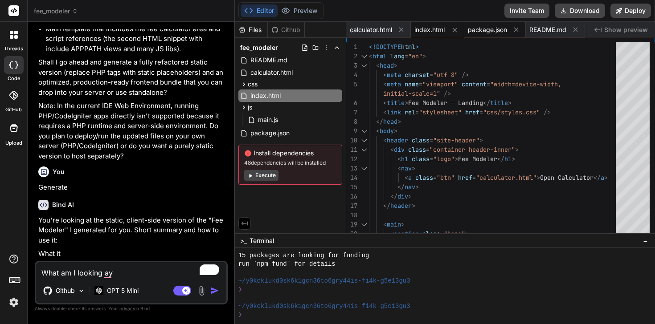
click at [483, 27] on span "package.json" at bounding box center [487, 29] width 39 height 9
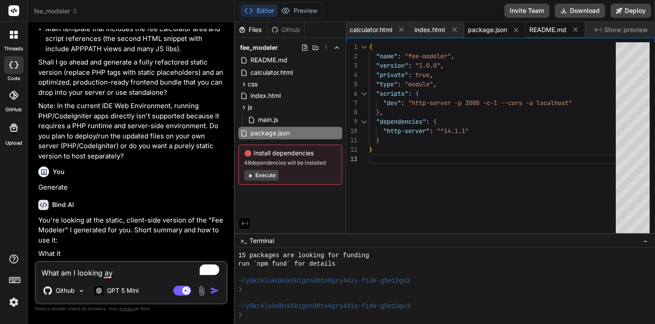
click at [536, 28] on span "README.md" at bounding box center [547, 29] width 37 height 9
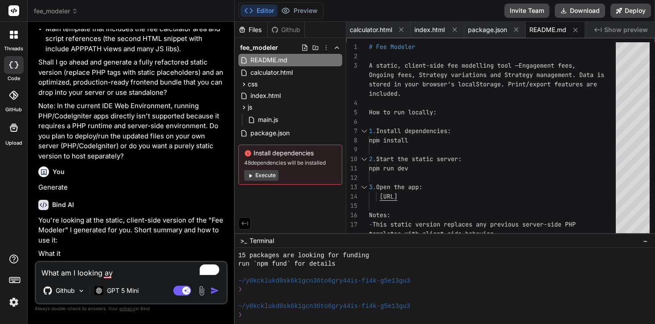
click at [585, 26] on div "README.md" at bounding box center [555, 30] width 59 height 16
click at [594, 26] on div "Created with Pixso. Show preview" at bounding box center [621, 30] width 68 height 16
click at [387, 35] on div "calculator.html" at bounding box center [378, 30] width 65 height 16
type textarea "<script type="module" src="js/main.js"></script> </body> </html>"
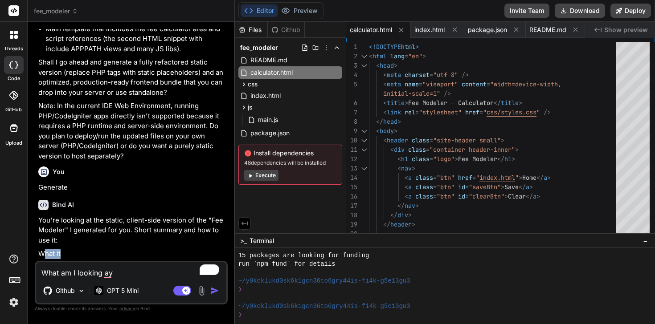
drag, startPoint x: 87, startPoint y: 255, endPoint x: 44, endPoint y: 252, distance: 43.3
click at [44, 252] on p "What it" at bounding box center [132, 254] width 188 height 10
click at [141, 273] on textarea "What am I looking ay" at bounding box center [131, 270] width 190 height 16
drag, startPoint x: 140, startPoint y: 273, endPoint x: 58, endPoint y: 270, distance: 82.0
click at [59, 269] on textarea "What am I looking ay" at bounding box center [131, 270] width 190 height 16
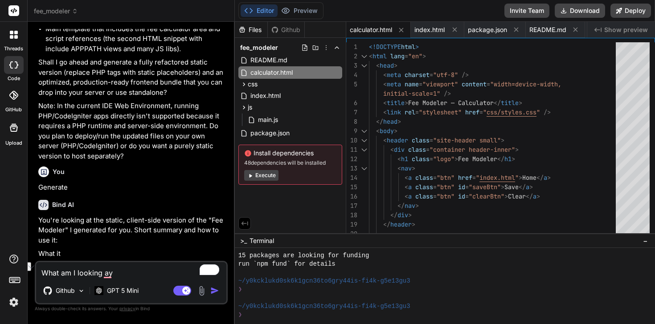
type textarea "What"
type textarea "x"
type textarea "Wha"
type textarea "x"
type textarea "Wh"
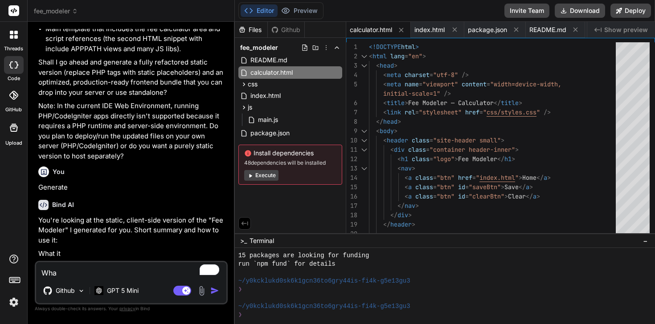
type textarea "x"
type textarea "W"
type textarea "x"
type textarea "I"
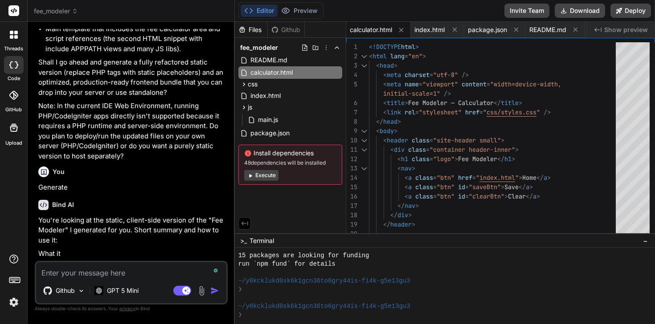
type textarea "x"
type textarea "I"
type textarea "x"
type textarea "I c"
type textarea "x"
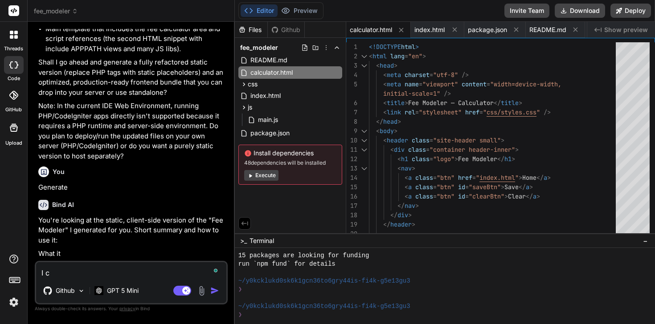
type textarea "I ca"
type textarea "x"
type textarea "I can"
type textarea "x"
type textarea "I can'"
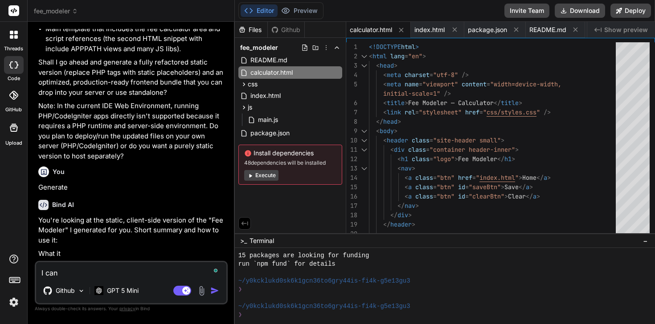
type textarea "x"
type textarea "I can't"
type textarea "x"
type textarea "I can't"
type textarea "x"
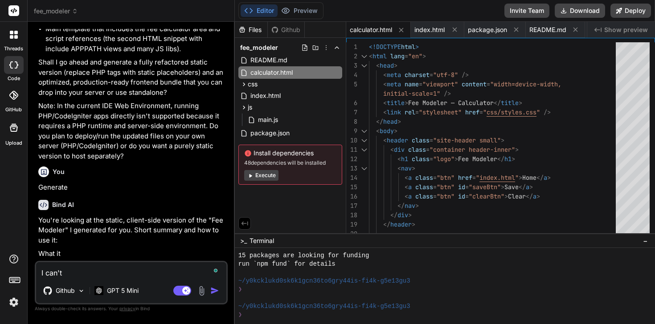
type textarea "I can't s"
type textarea "x"
type textarea "I can't se"
type textarea "x"
type textarea "I can't see"
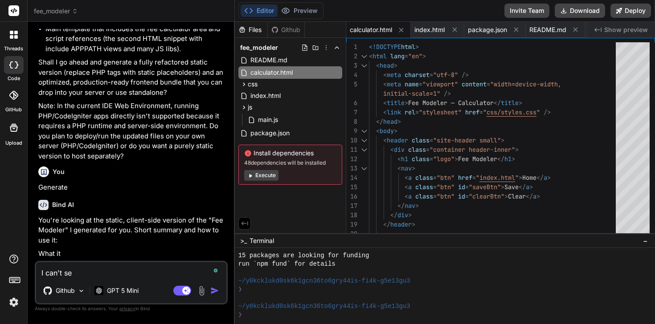
type textarea "x"
type textarea "I can't see"
type textarea "x"
type textarea "I can't see a"
type textarea "x"
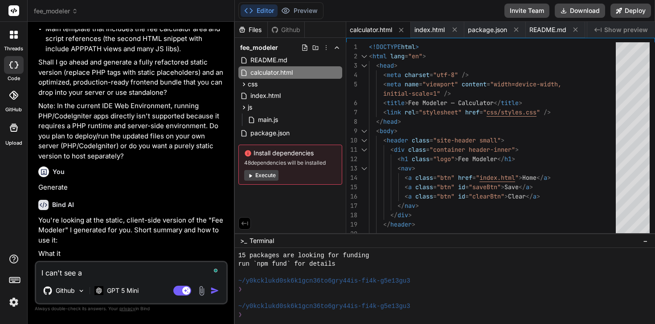
type textarea "I can't see an"
type textarea "x"
type textarea "I can't see any"
type textarea "x"
type textarea "I can't see anyt"
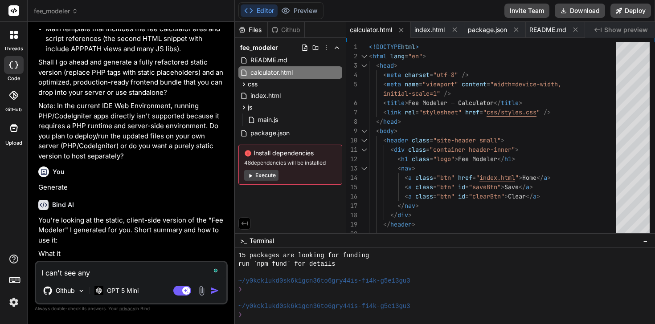
type textarea "x"
type textarea "I can't see anyth"
type textarea "x"
type textarea "I can't see anythi"
type textarea "x"
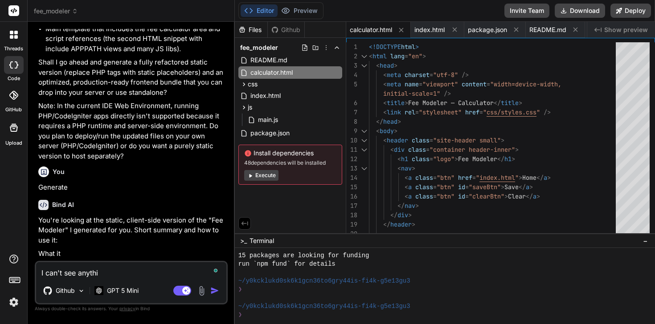
type textarea "I can't see anythin"
type textarea "x"
type textarea "I can't see anything"
type textarea "x"
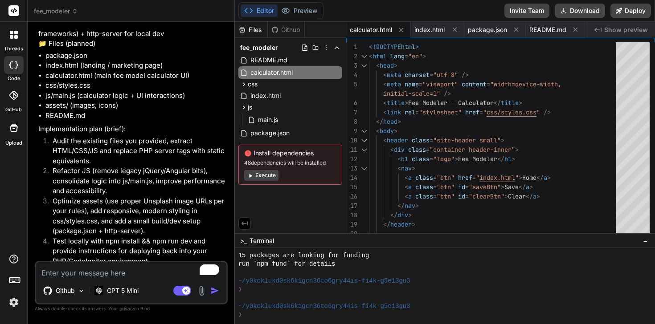
scroll to position [0, 0]
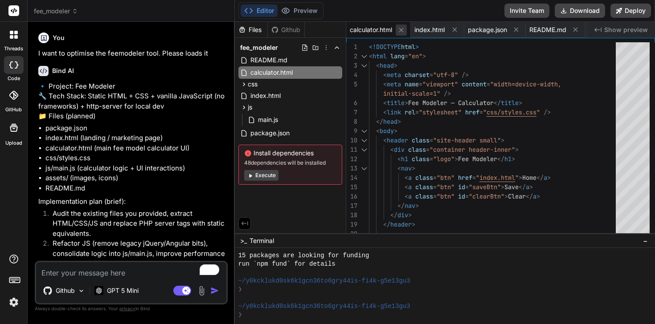
click at [405, 30] on icon at bounding box center [401, 30] width 8 height 8
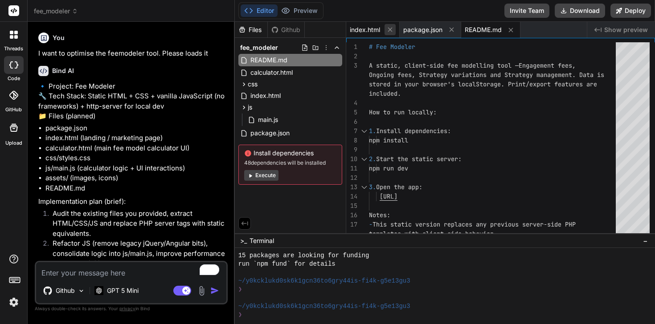
click at [391, 30] on icon at bounding box center [390, 30] width 8 height 8
click at [391, 30] on div "package.json" at bounding box center [376, 30] width 61 height 16
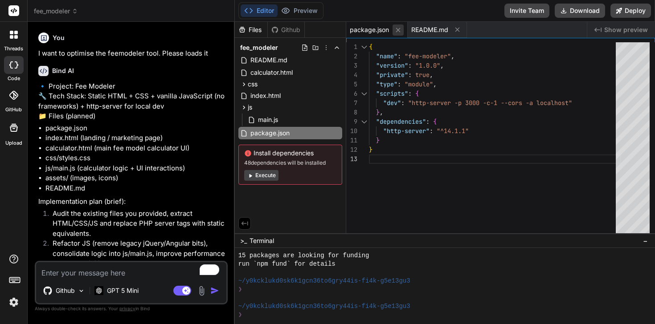
click at [398, 31] on icon at bounding box center [398, 30] width 8 height 8
type textarea "templates with client-side behavior. - Printing to PDF is done via the browser …"
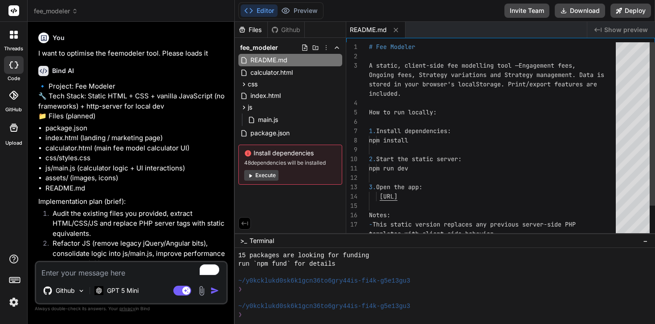
click at [398, 31] on icon at bounding box center [396, 30] width 8 height 8
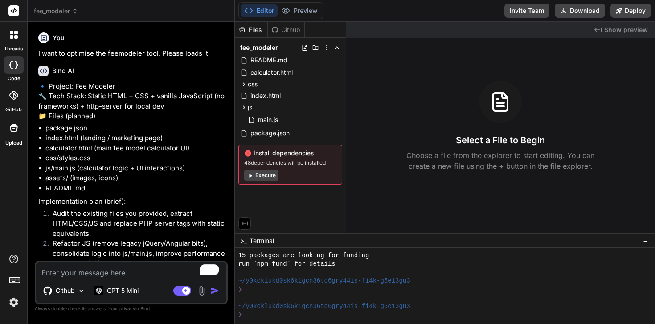
click at [321, 4] on div "Editor Preview Disabled until preview for your project is generated" at bounding box center [280, 10] width 85 height 17
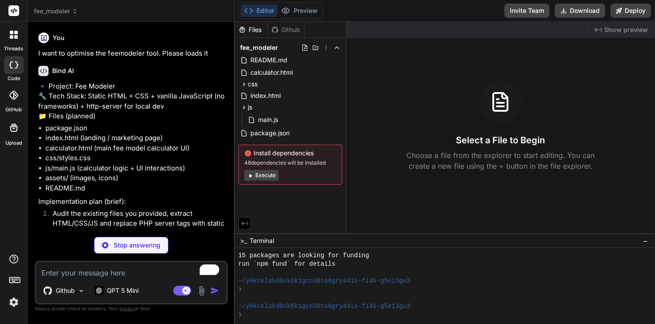
click at [610, 30] on span "Show preview" at bounding box center [626, 29] width 44 height 9
click at [279, 57] on span "README.md" at bounding box center [268, 60] width 39 height 11
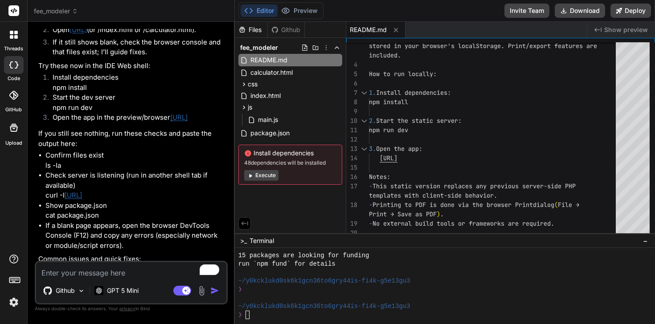
scroll to position [546, 0]
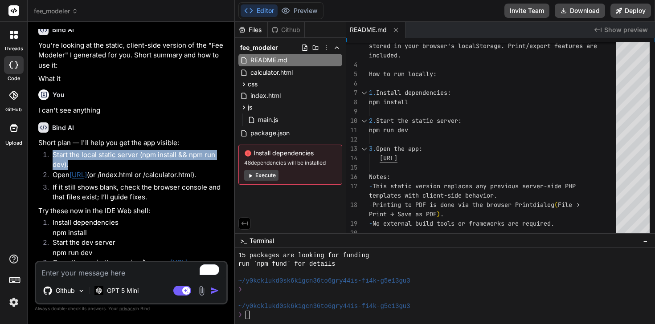
drag, startPoint x: 78, startPoint y: 184, endPoint x: 33, endPoint y: 176, distance: 46.1
click at [33, 176] on div "Bind AI Web Search Created with Pixso. Code Generator You I want to optimise th…" at bounding box center [131, 173] width 207 height 302
copy li "Start the local static server (npm install && npm run dev)."
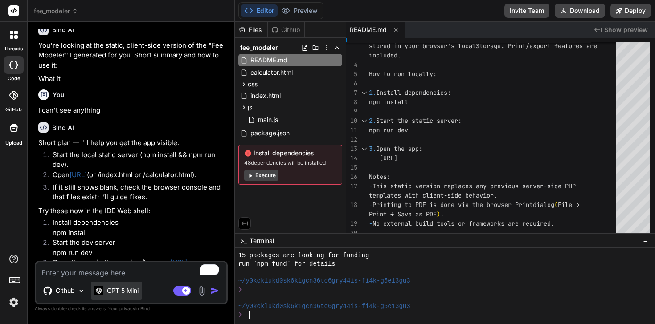
click at [91, 282] on div "GPT 5 Mini" at bounding box center [116, 291] width 51 height 18
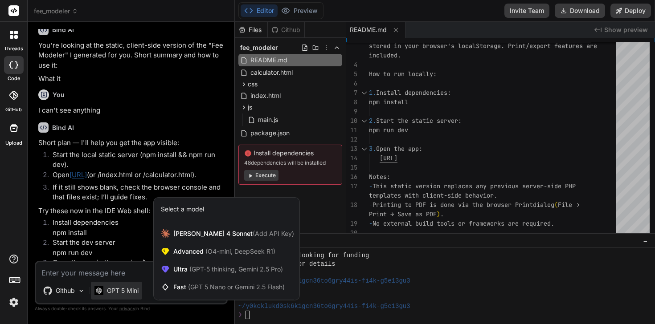
click at [87, 272] on div at bounding box center [327, 162] width 655 height 324
type textarea "x"
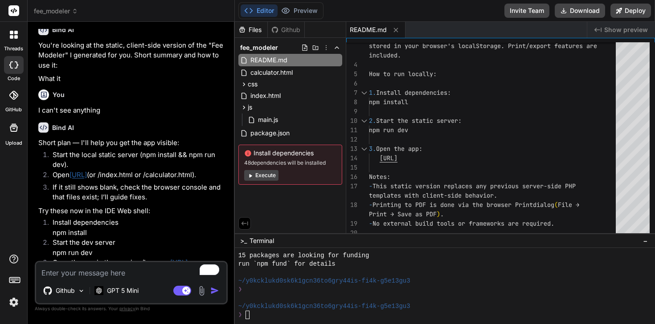
click at [91, 273] on textarea "To enrich screen reader interactions, please activate Accessibility in Grammarl…" at bounding box center [131, 270] width 190 height 16
type textarea "W"
type textarea "x"
type textarea "Wh"
type textarea "x"
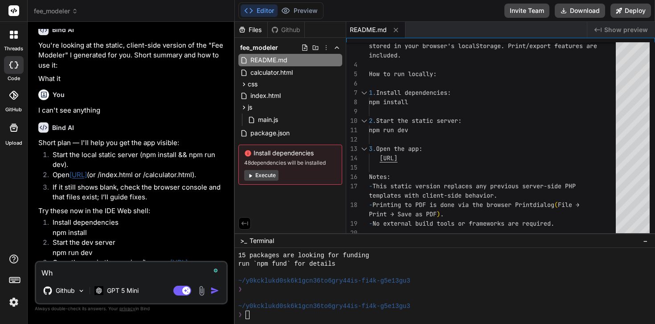
type textarea "Whe"
type textarea "x"
type textarea "Whee"
type textarea "x"
type textarea "Whee"
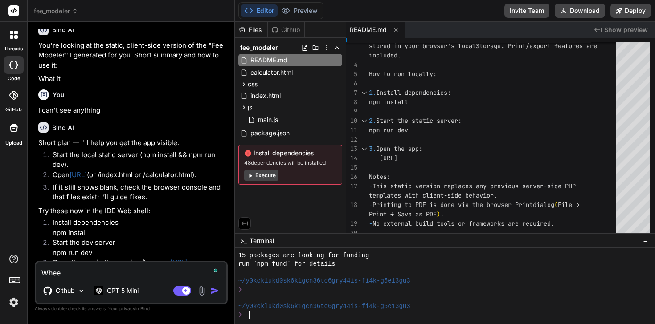
type textarea "x"
type textarea "Whee d"
type textarea "x"
type textarea "Whee"
type textarea "x"
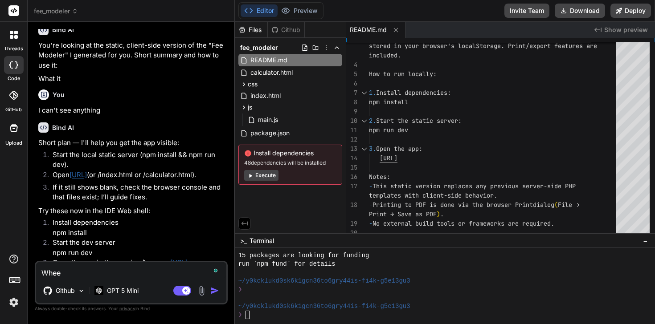
type textarea "Whee"
type textarea "x"
type textarea "Whe"
type textarea "x"
type textarea "Wher"
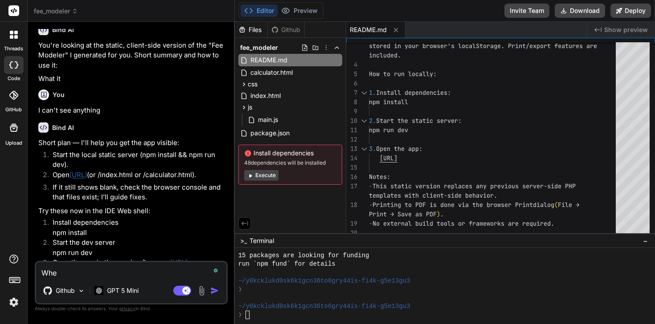
type textarea "x"
type textarea "Where"
type textarea "x"
type textarea "Where"
type textarea "x"
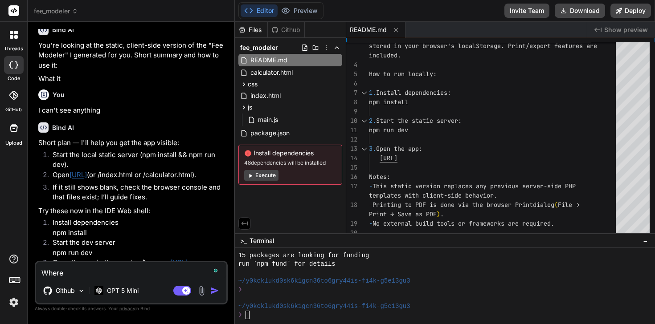
type textarea "Where d"
type textarea "x"
type textarea "Where do"
type textarea "x"
type textarea "Where do"
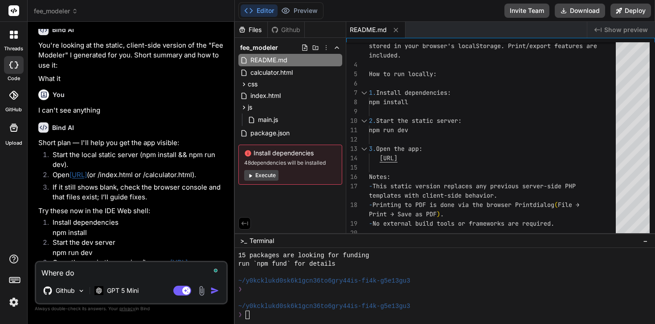
type textarea "x"
type textarea "Where do I"
type textarea "x"
type textarea "Where do I"
type textarea "x"
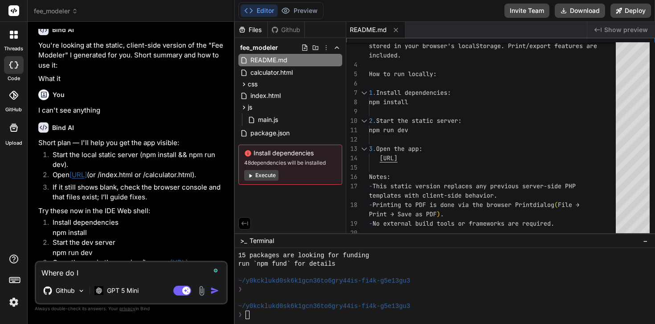
type textarea "Where do I f"
type textarea "x"
type textarea "Where do I fg"
type textarea "x"
type textarea "Where do I fgo"
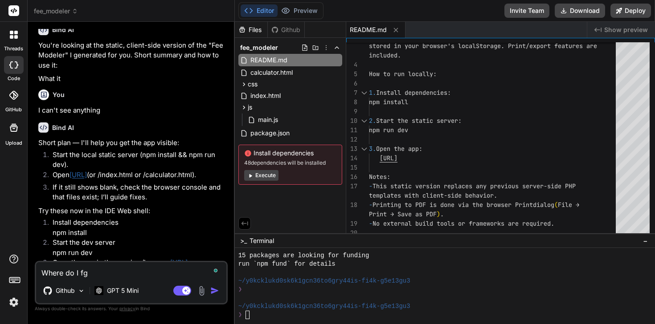
type textarea "x"
type textarea "Where do I fg"
type textarea "x"
type textarea "Where do I f"
type textarea "x"
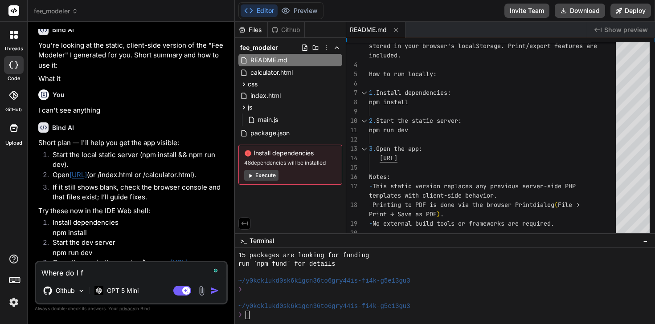
type textarea "Where do I fd"
type textarea "x"
type textarea "Where do I f"
type textarea "x"
type textarea "Where do I"
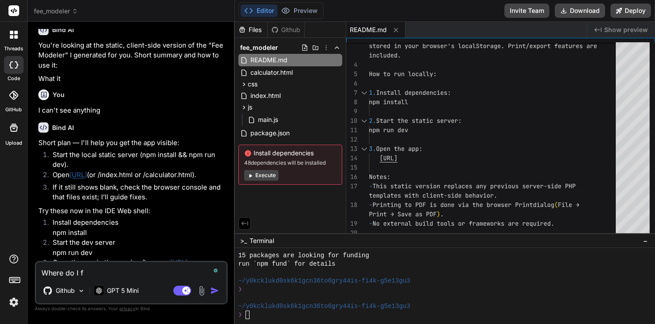
type textarea "x"
type textarea "Where do I d"
type textarea "x"
type textarea "Where do I do"
type textarea "x"
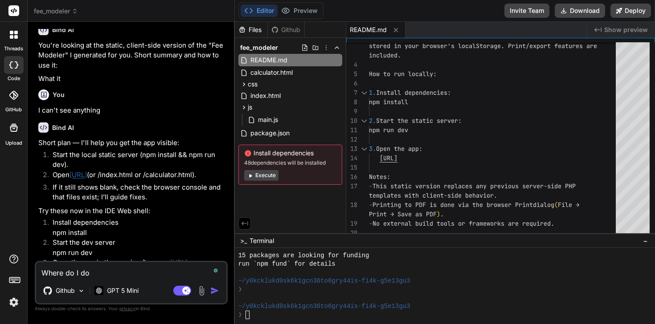
type textarea "Where do I do"
type textarea "x"
type textarea "Where do I do t"
type textarea "x"
type textarea "Where do I do th"
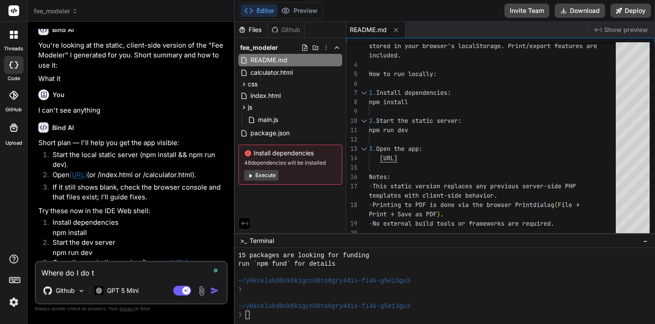
type textarea "x"
type textarea "Where do I do thi"
type textarea "x"
type textarea "Where do I do this"
type textarea "x"
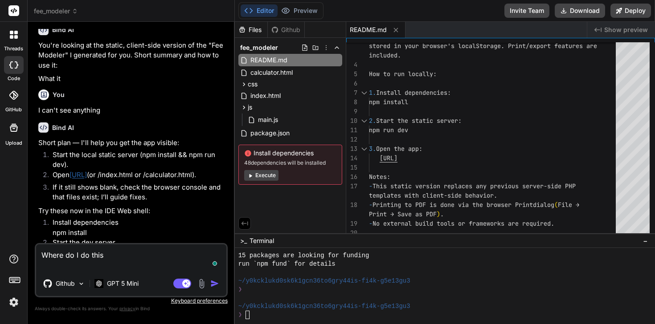
paste textarea "Start the local static server (npm install && npm run dev)."
type textarea "Where do I do this Start the local static server (npm install && npm run dev)."
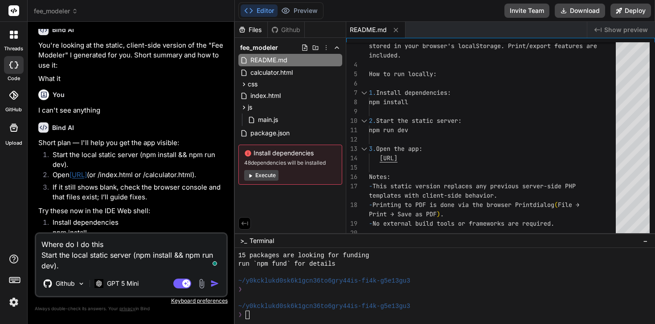
type textarea "x"
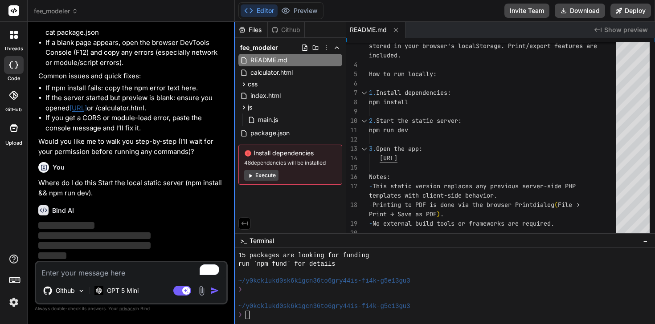
scroll to position [919, 0]
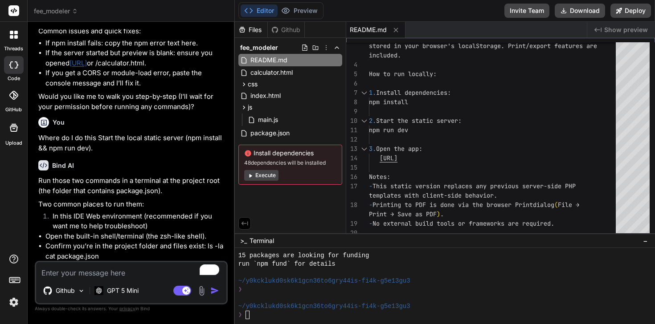
type textarea "x"
